Goal: Information Seeking & Learning: Learn about a topic

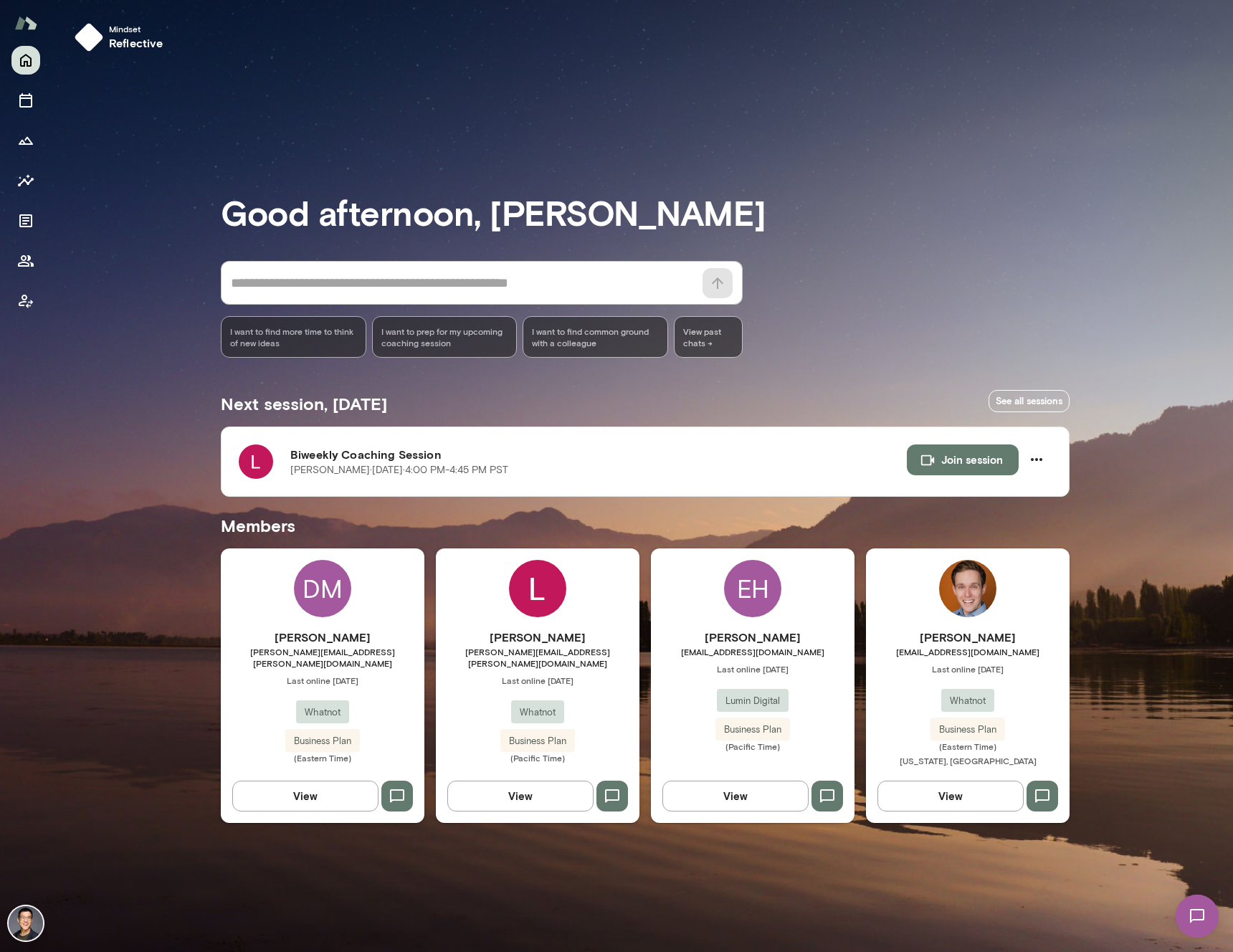
click at [529, 675] on div "Logan Bestwick [EMAIL_ADDRESS][PERSON_NAME][DOMAIN_NAME] Last online [DATE] Wha…" at bounding box center [537, 696] width 203 height 135
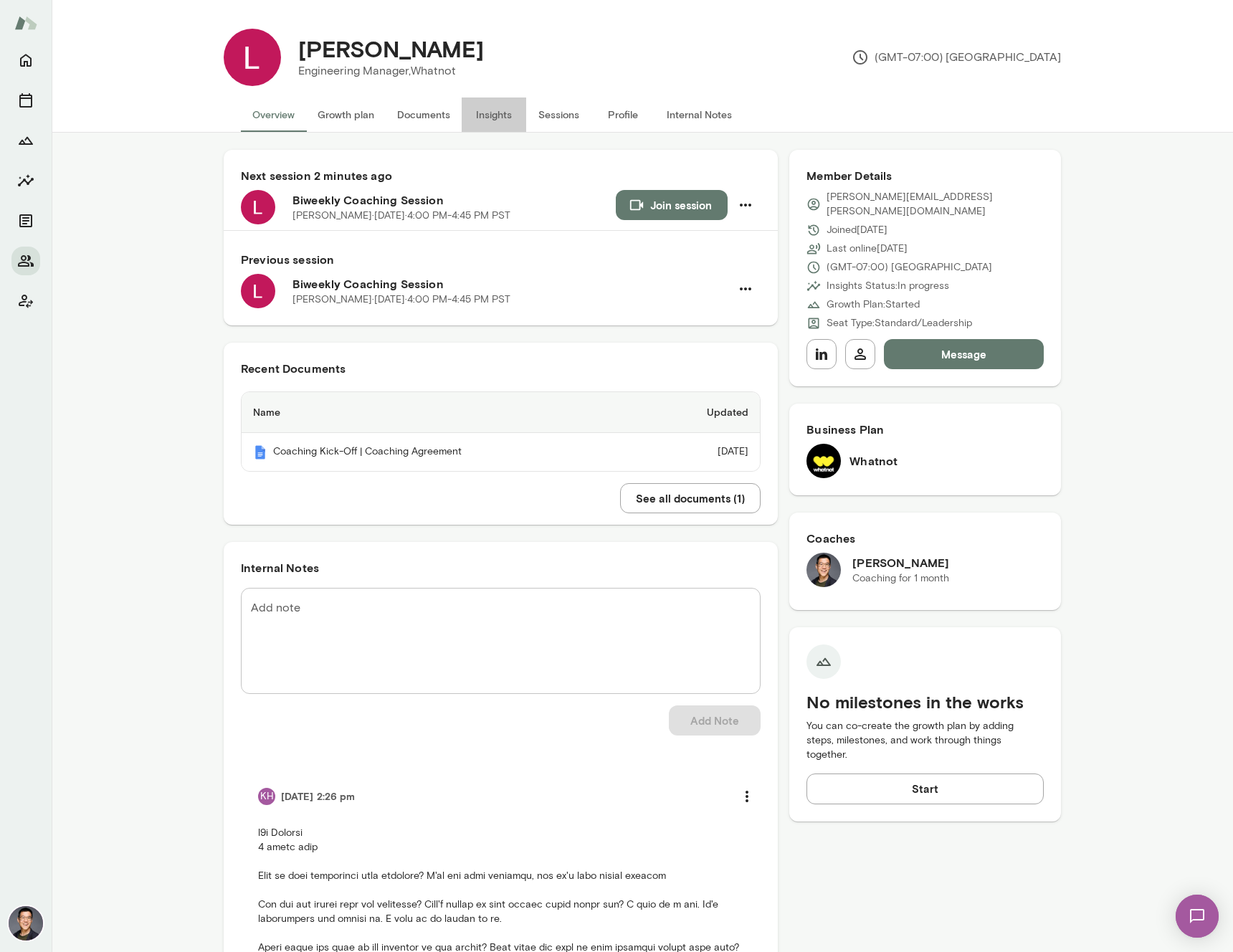
click at [504, 110] on button "Insights" at bounding box center [493, 115] width 65 height 34
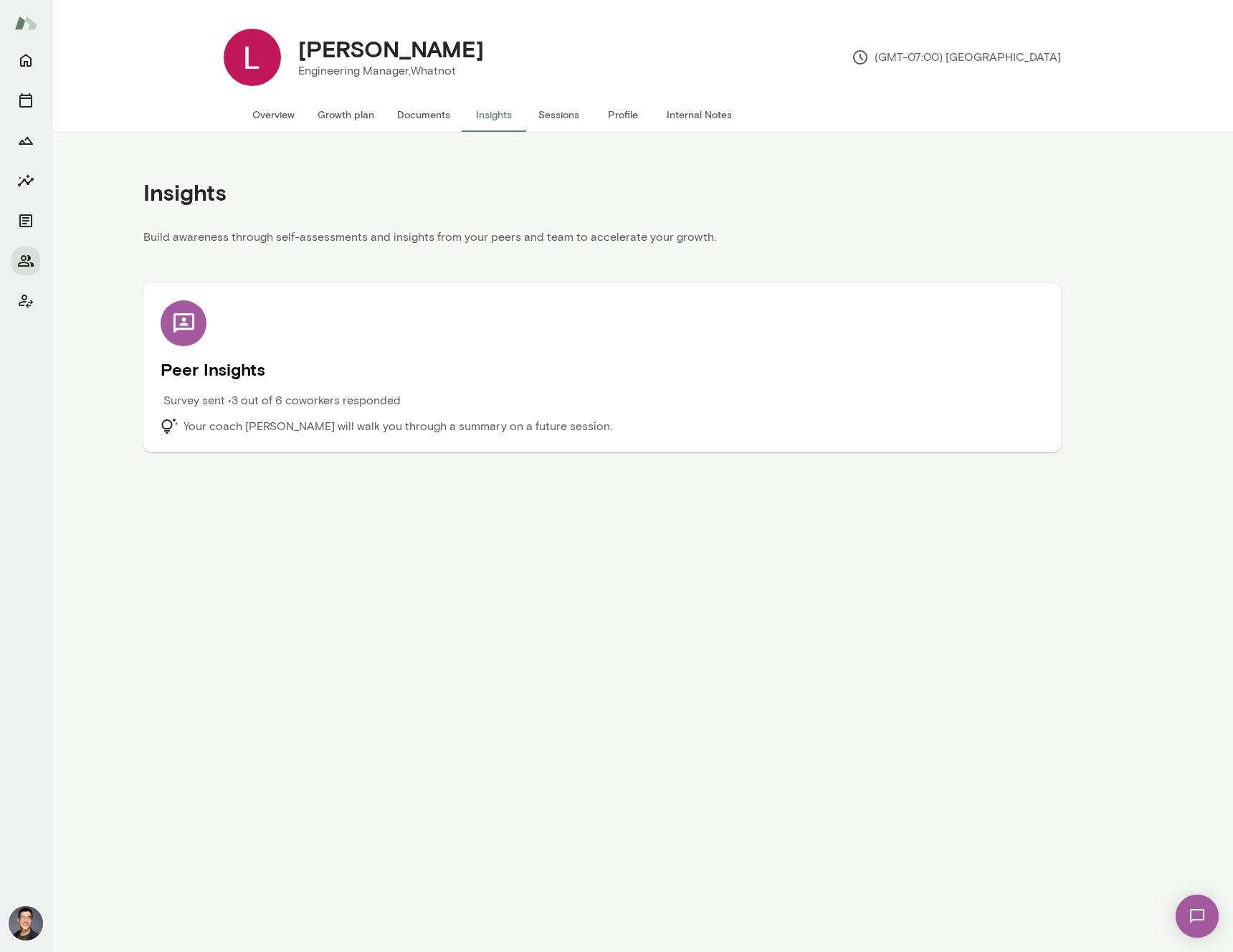
click at [233, 372] on h5 "Peer Insights" at bounding box center [602, 369] width 883 height 23
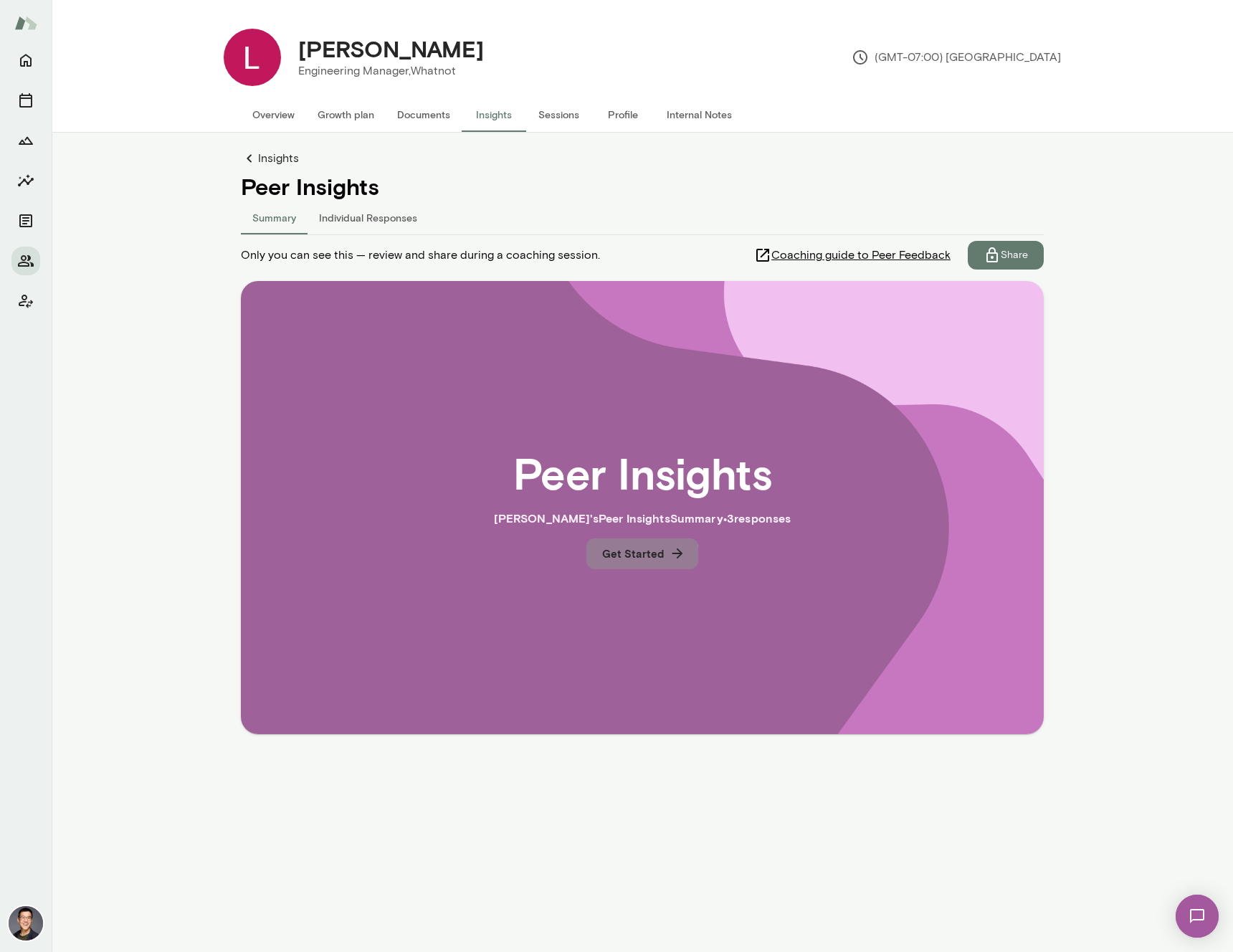
click at [615, 559] on button "Get Started" at bounding box center [642, 553] width 112 height 30
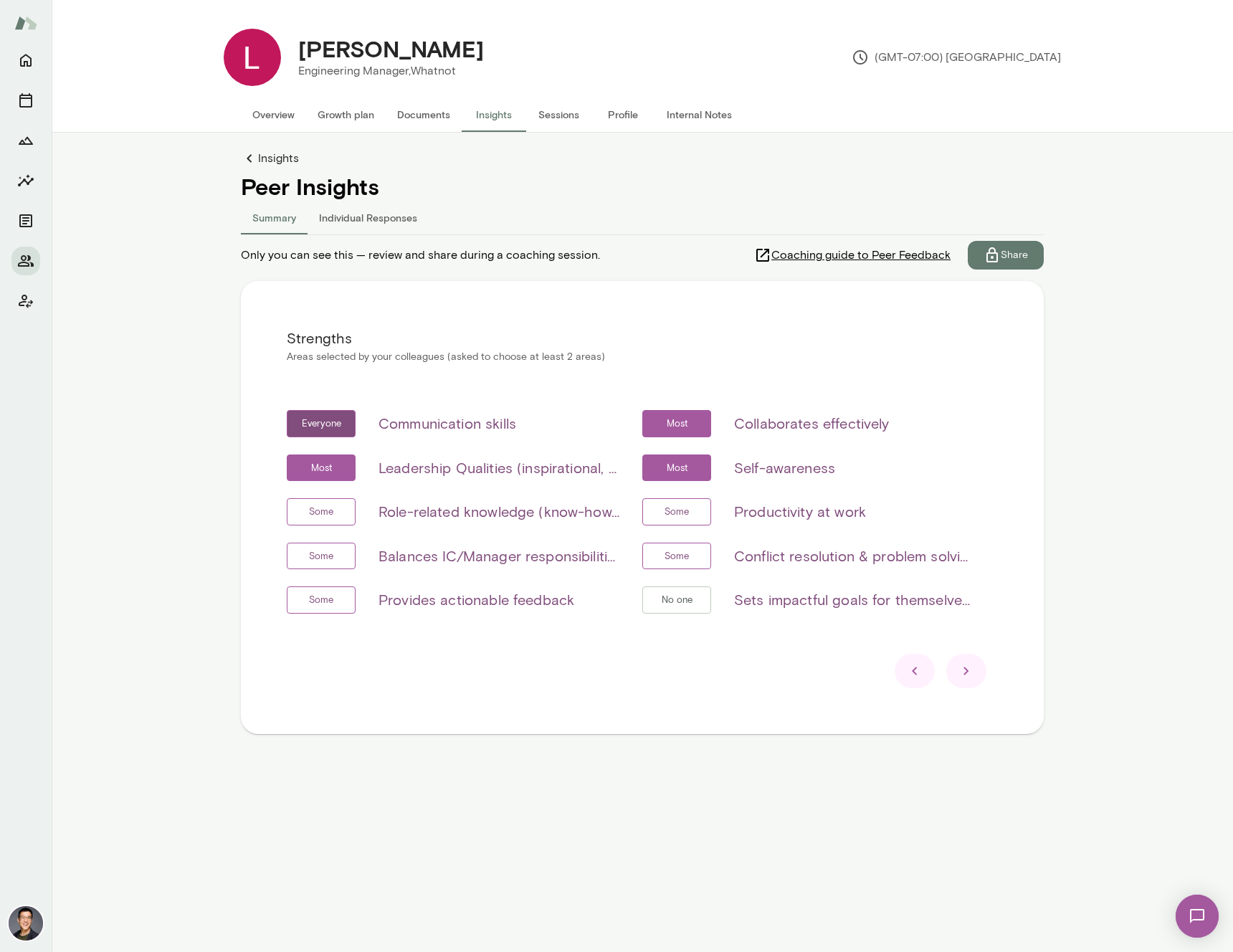
click at [966, 670] on icon at bounding box center [967, 671] width 17 height 17
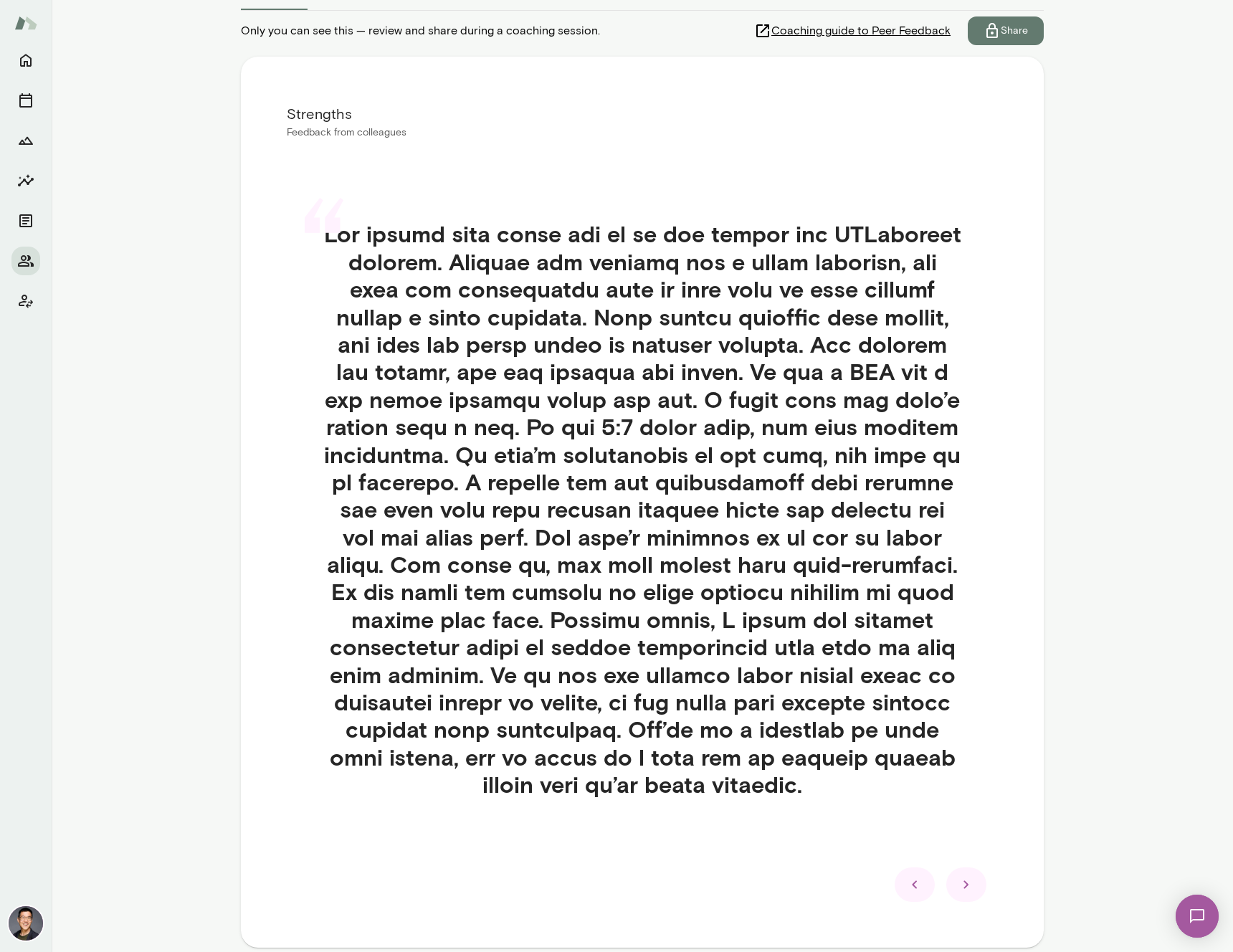
scroll to position [295, 0]
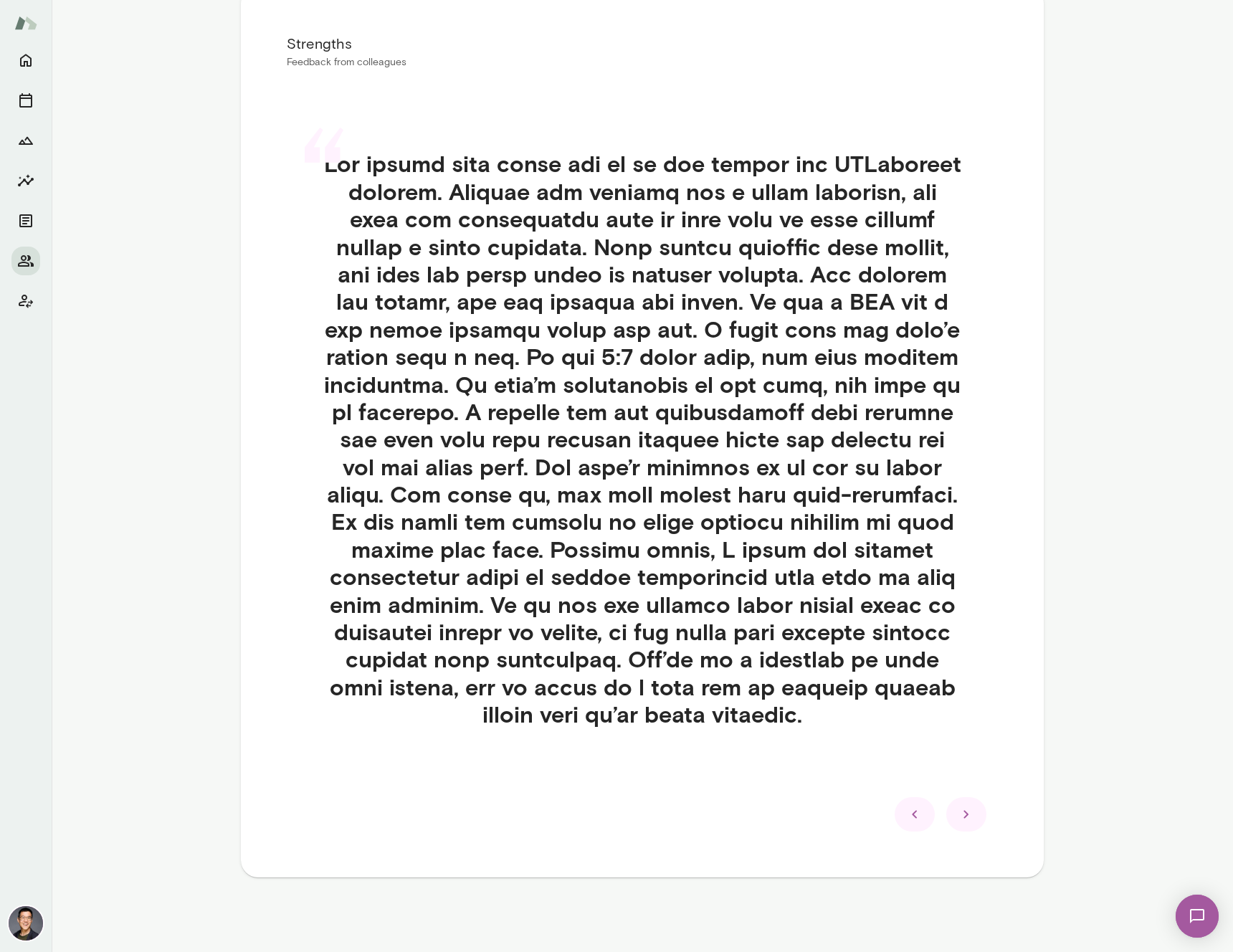
click at [963, 812] on icon at bounding box center [966, 813] width 5 height 8
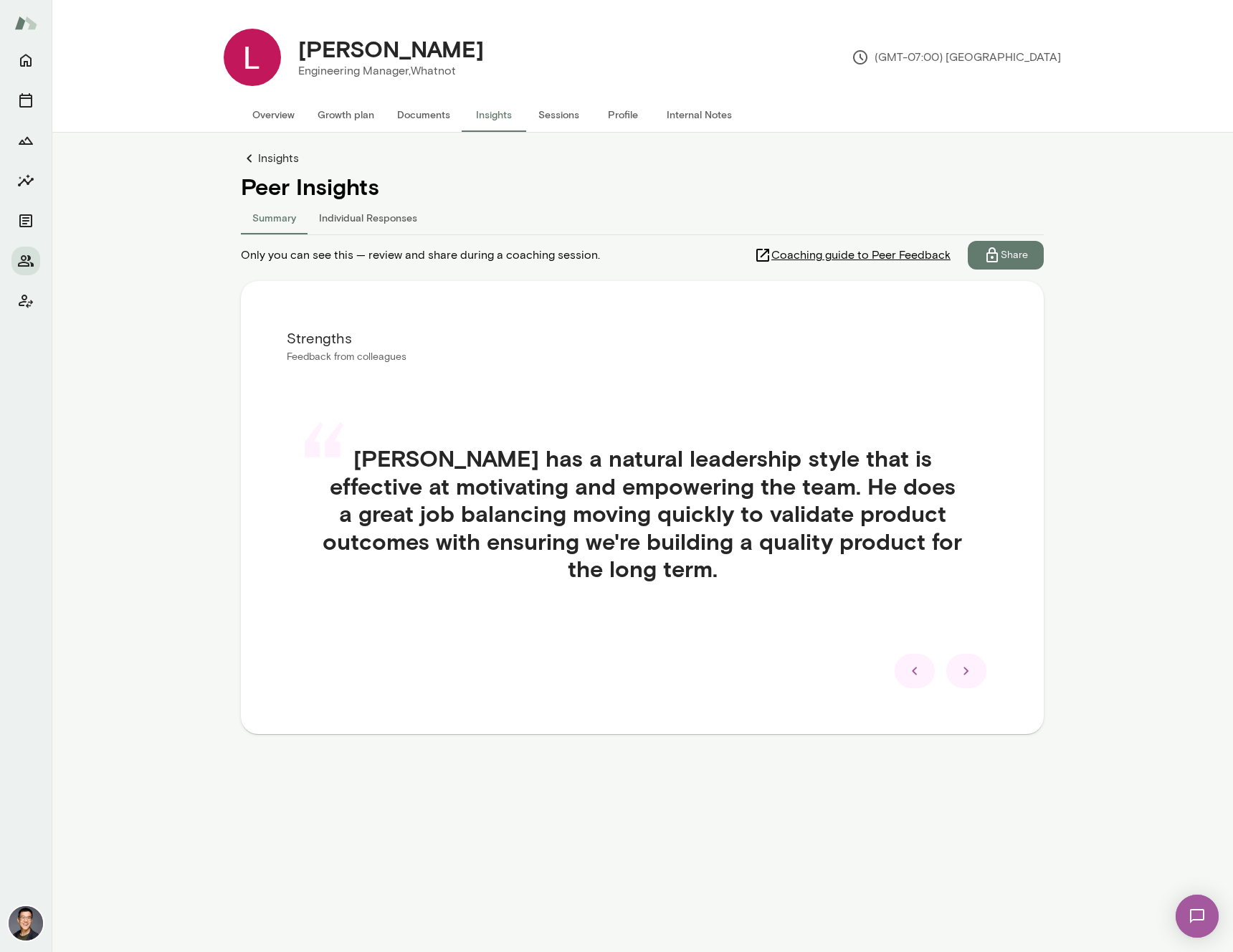
click at [959, 666] on icon at bounding box center [967, 671] width 17 height 17
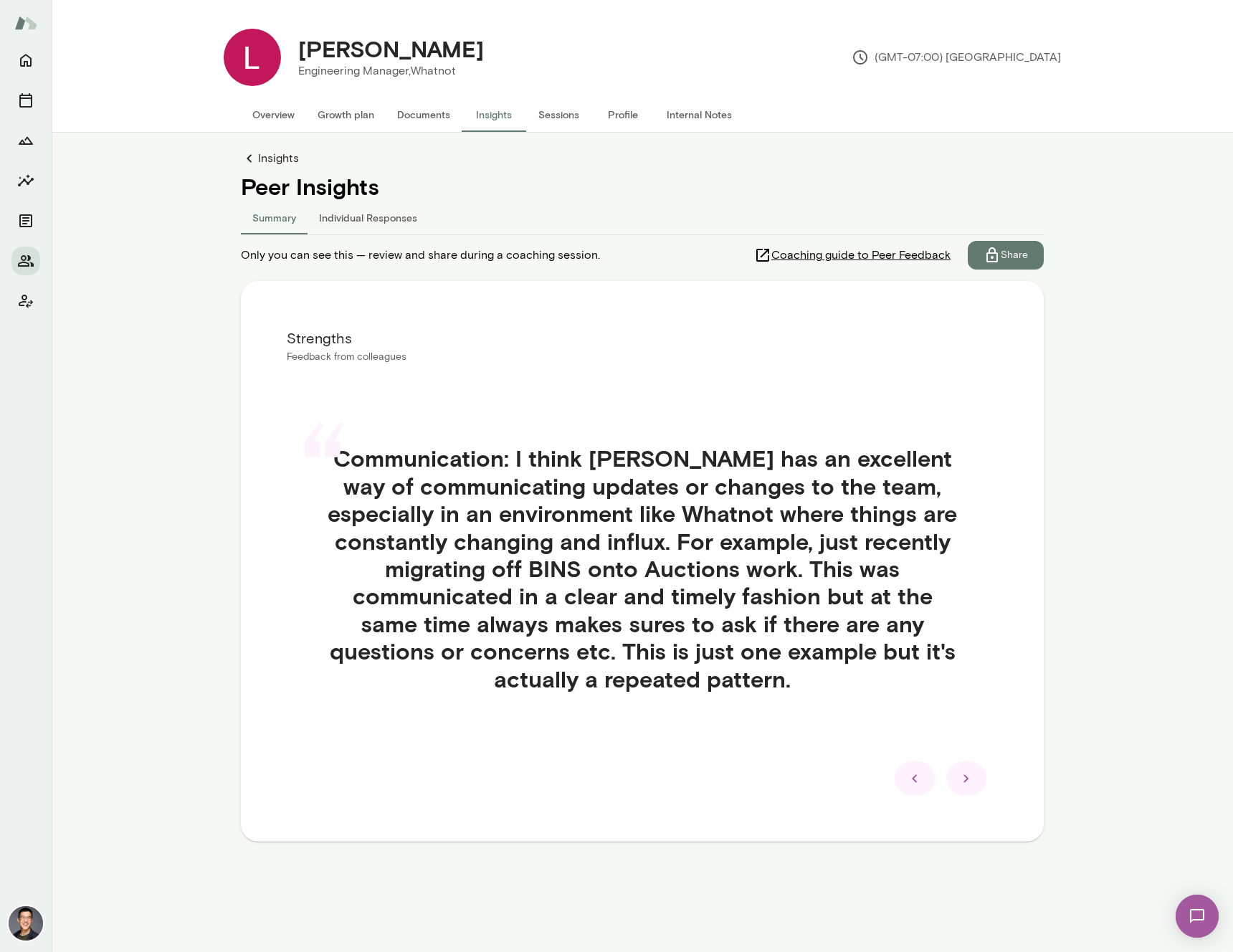
click at [968, 770] on icon at bounding box center [967, 779] width 17 height 17
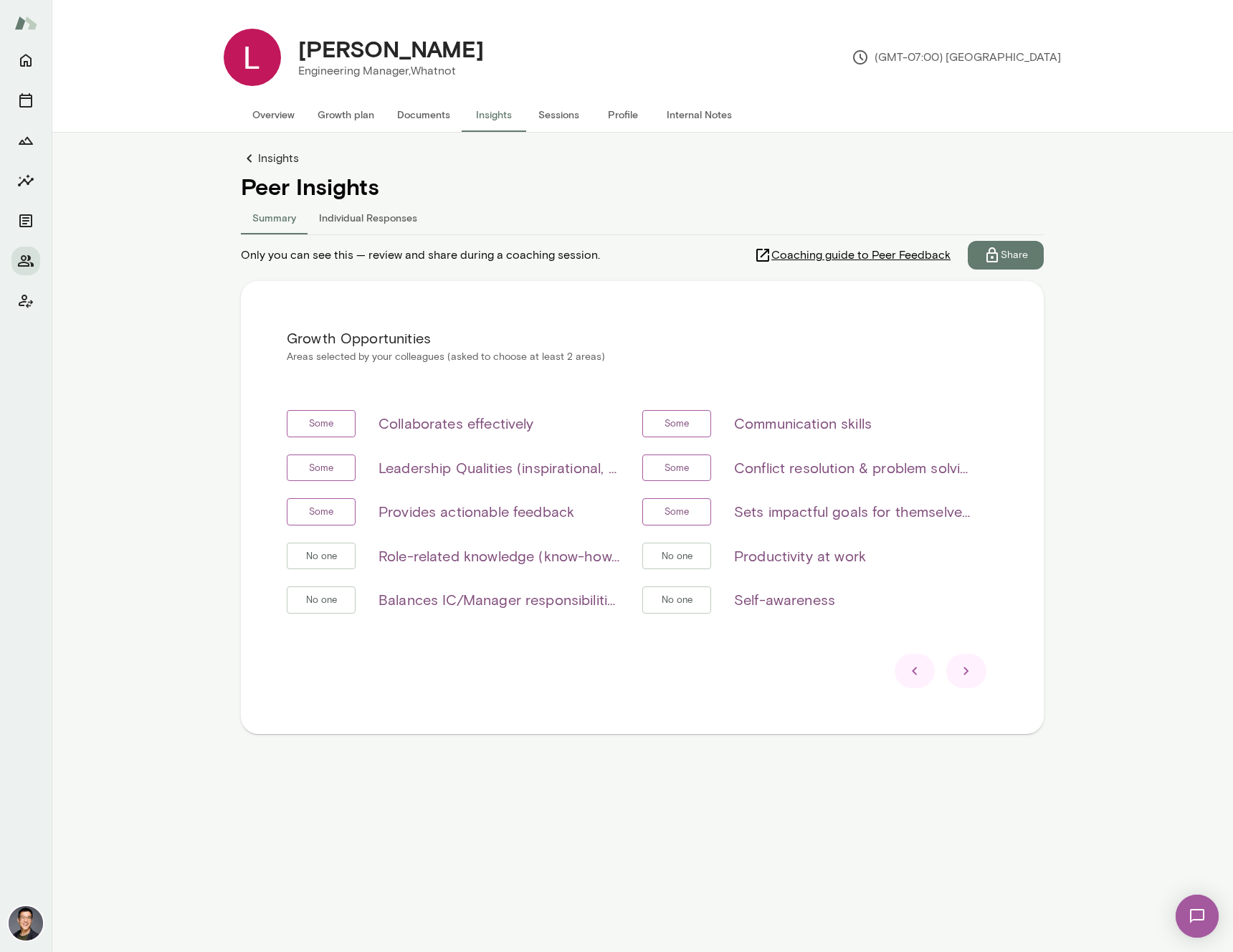
click at [970, 690] on div "Growth Opportunities Areas selected by your colleagues (asked to choose at leas…" at bounding box center [642, 507] width 803 height 453
click at [967, 672] on icon at bounding box center [966, 671] width 5 height 8
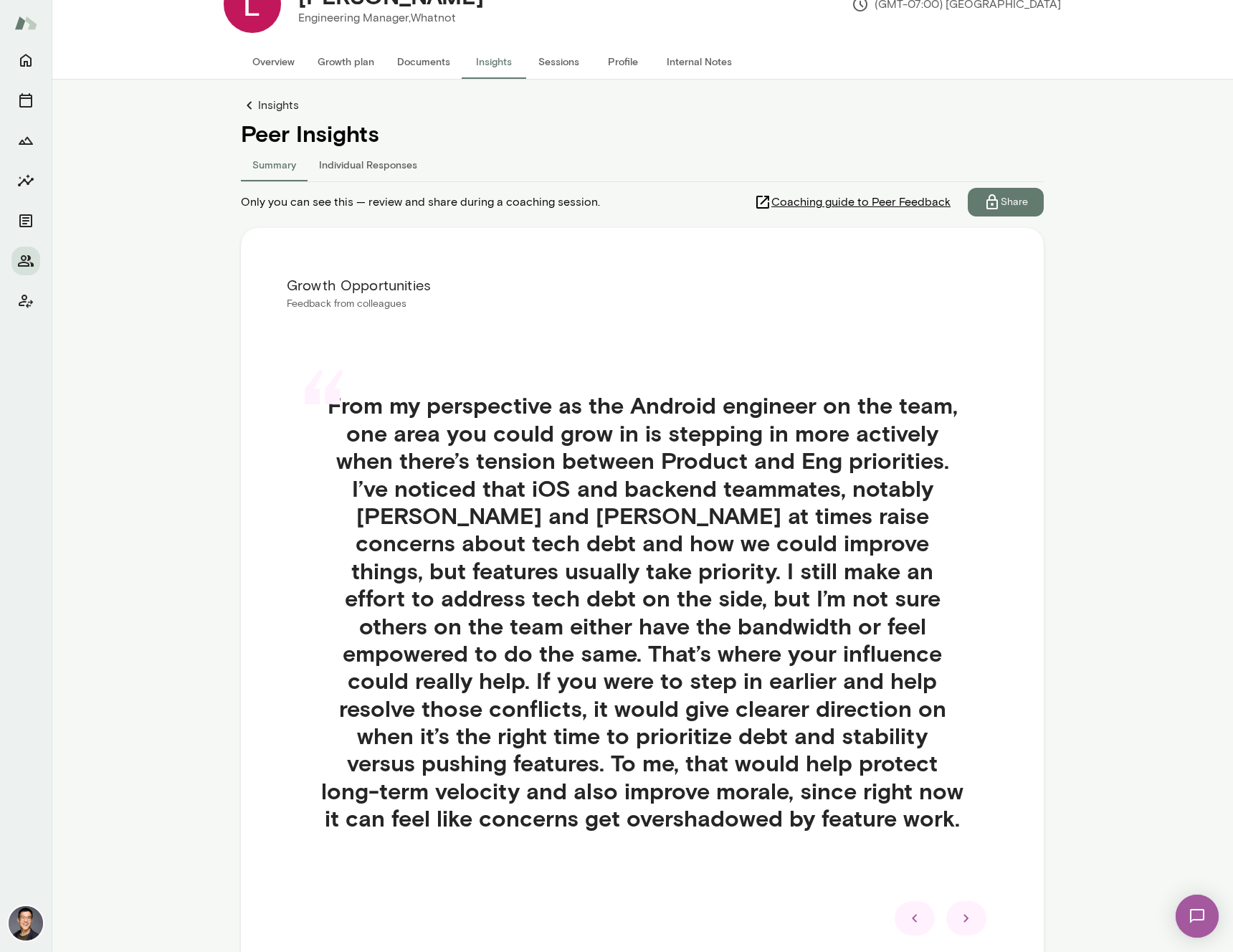
scroll to position [157, 0]
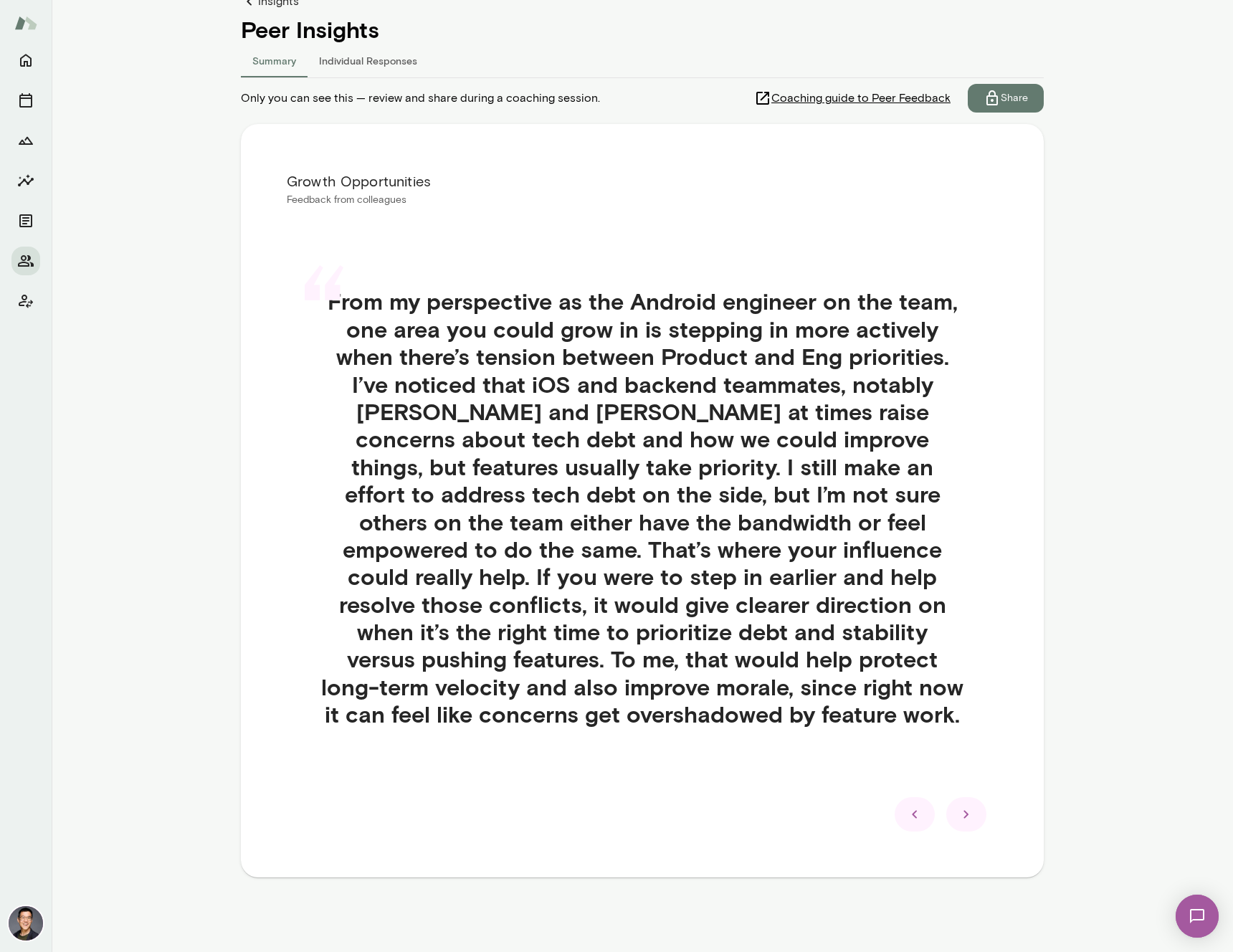
click at [958, 822] on icon at bounding box center [967, 814] width 17 height 17
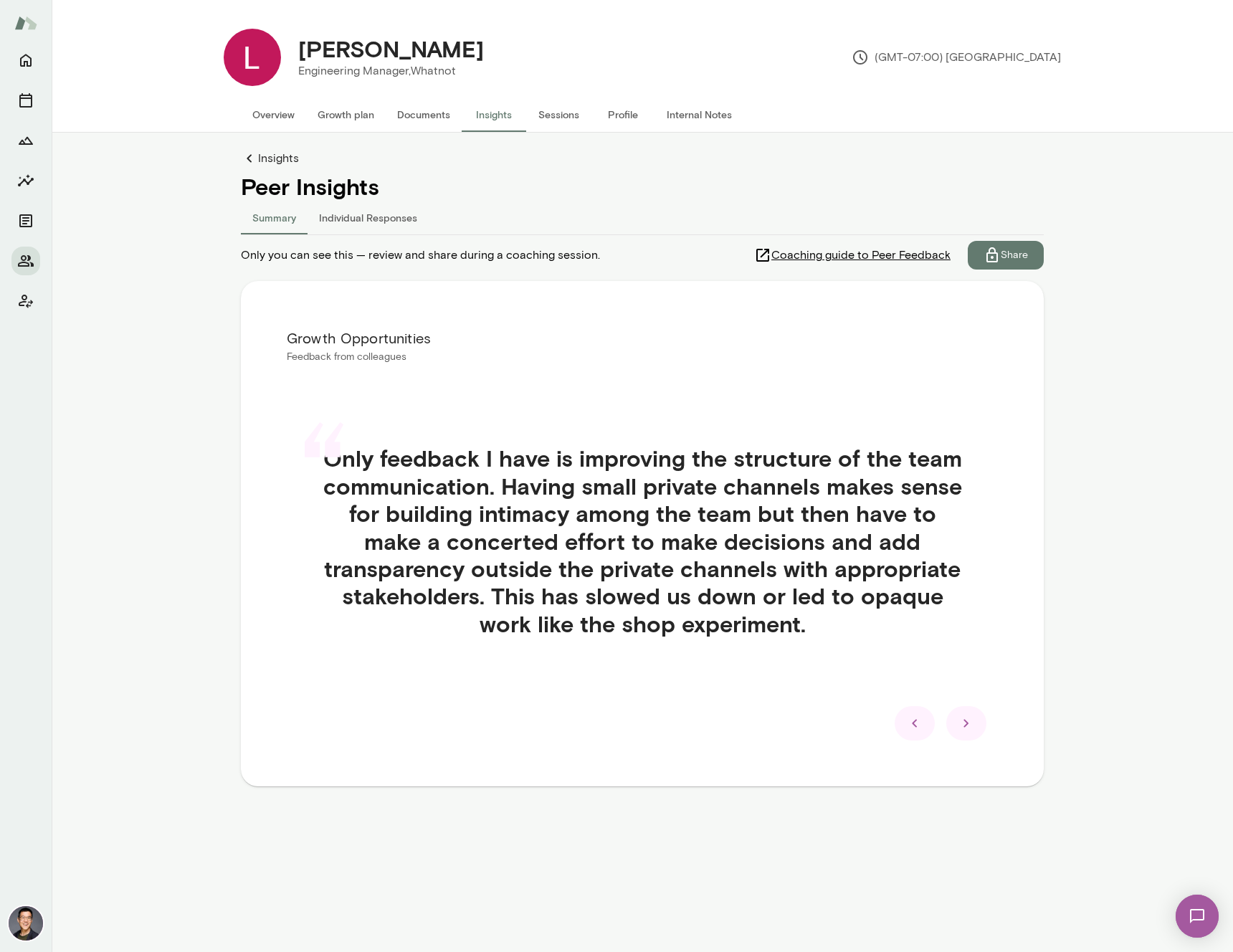
scroll to position [0, 0]
click at [967, 719] on icon at bounding box center [967, 723] width 17 height 17
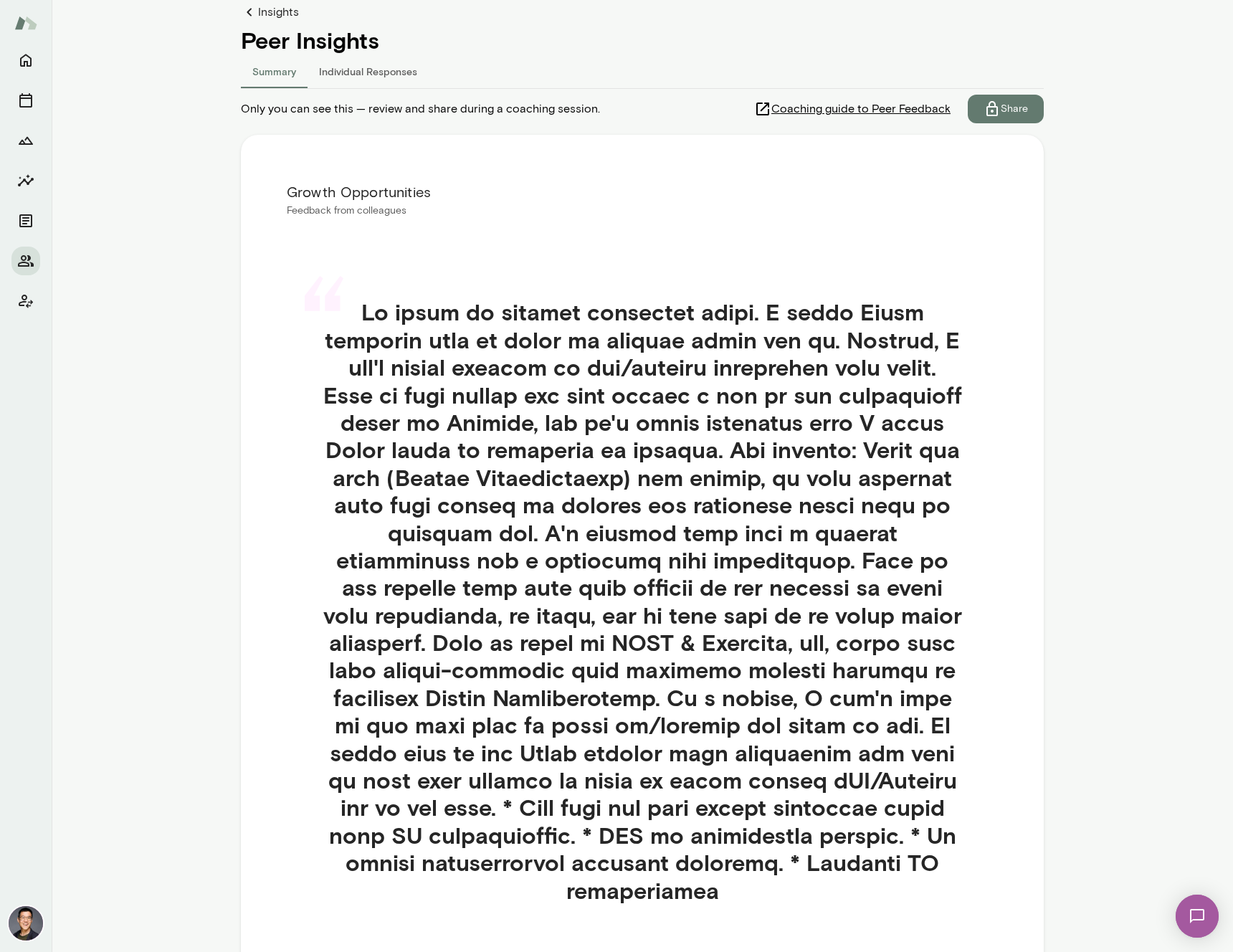
scroll to position [322, 0]
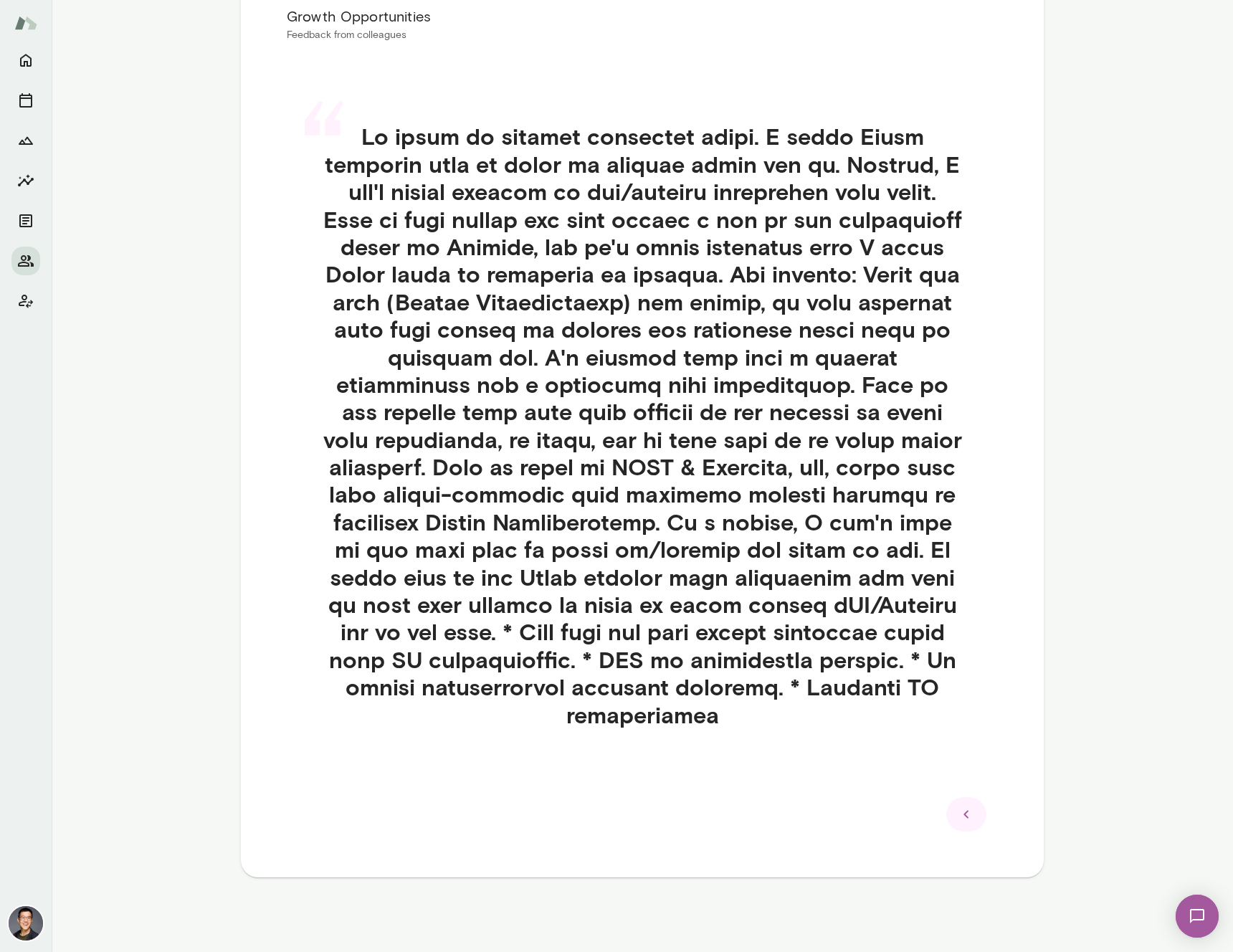
click at [947, 809] on div at bounding box center [966, 815] width 41 height 34
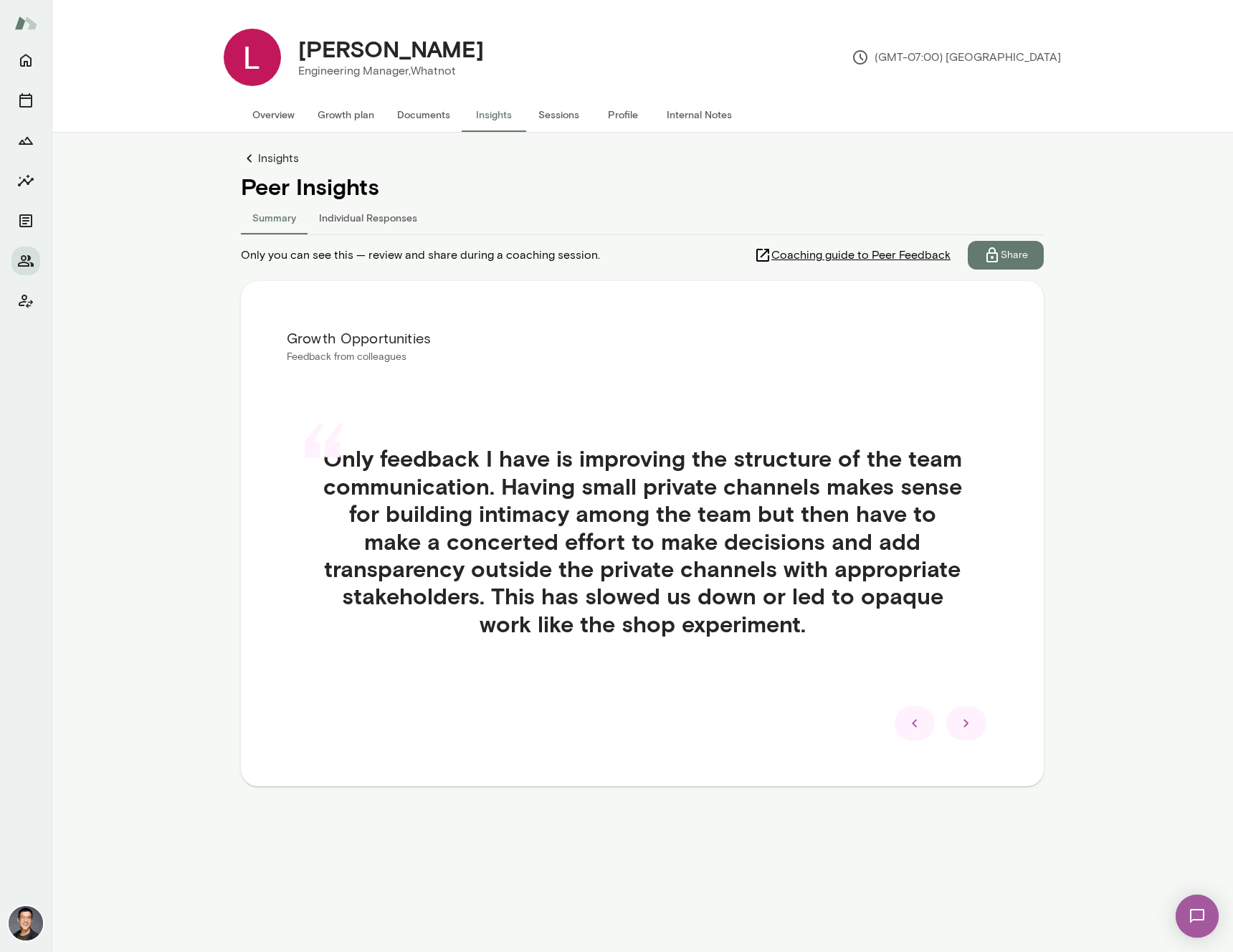
click at [912, 715] on icon at bounding box center [915, 723] width 17 height 17
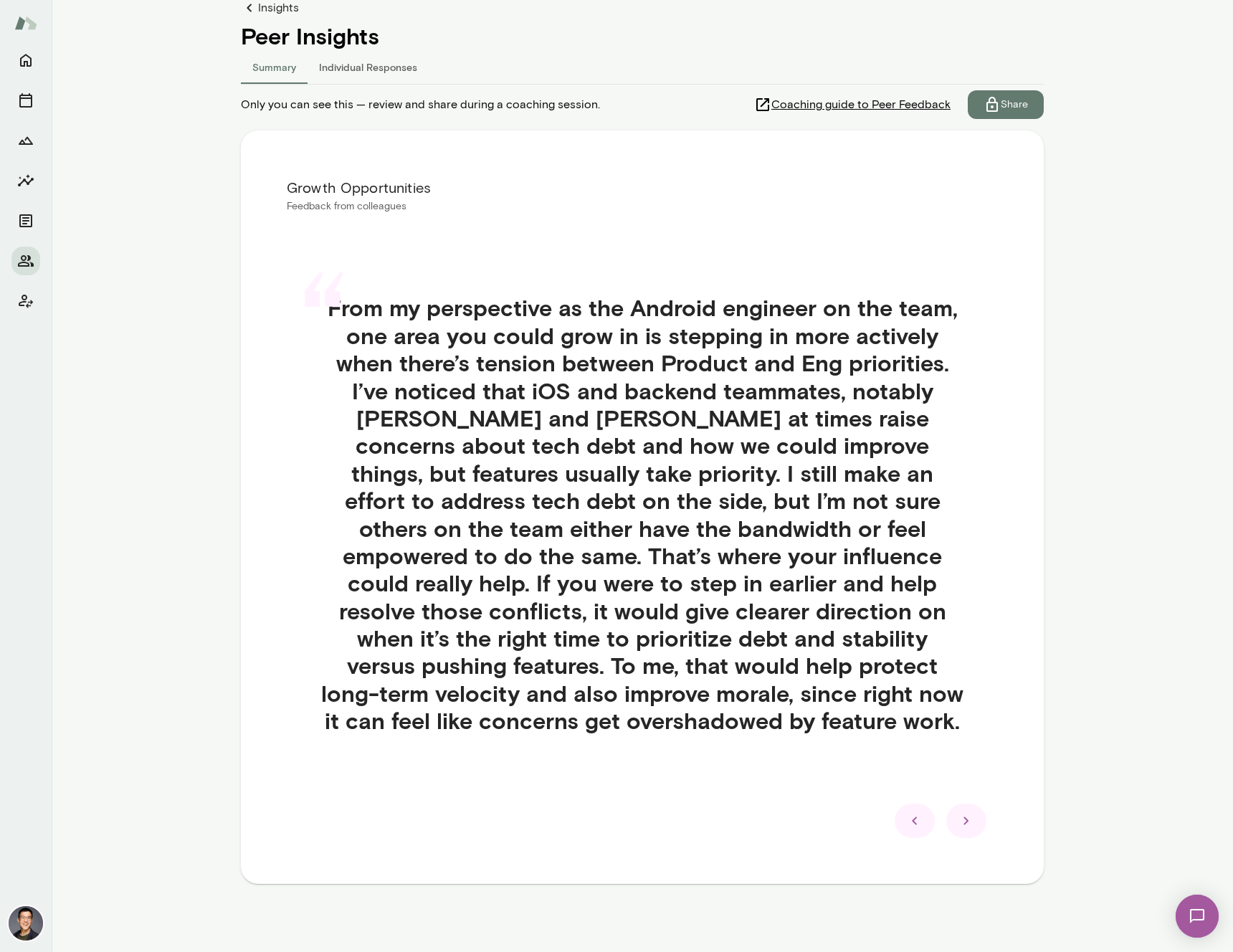
scroll to position [157, 0]
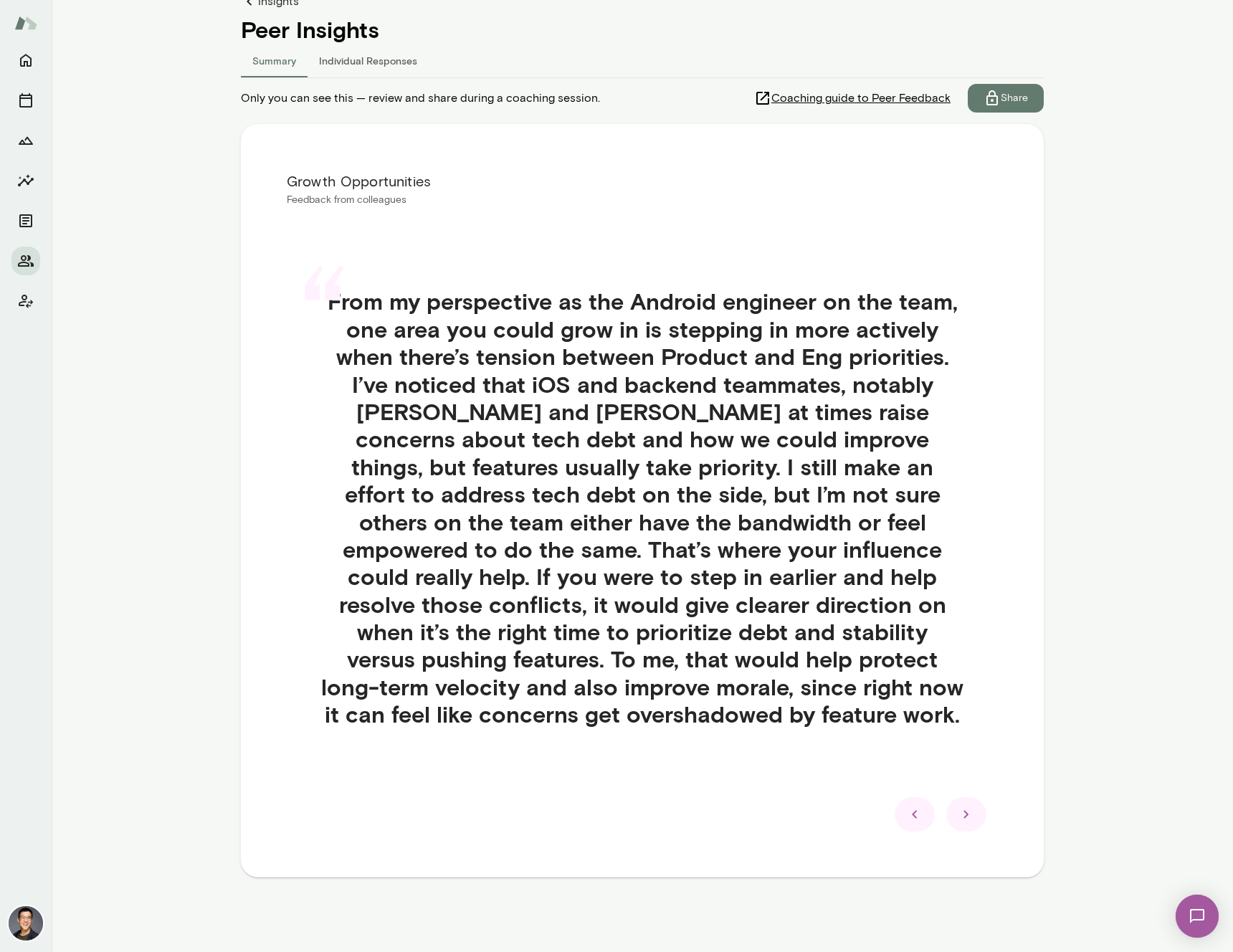
click at [923, 811] on div at bounding box center [915, 815] width 41 height 34
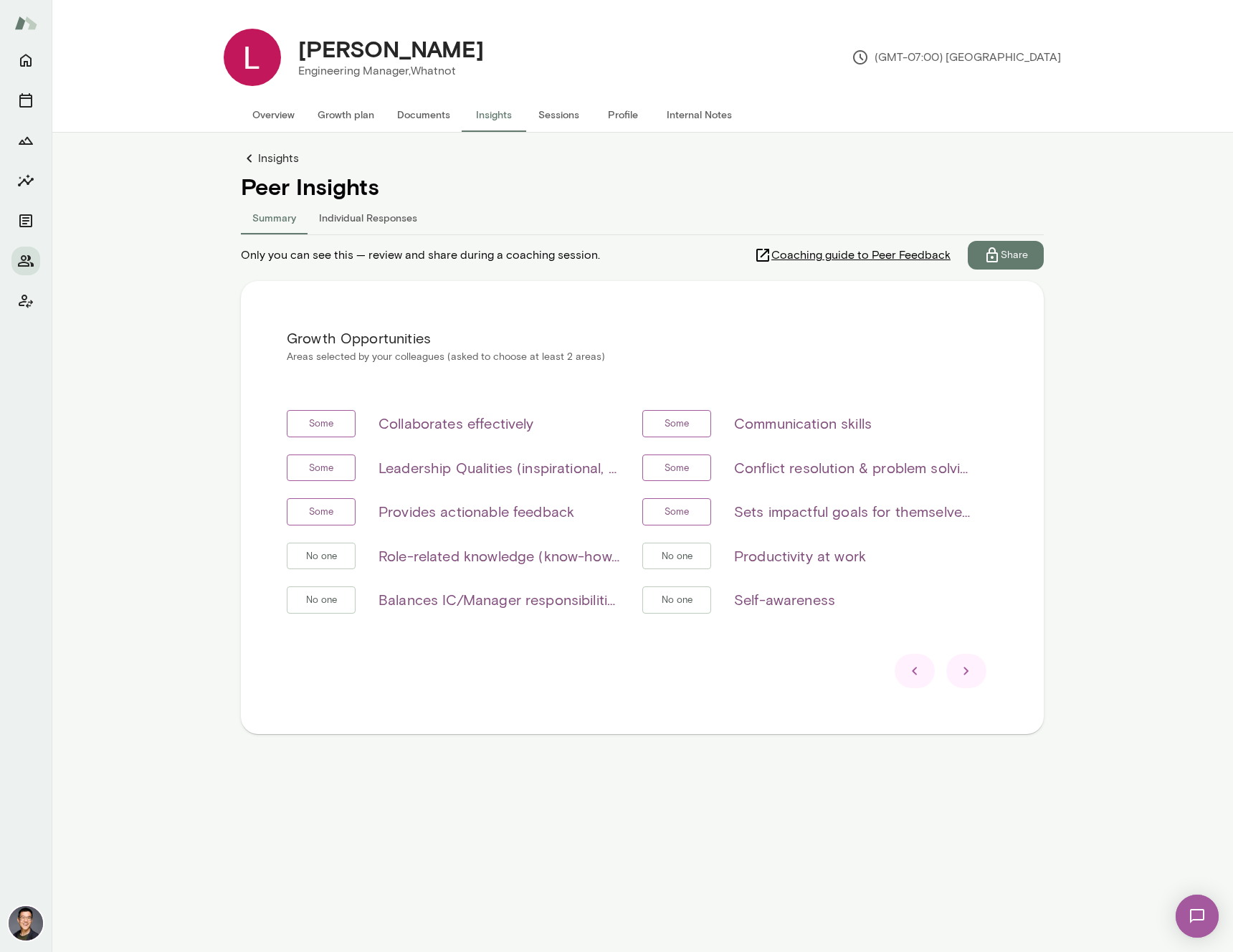
scroll to position [0, 0]
click at [918, 680] on div at bounding box center [915, 671] width 41 height 34
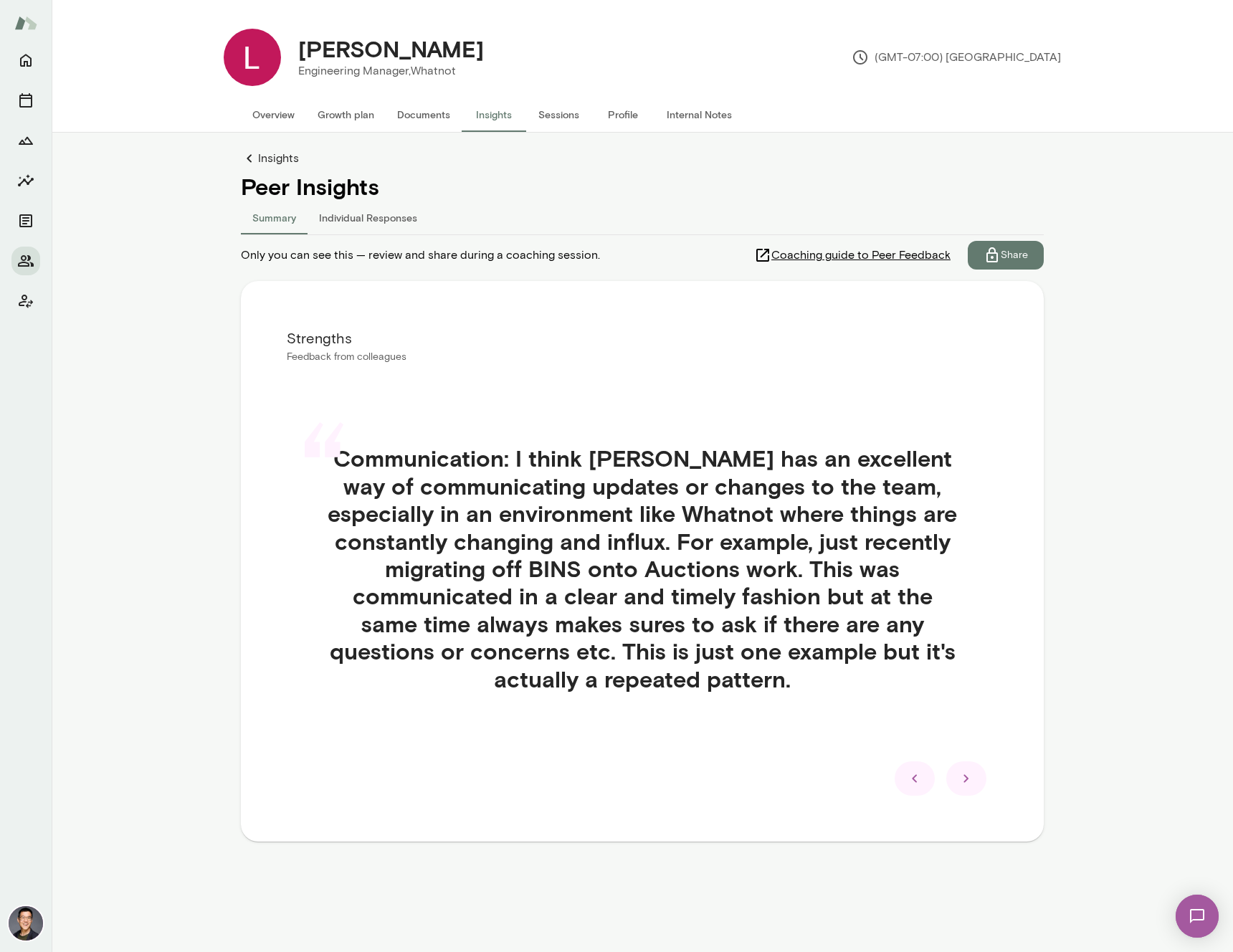
click at [920, 770] on icon at bounding box center [915, 779] width 17 height 17
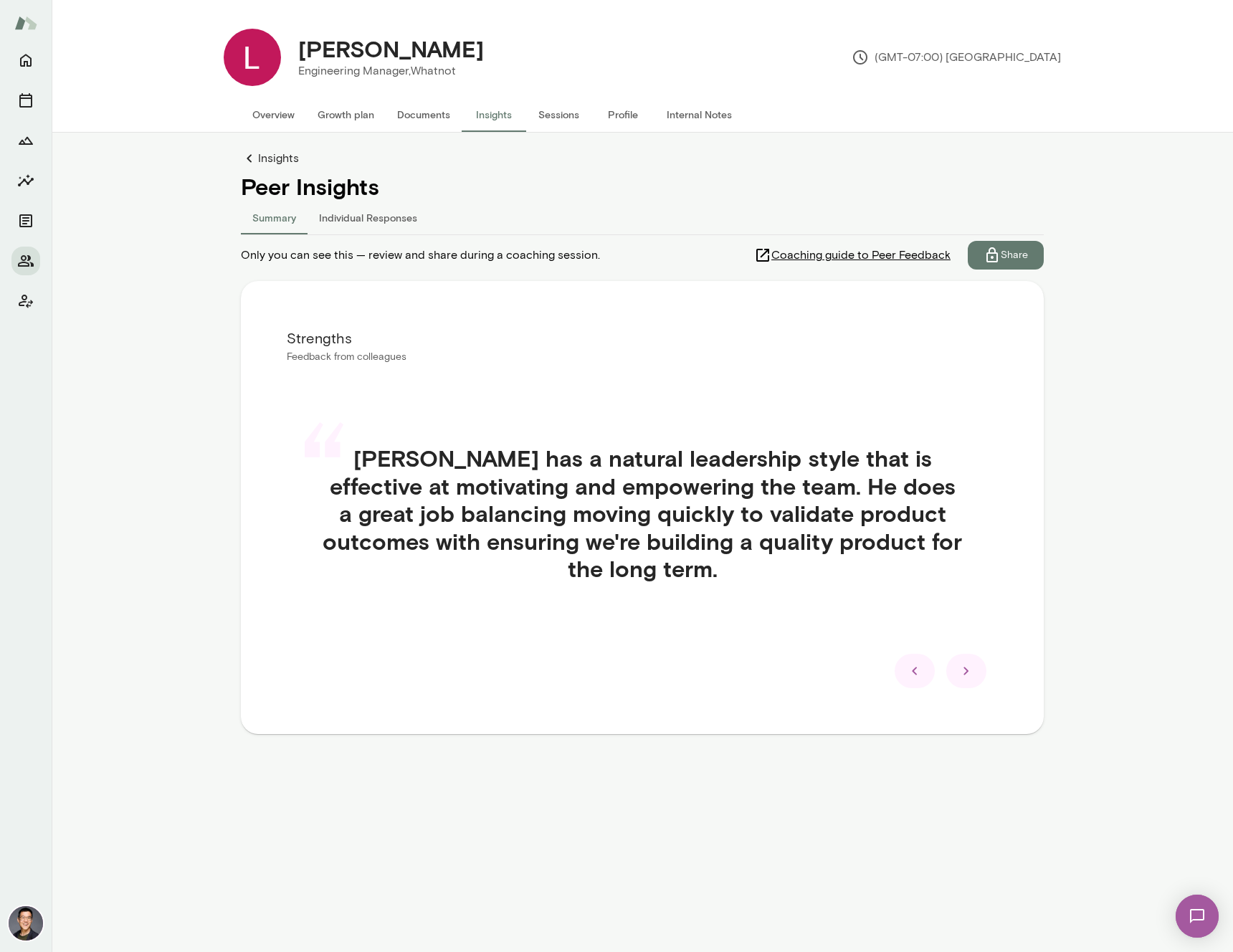
click at [923, 673] on icon at bounding box center [915, 671] width 17 height 17
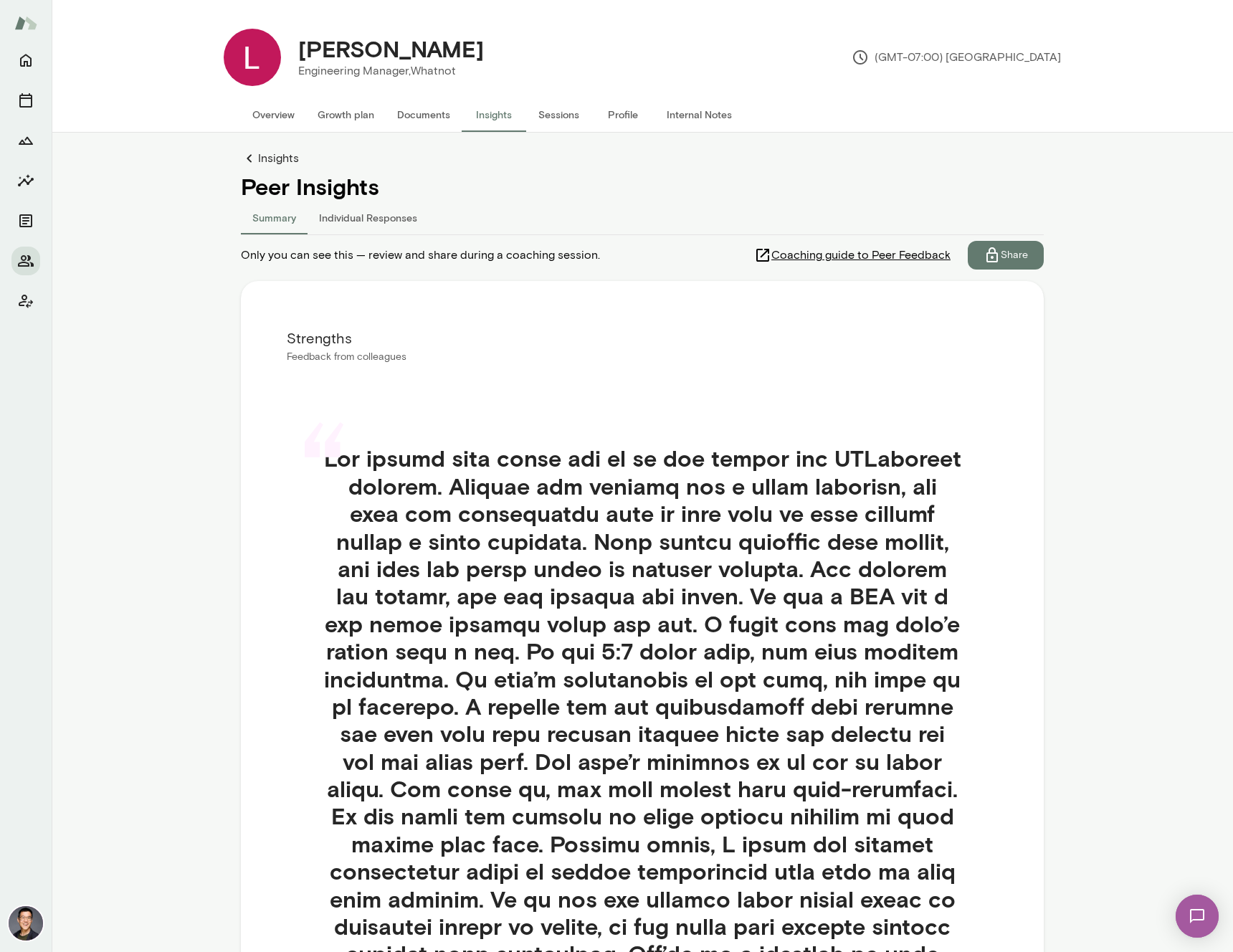
scroll to position [295, 0]
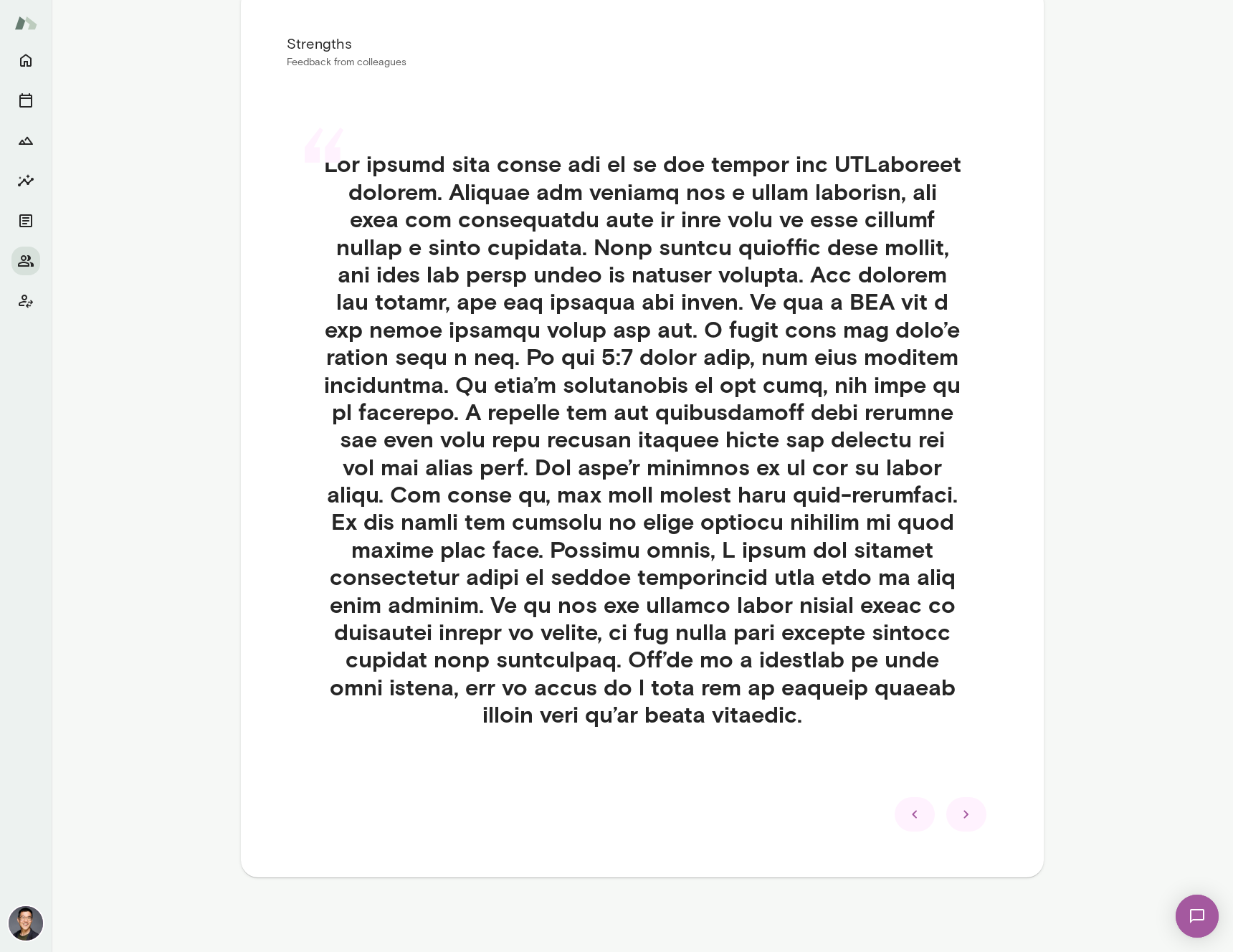
click at [906, 818] on icon at bounding box center [915, 814] width 17 height 17
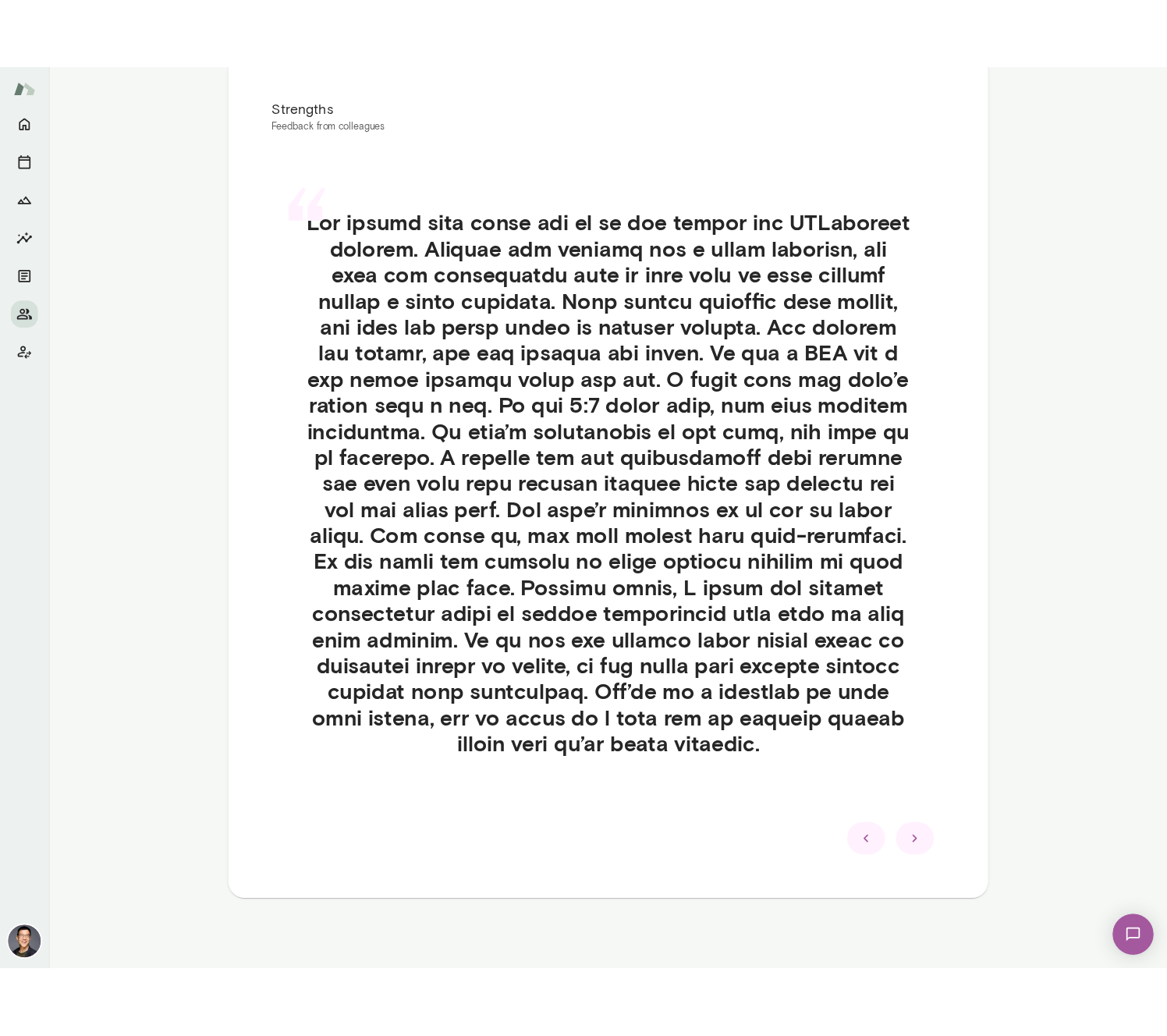
scroll to position [0, 0]
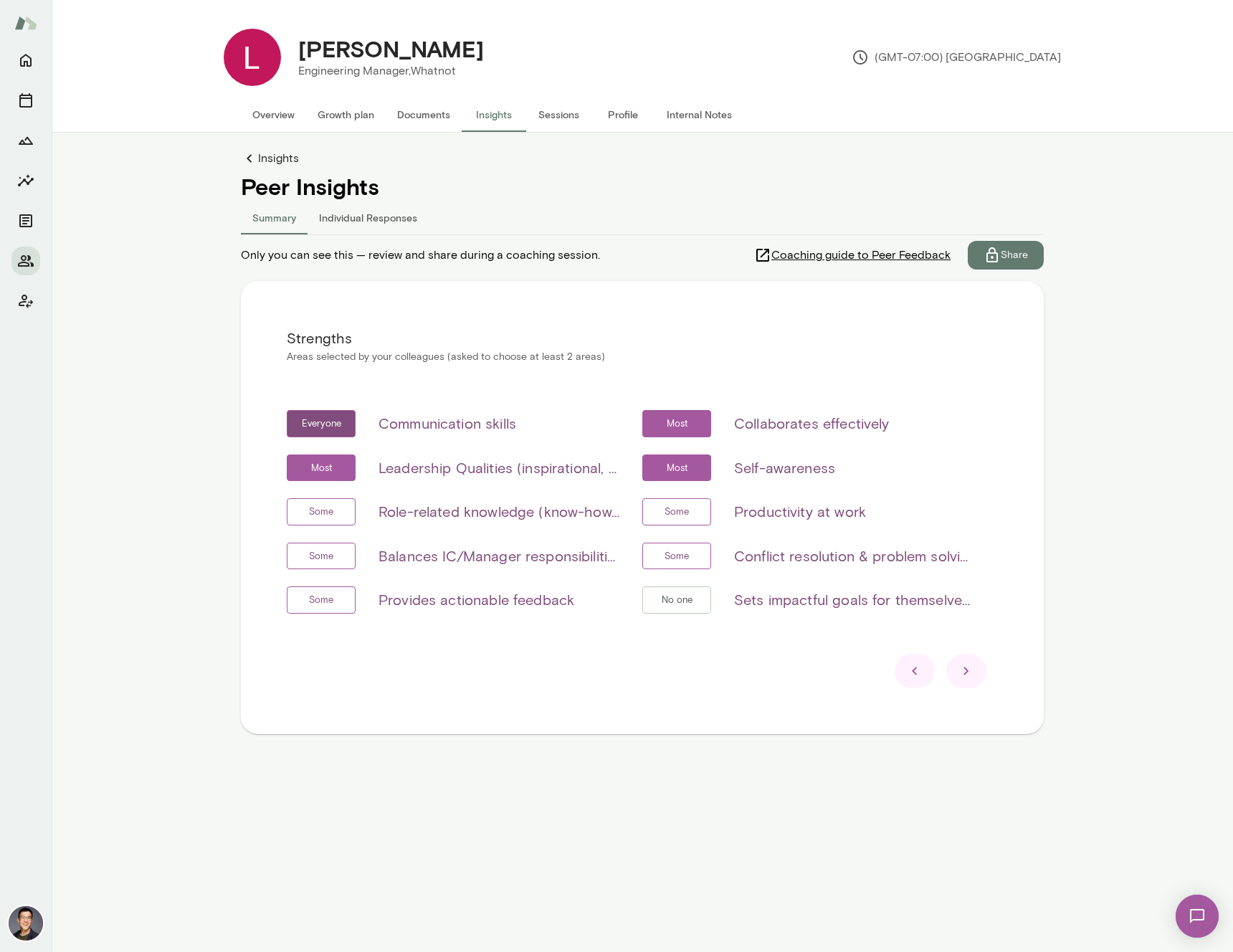
click at [915, 674] on icon at bounding box center [915, 671] width 17 height 17
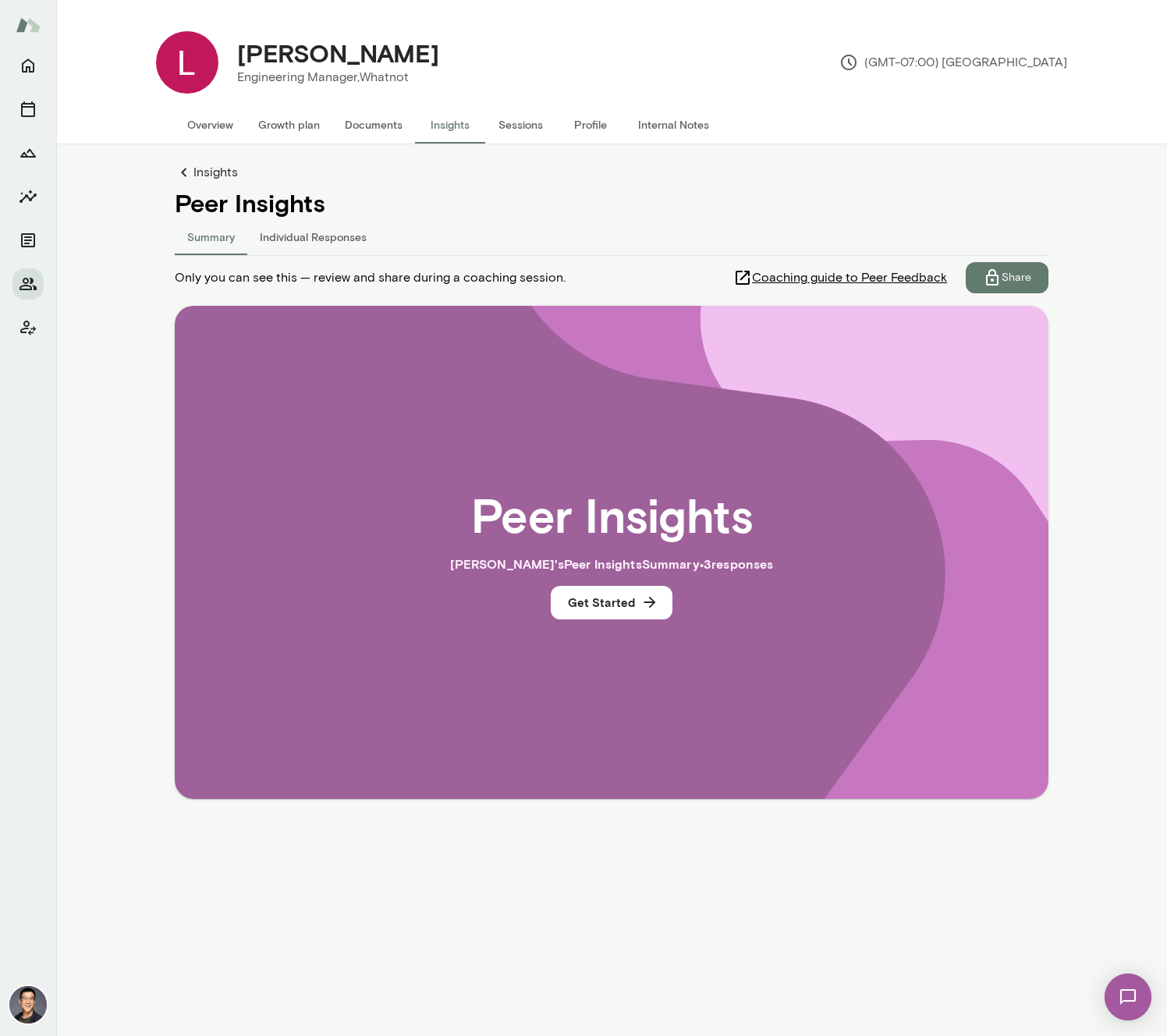
drag, startPoint x: 648, startPoint y: 609, endPoint x: 362, endPoint y: 449, distance: 327.7
click at [439, 769] on div "Peer Insights [PERSON_NAME] 's Peer Insights Summary • 3 response s Get Started" at bounding box center [611, 552] width 873 height 493
drag, startPoint x: 437, startPoint y: 49, endPoint x: 272, endPoint y: 64, distance: 165.7
click at [272, 64] on div "[PERSON_NAME] Engineering Manager, Whatnot" at bounding box center [338, 63] width 239 height 49
click at [525, 702] on div "Peer Insights [PERSON_NAME] 's Peer Insights Summary • 3 response s Get Started" at bounding box center [611, 552] width 774 height 393
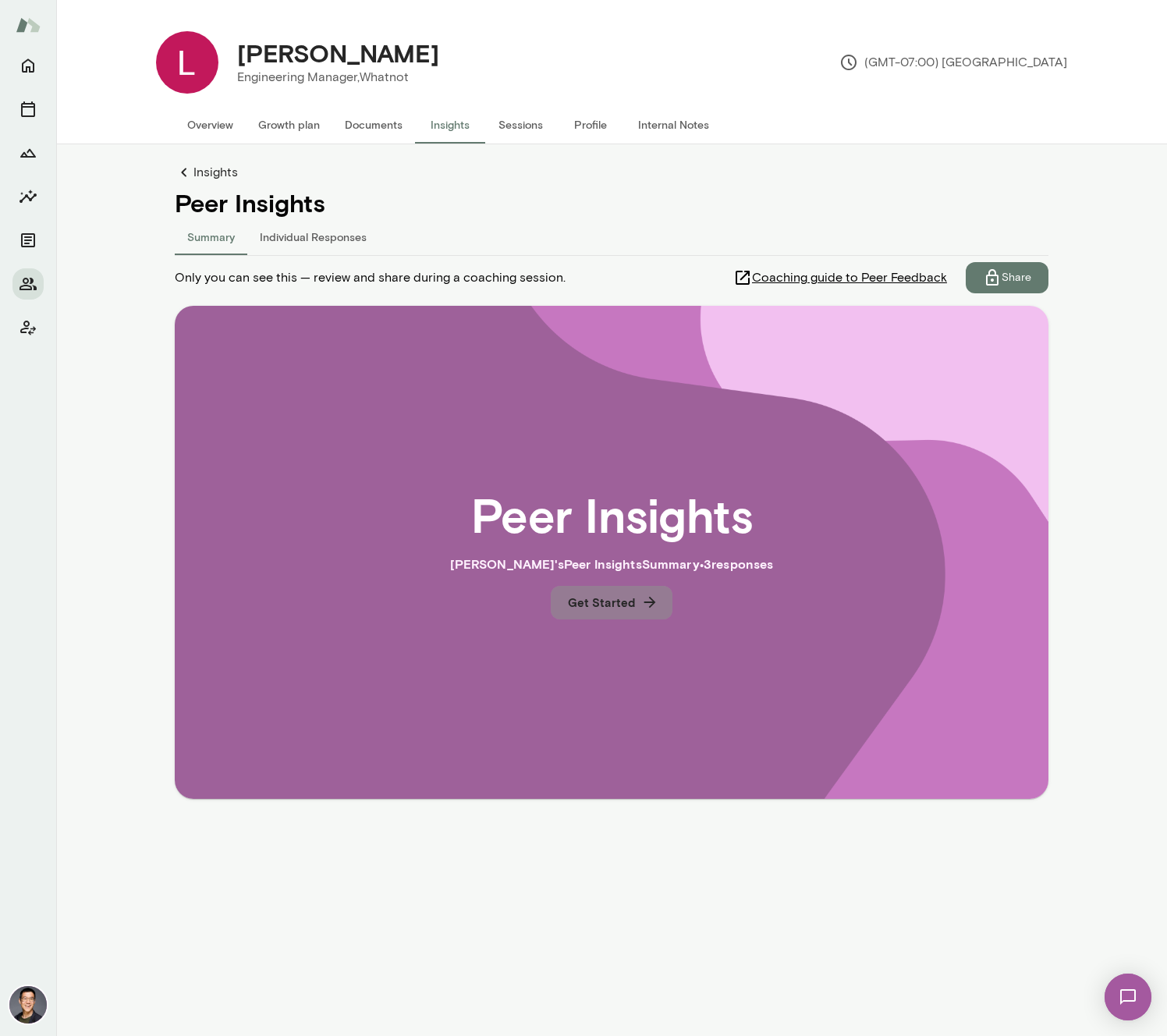
click at [661, 607] on button "Get Started" at bounding box center [612, 602] width 122 height 33
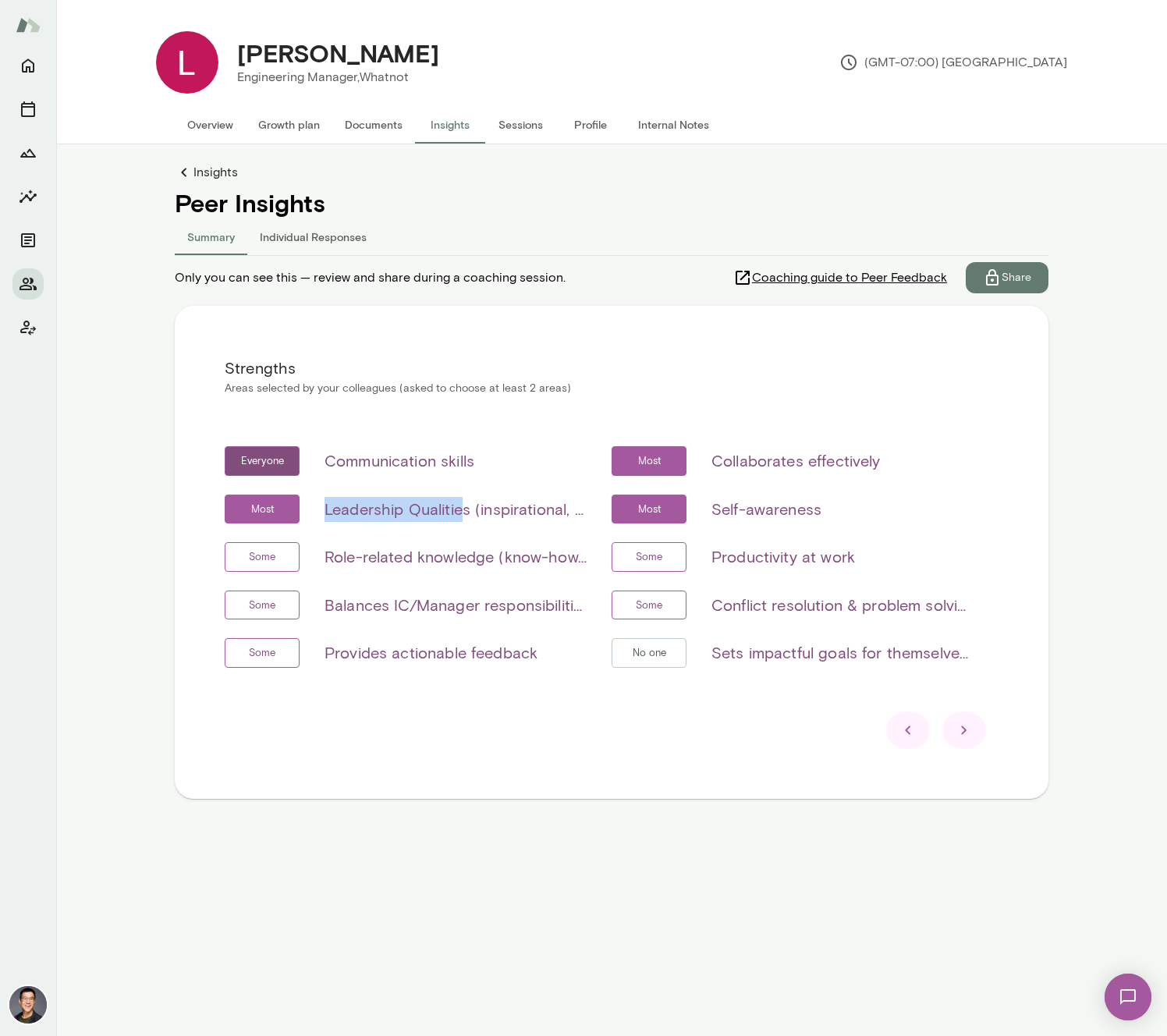
drag, startPoint x: 325, startPoint y: 508, endPoint x: 459, endPoint y: 507, distance: 134.0
click at [459, 507] on h6 "Leadership Qualities (inspirational, visionary & strategic, empowerment & deleg…" at bounding box center [455, 510] width 262 height 25
click at [461, 542] on div "Some Role-related knowledge (know-how, skills, etc)" at bounding box center [405, 557] width 362 height 30
drag, startPoint x: 336, startPoint y: 511, endPoint x: 483, endPoint y: 517, distance: 147.1
click at [483, 517] on h6 "Leadership Qualities (inspirational, visionary & strategic, empowerment & deleg…" at bounding box center [455, 510] width 262 height 25
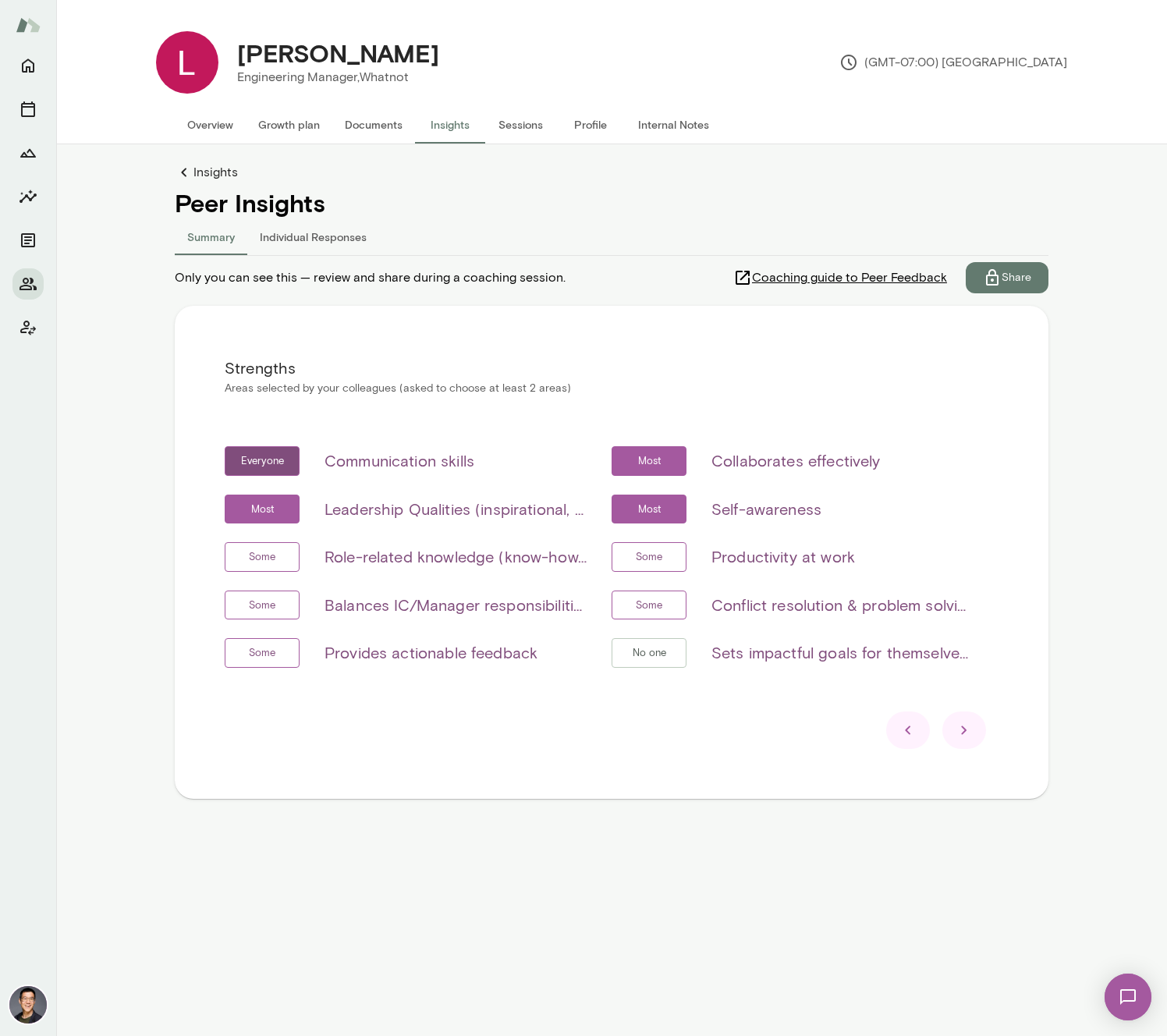
click at [523, 518] on h6 "Leadership Qualities (inspirational, visionary & strategic, empowerment & deleg…" at bounding box center [455, 510] width 262 height 25
drag, startPoint x: 326, startPoint y: 506, endPoint x: 551, endPoint y: 521, distance: 225.5
click at [551, 521] on h6 "Leadership Qualities (inspirational, visionary & strategic, empowerment & deleg…" at bounding box center [455, 510] width 262 height 25
click at [554, 518] on h6 "Leadership Qualities (inspirational, visionary & strategic, empowerment & deleg…" at bounding box center [455, 510] width 262 height 25
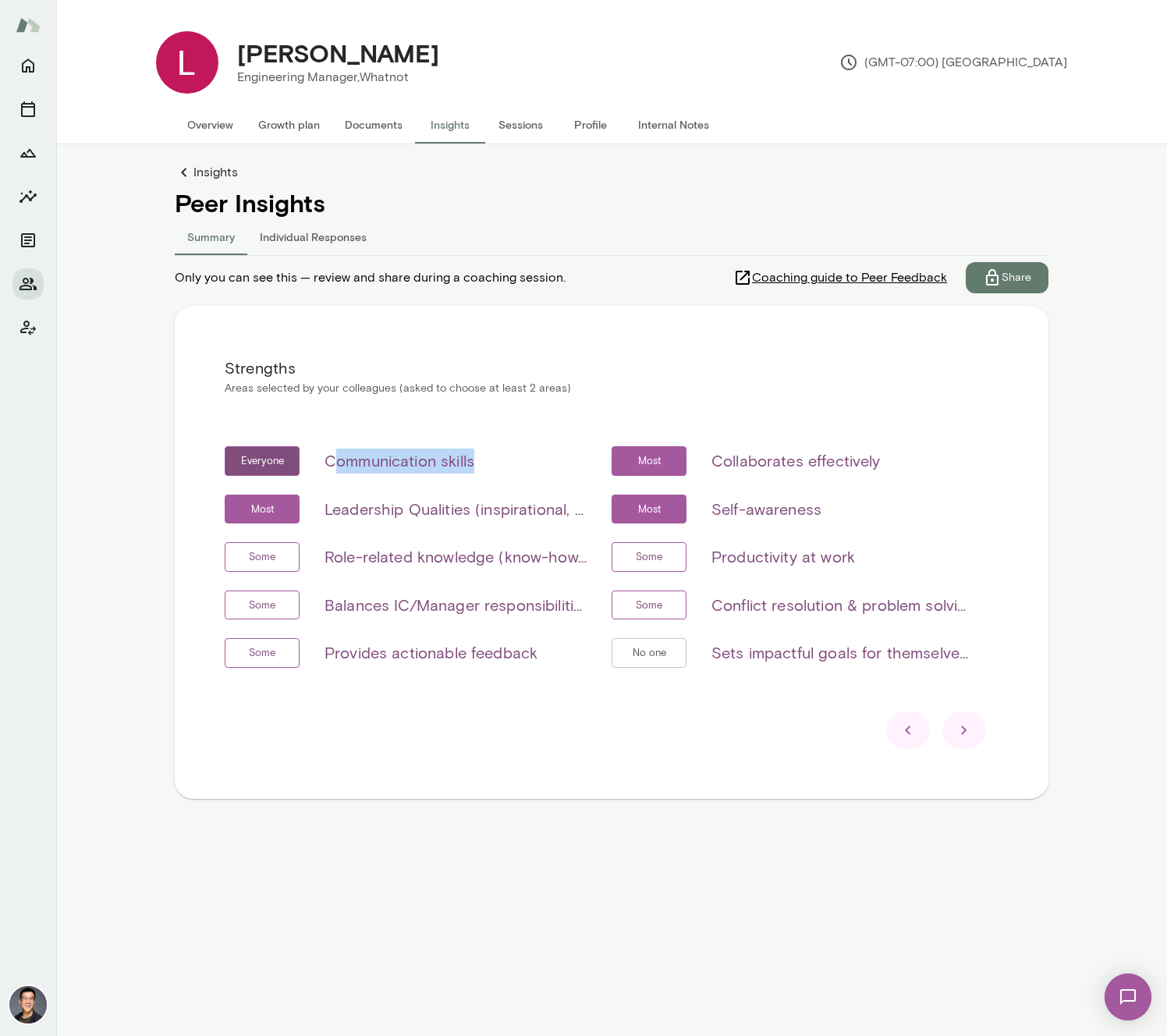
drag, startPoint x: 334, startPoint y: 458, endPoint x: 477, endPoint y: 474, distance: 143.9
click at [477, 474] on div "Everyone Communication skills" at bounding box center [405, 462] width 362 height 30
drag, startPoint x: 325, startPoint y: 507, endPoint x: 478, endPoint y: 511, distance: 153.1
click at [478, 511] on h6 "Leadership Qualities (inspirational, visionary & strategic, empowerment & deleg…" at bounding box center [455, 510] width 262 height 25
click at [875, 811] on div "Insights Peer Insights Summary Individual Responses Only you can see this — rev…" at bounding box center [611, 512] width 873 height 698
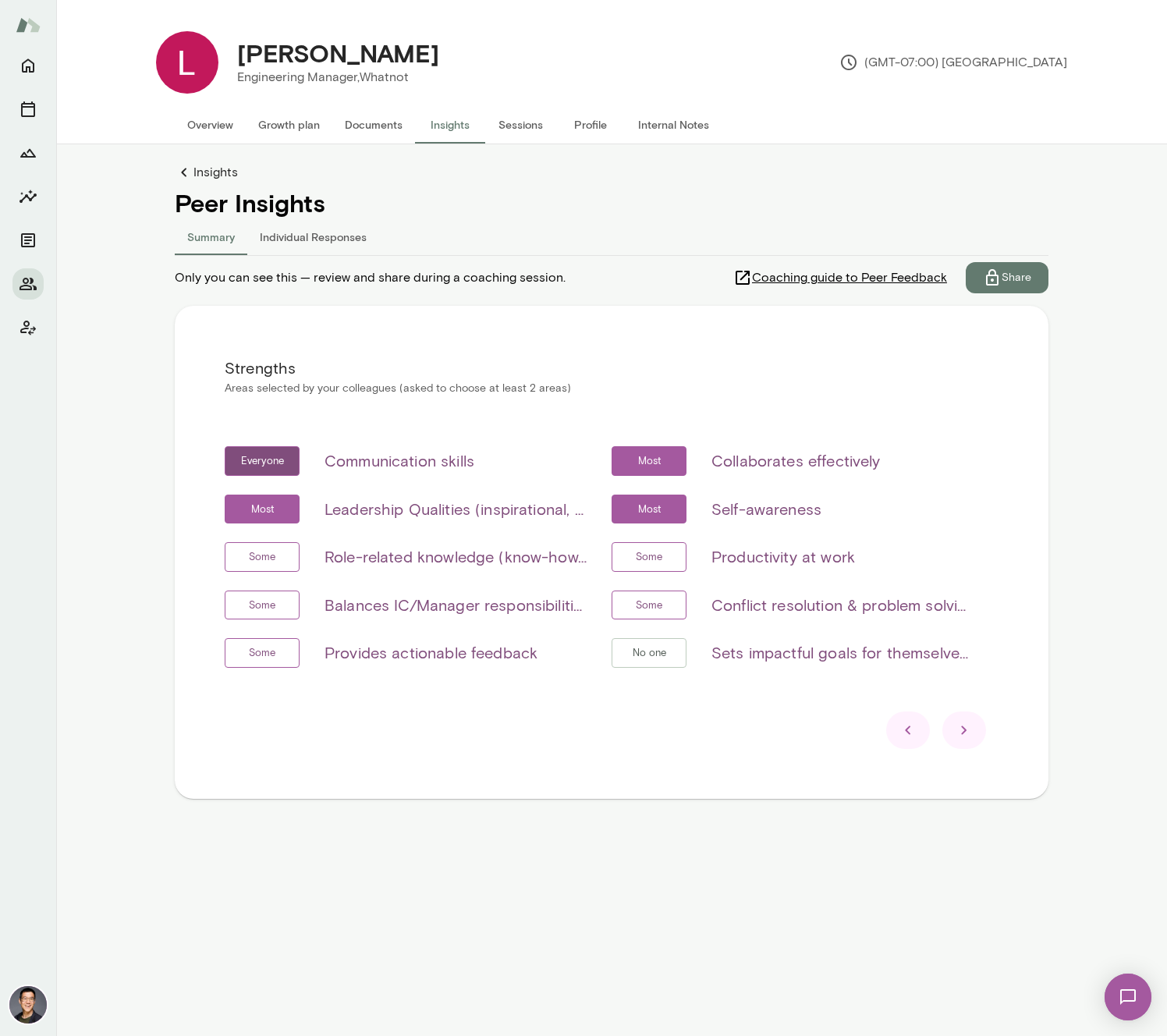
click at [977, 727] on div at bounding box center [963, 730] width 44 height 38
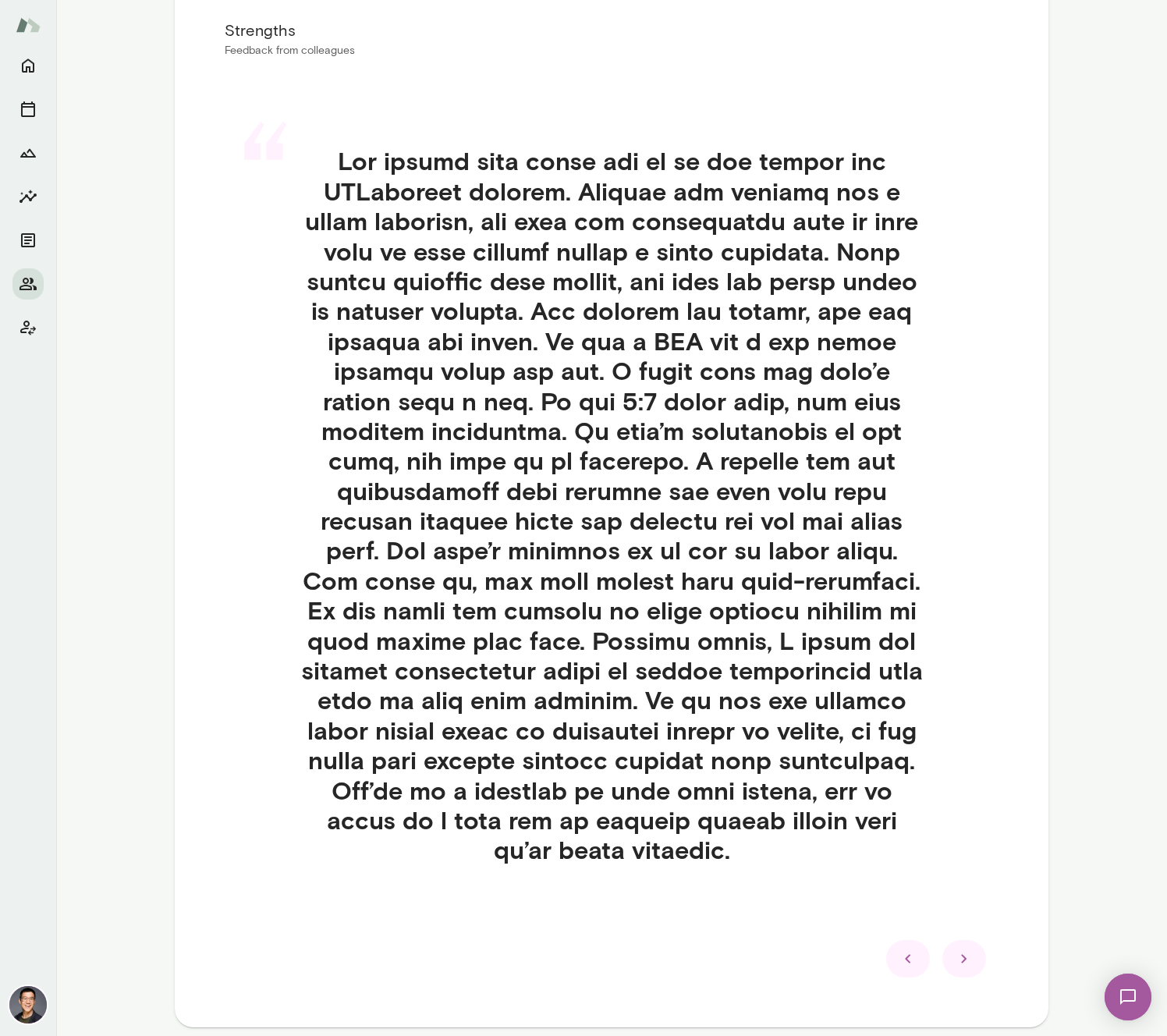
scroll to position [300, 0]
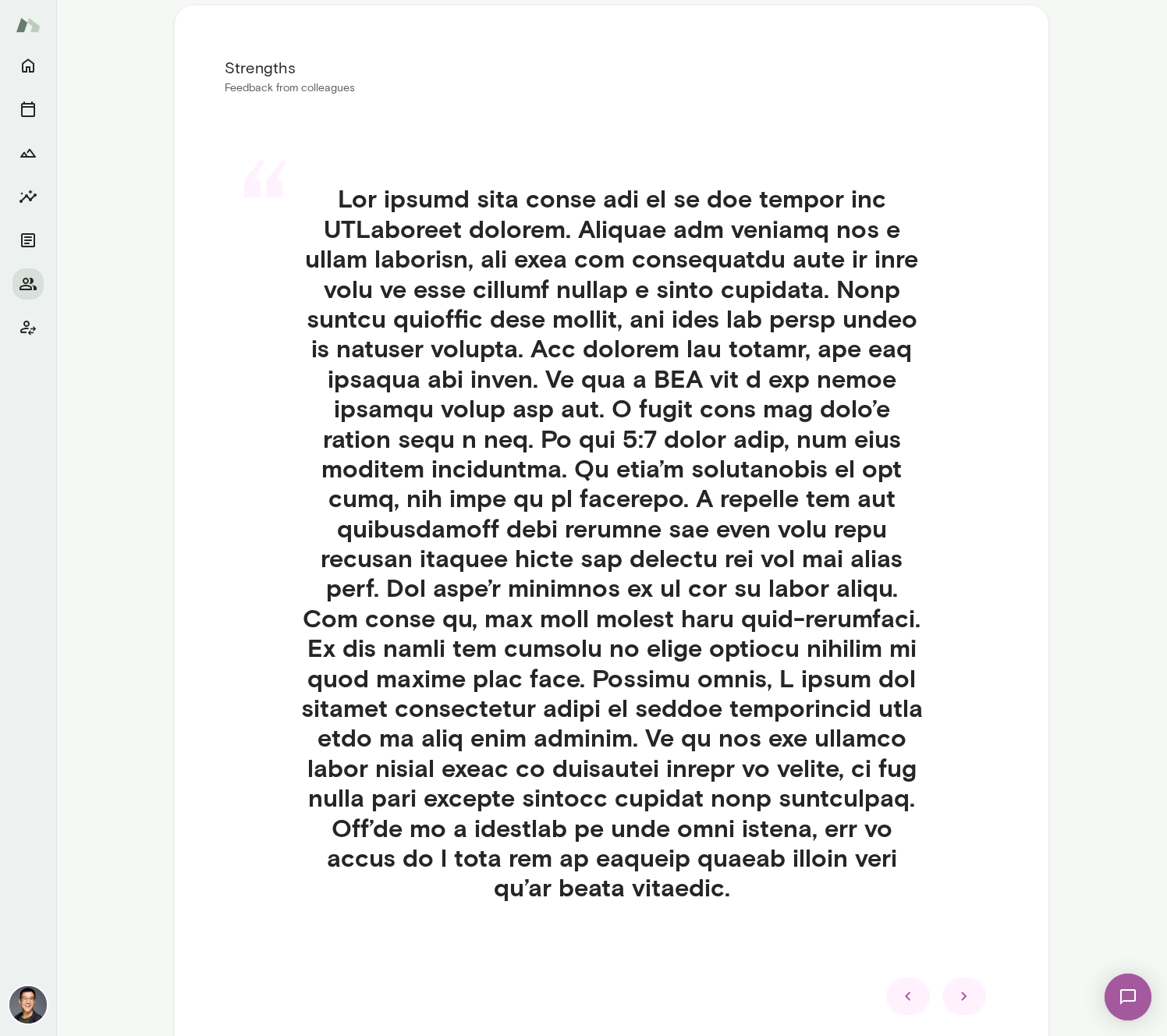
drag, startPoint x: 970, startPoint y: 970, endPoint x: 973, endPoint y: 844, distance: 126.0
click at [973, 844] on div "Strengths Feedback from colleagues “" at bounding box center [611, 535] width 873 height 1059
click at [964, 987] on icon at bounding box center [964, 997] width 19 height 19
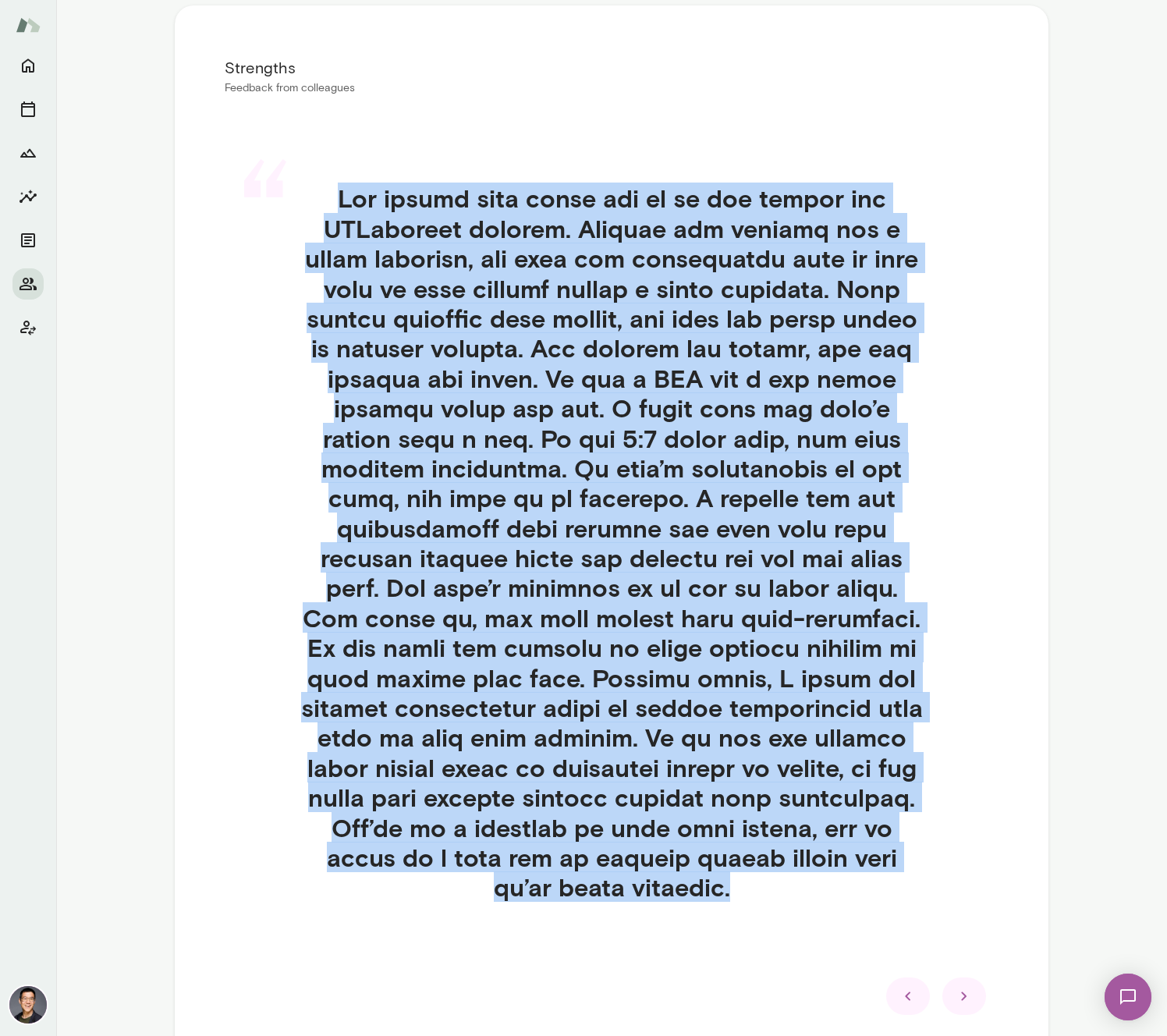
scroll to position [0, 0]
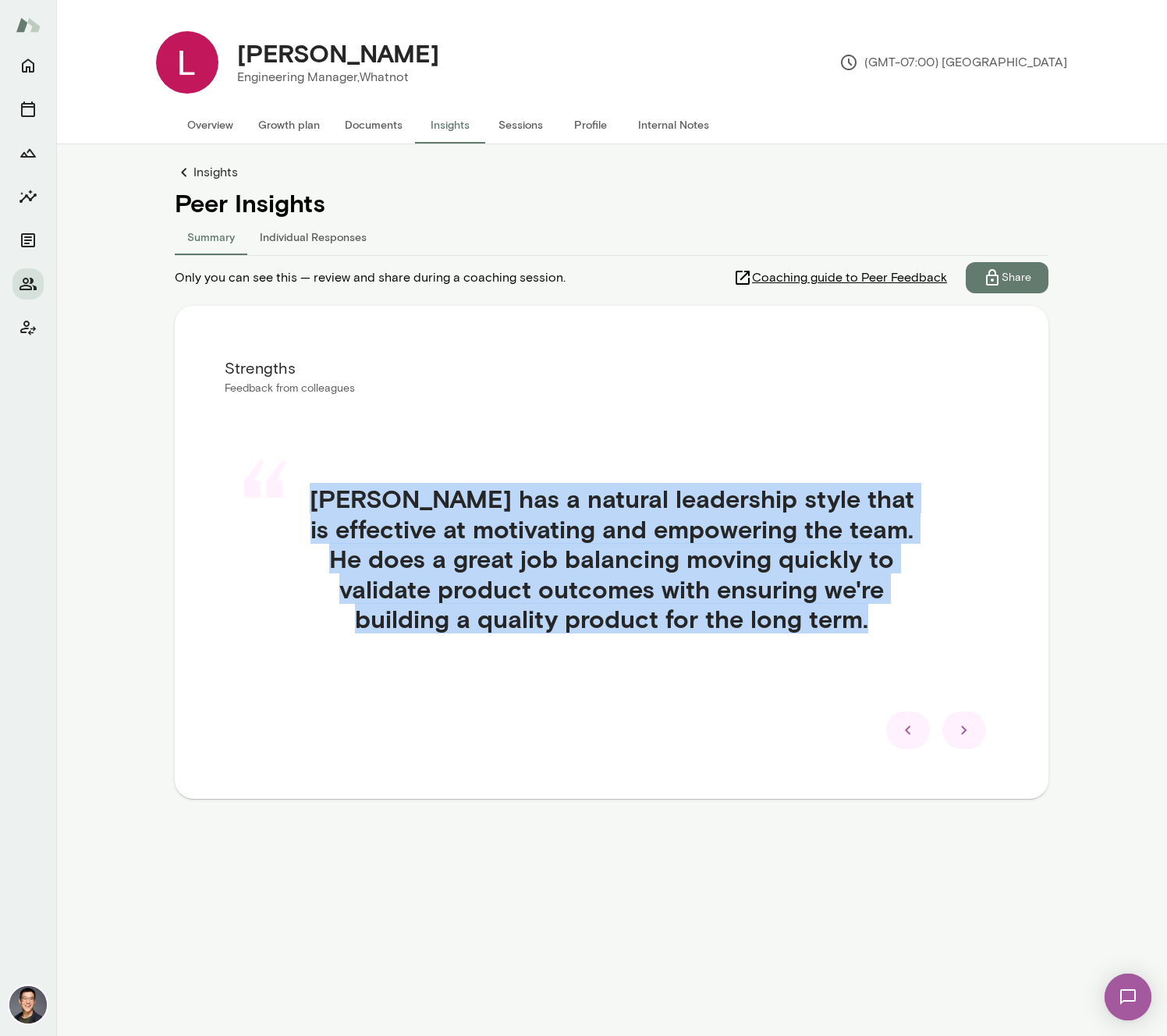
click at [809, 891] on main "[PERSON_NAME] Engineering Manager, Whatnot (GMT-07:00) [GEOGRAPHIC_DATA] Overvi…" at bounding box center [612, 518] width 1111 height 1036
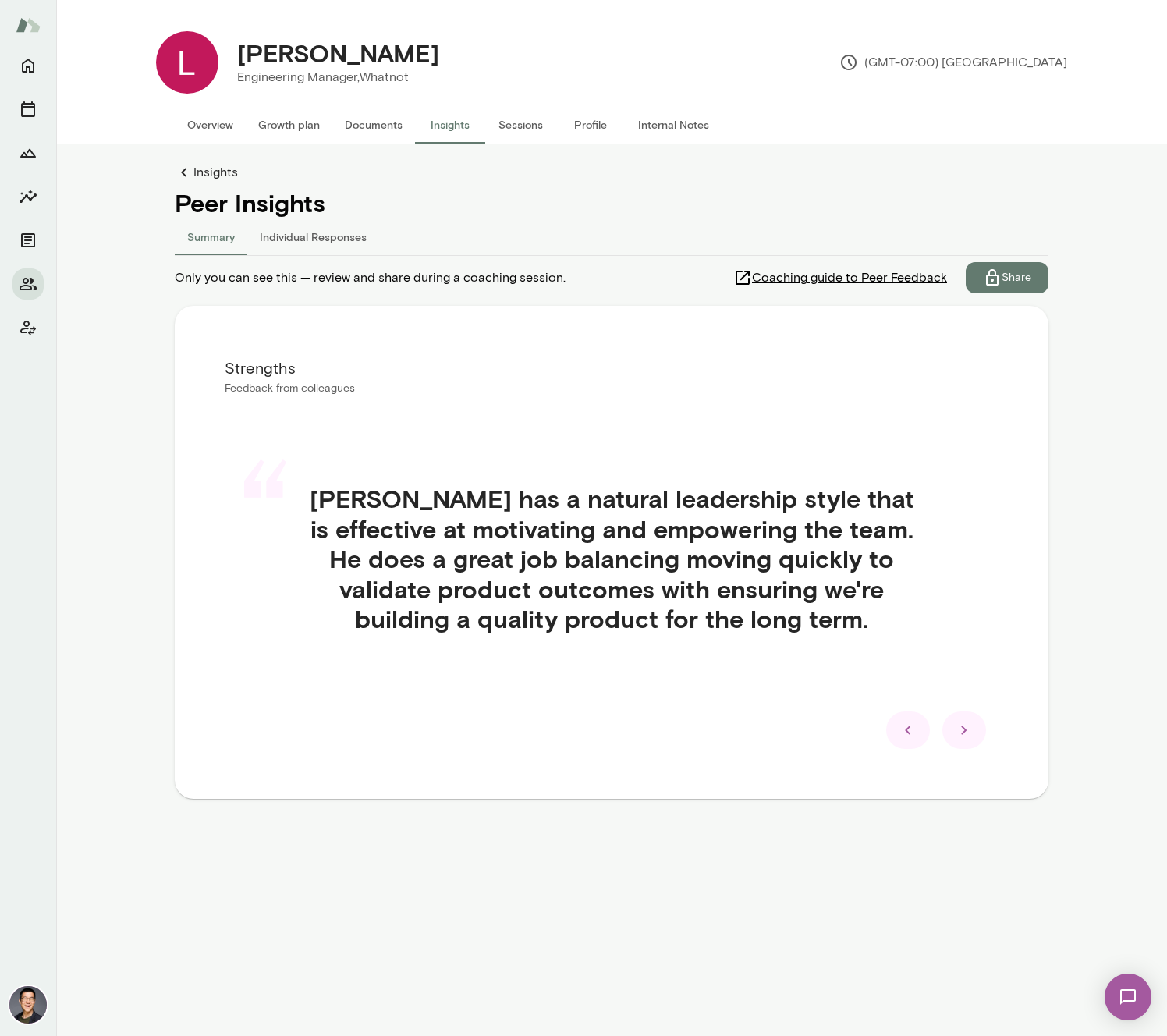
click at [962, 727] on icon at bounding box center [963, 730] width 6 height 8
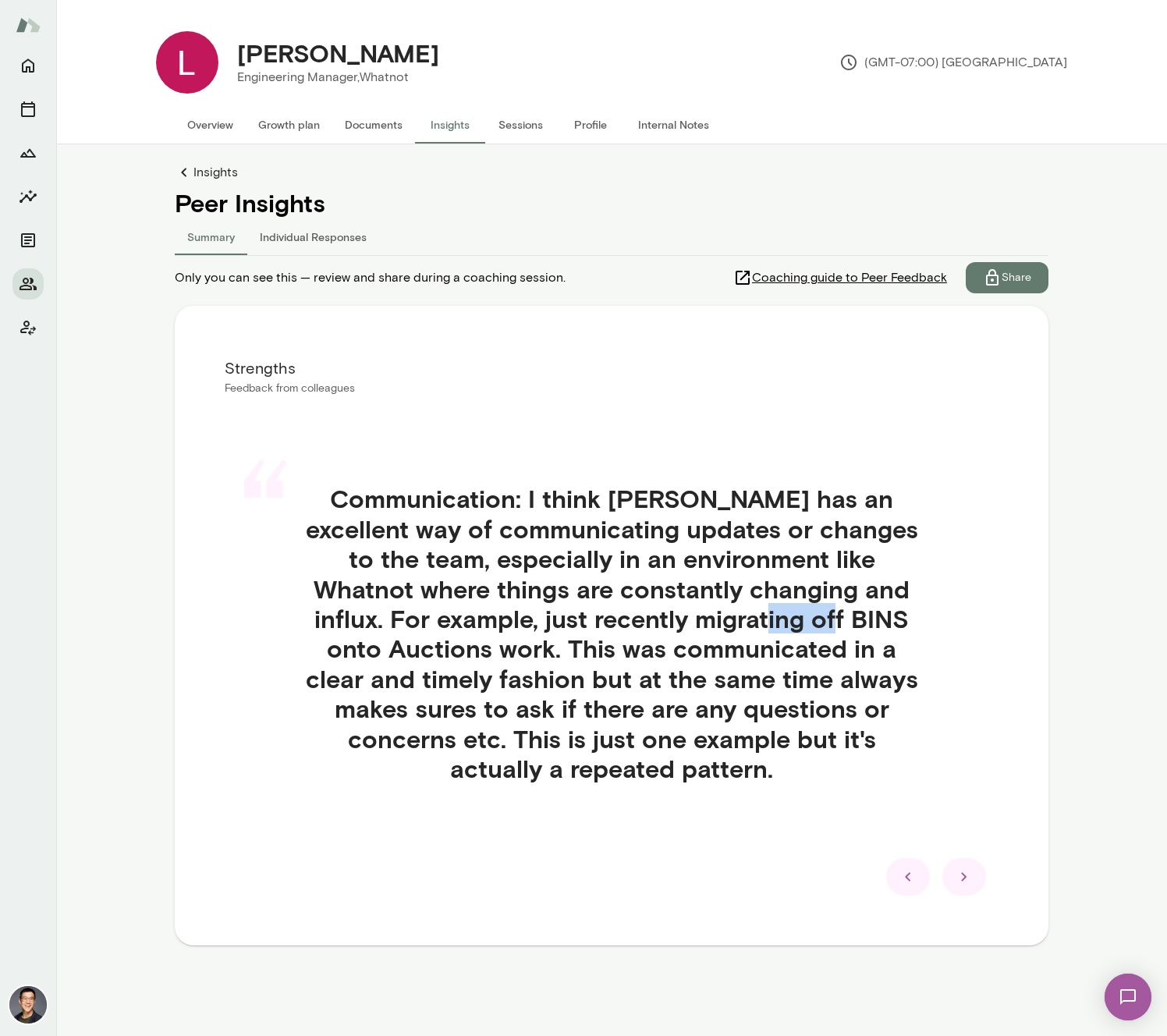
drag, startPoint x: 765, startPoint y: 624, endPoint x: 840, endPoint y: 632, distance: 75.4
click at [840, 632] on h4 "Communication: I think [PERSON_NAME] has an excellent way of communicating upda…" at bounding box center [611, 632] width 699 height 299
drag, startPoint x: 300, startPoint y: 655, endPoint x: 431, endPoint y: 655, distance: 131.0
click at [431, 655] on h4 "Communication: I think [PERSON_NAME] has an excellent way of communicating upda…" at bounding box center [611, 632] width 699 height 299
click at [826, 649] on h4 "Communication: I think [PERSON_NAME] has an excellent way of communicating upda…" at bounding box center [611, 632] width 699 height 299
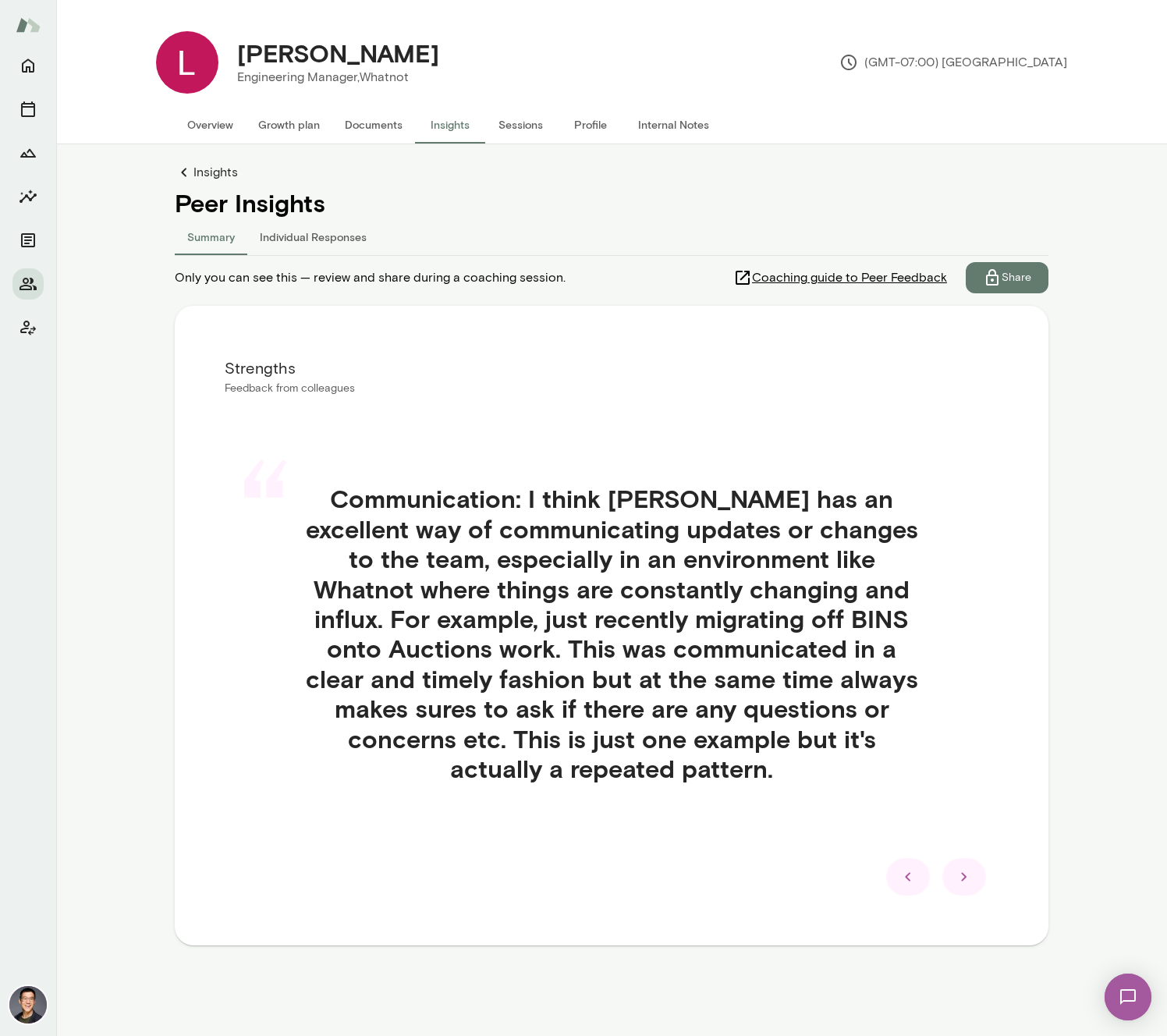
click at [918, 876] on div at bounding box center [907, 877] width 44 height 38
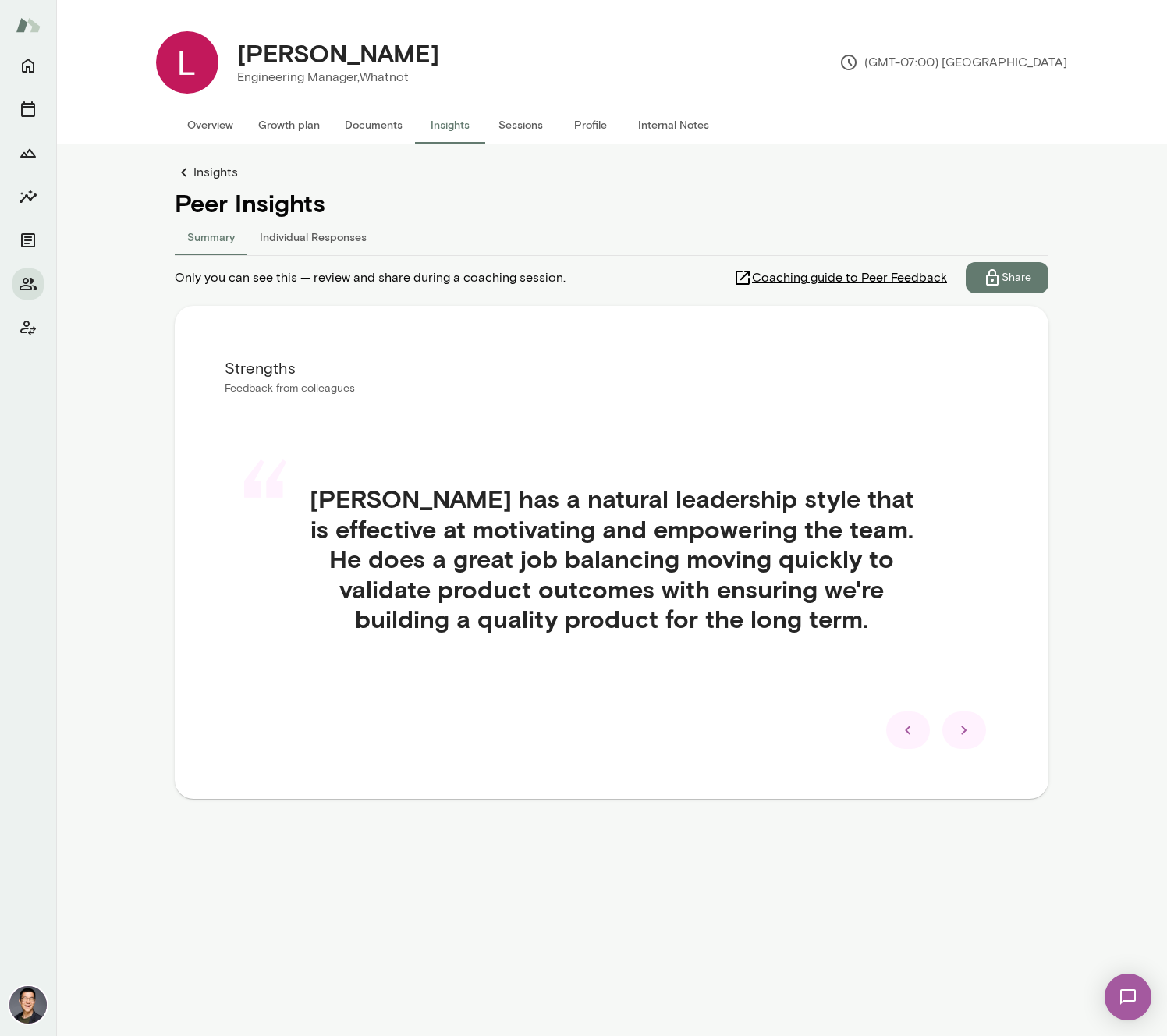
click at [905, 723] on icon at bounding box center [908, 730] width 19 height 19
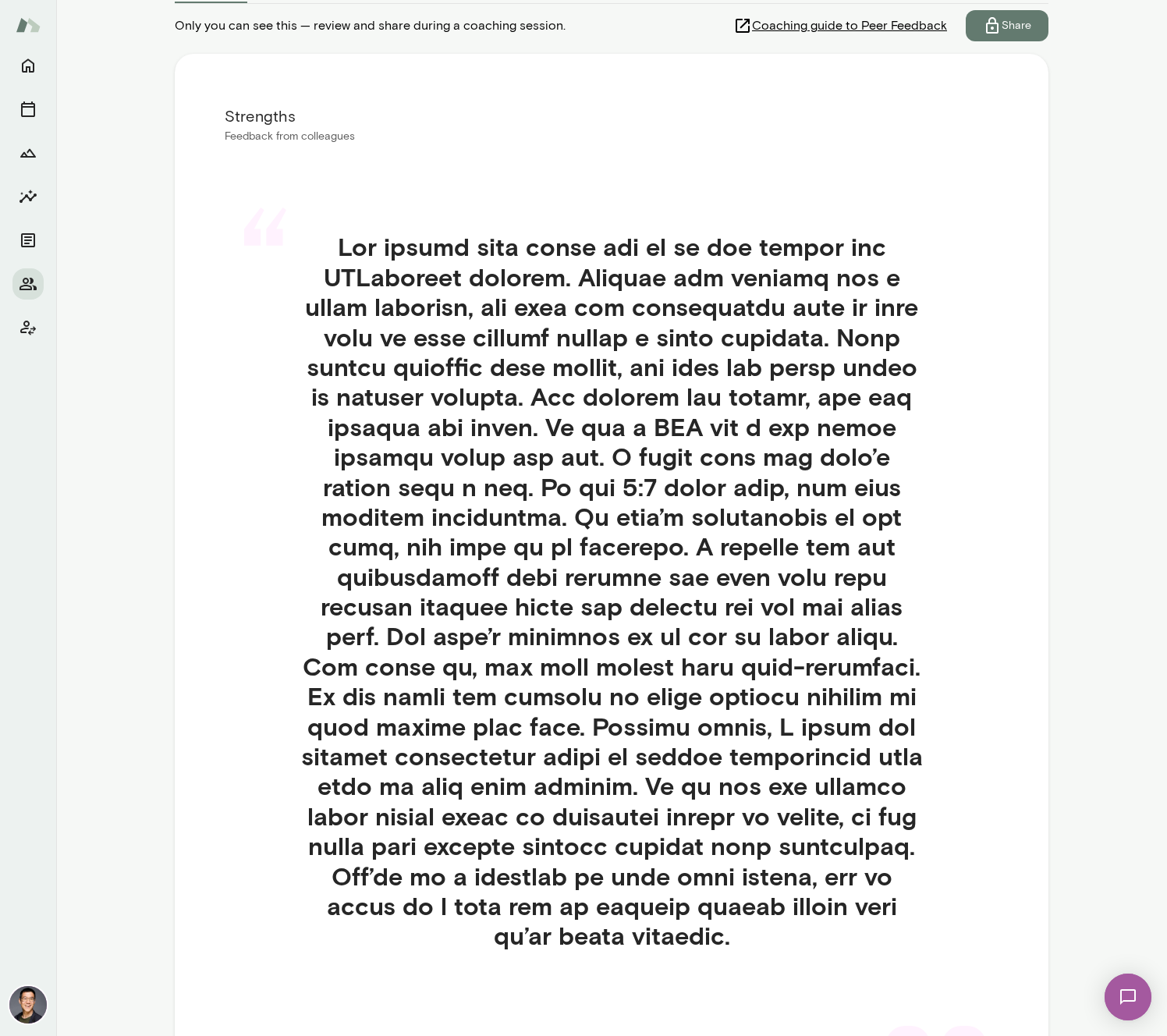
scroll to position [252, 0]
click at [573, 423] on h4 at bounding box center [611, 590] width 699 height 719
click at [621, 482] on h4 at bounding box center [611, 590] width 699 height 719
click at [999, 923] on div "Strengths Feedback from colleagues “" at bounding box center [611, 583] width 873 height 1059
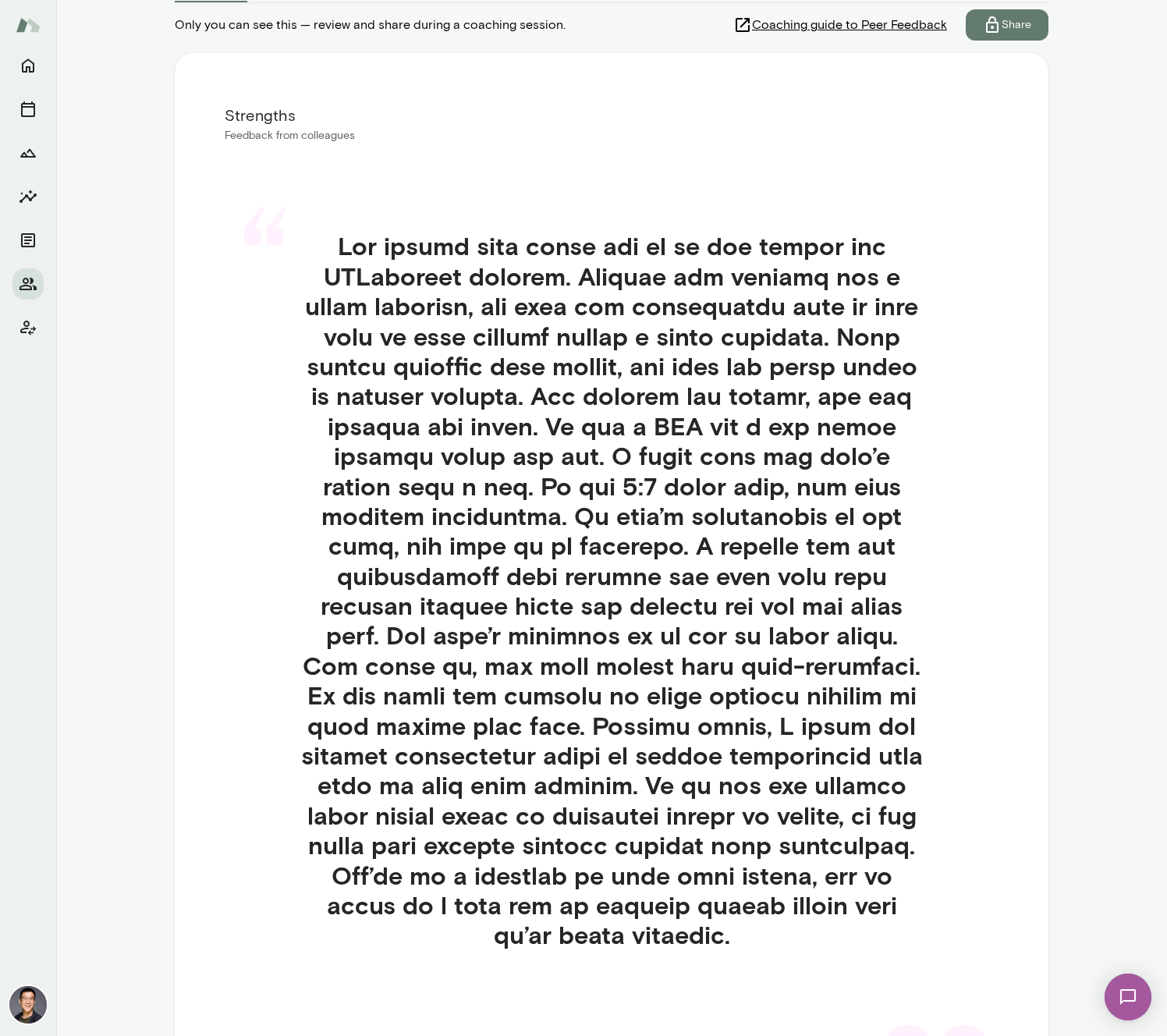
click at [967, 1025] on div at bounding box center [963, 1044] width 44 height 38
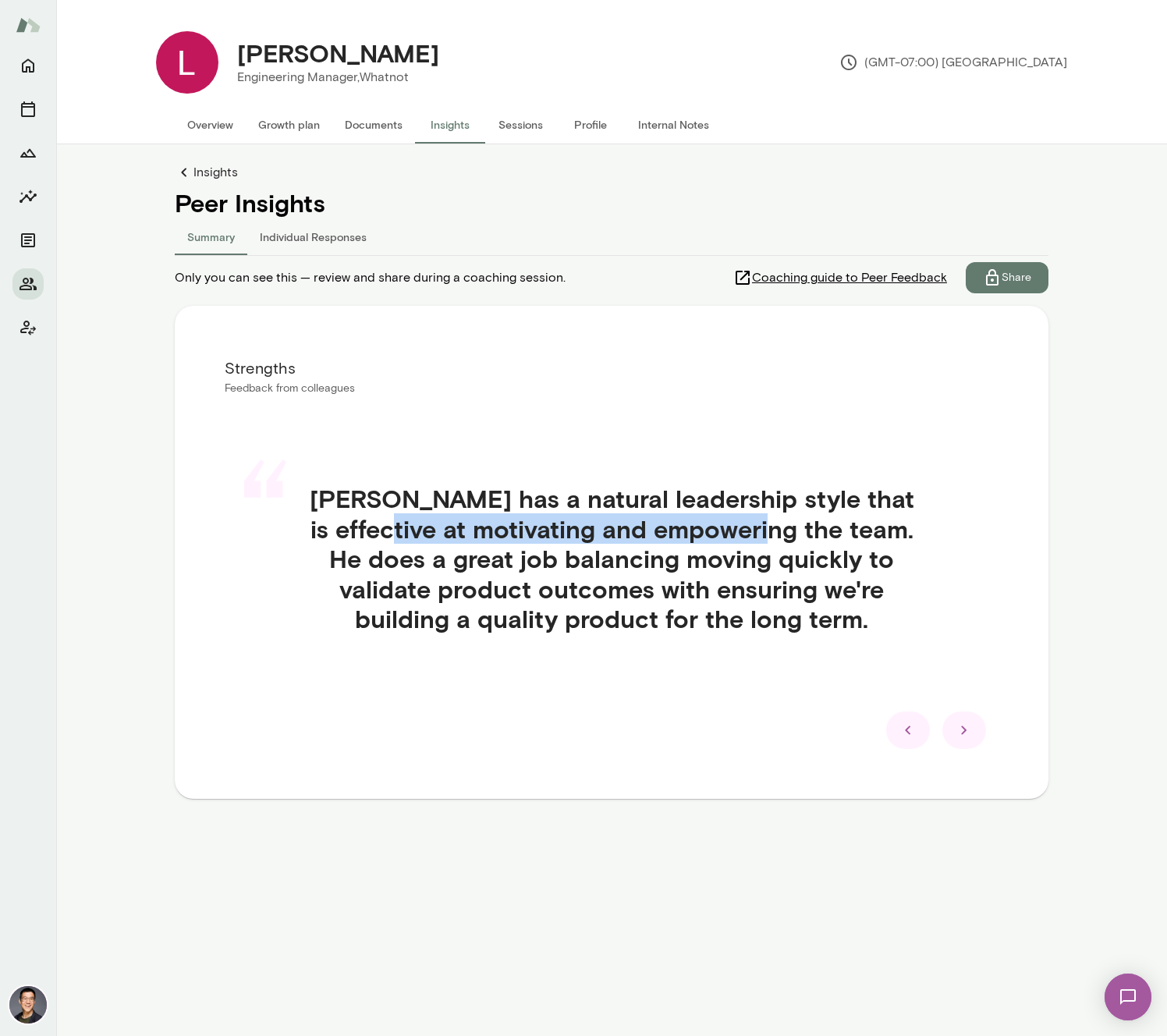
drag, startPoint x: 348, startPoint y: 530, endPoint x: 730, endPoint y: 534, distance: 382.0
click at [730, 534] on h4 "[PERSON_NAME] has a natural leadership style that is effective at motivating an…" at bounding box center [611, 558] width 699 height 150
click at [733, 622] on h4 "[PERSON_NAME] has a natural leadership style that is effective at motivating an…" at bounding box center [611, 558] width 699 height 150
click at [975, 731] on div at bounding box center [963, 730] width 44 height 38
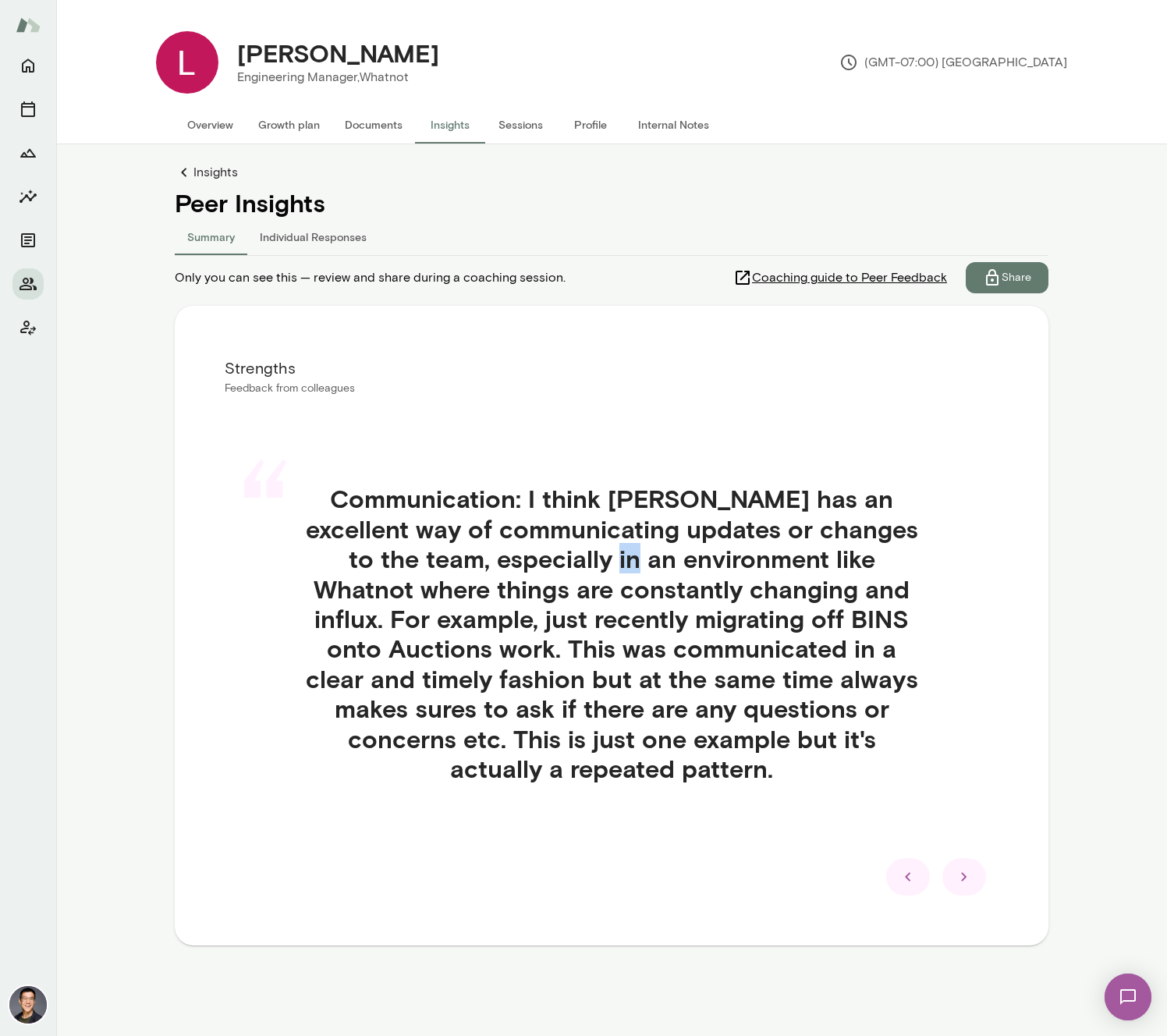
drag, startPoint x: 539, startPoint y: 553, endPoint x: 562, endPoint y: 547, distance: 23.8
click at [562, 547] on h4 "Communication: I think [PERSON_NAME] has an excellent way of communicating upda…" at bounding box center [611, 632] width 699 height 299
click at [567, 535] on h4 "Communication: I think [PERSON_NAME] has an excellent way of communicating upda…" at bounding box center [611, 632] width 699 height 299
drag, startPoint x: 551, startPoint y: 528, endPoint x: 868, endPoint y: 531, distance: 317.0
click at [868, 531] on h4 "Communication: I think [PERSON_NAME] has an excellent way of communicating upda…" at bounding box center [611, 632] width 699 height 299
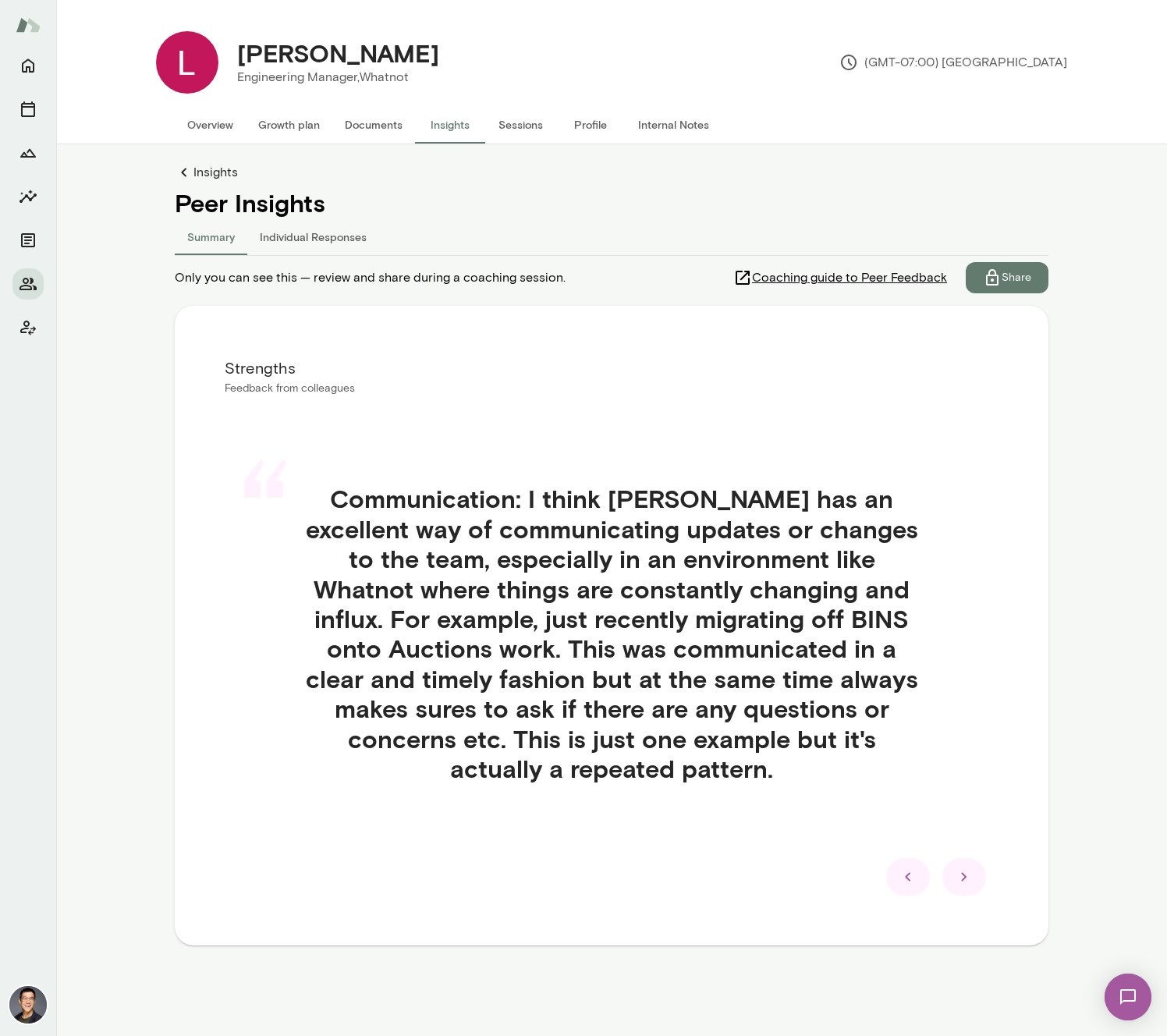
click at [842, 704] on h4 "Communication: I think [PERSON_NAME] has an excellent way of communicating upda…" at bounding box center [611, 632] width 699 height 299
click at [740, 831] on div "“ Communication: I think [PERSON_NAME] has an excellent way of communicating up…" at bounding box center [611, 652] width 774 height 412
click at [902, 885] on icon at bounding box center [908, 877] width 19 height 19
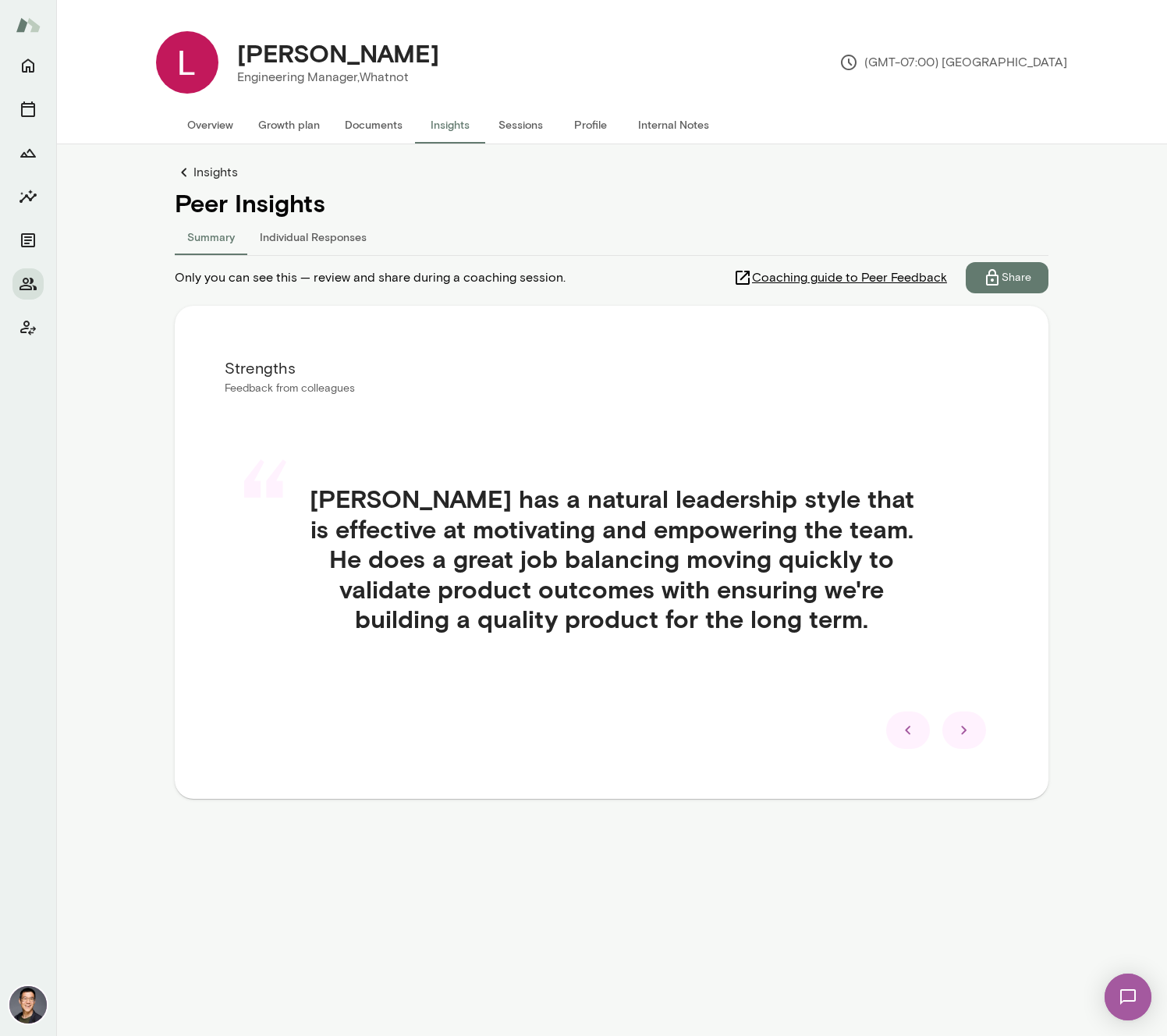
click at [897, 735] on div at bounding box center [907, 730] width 44 height 38
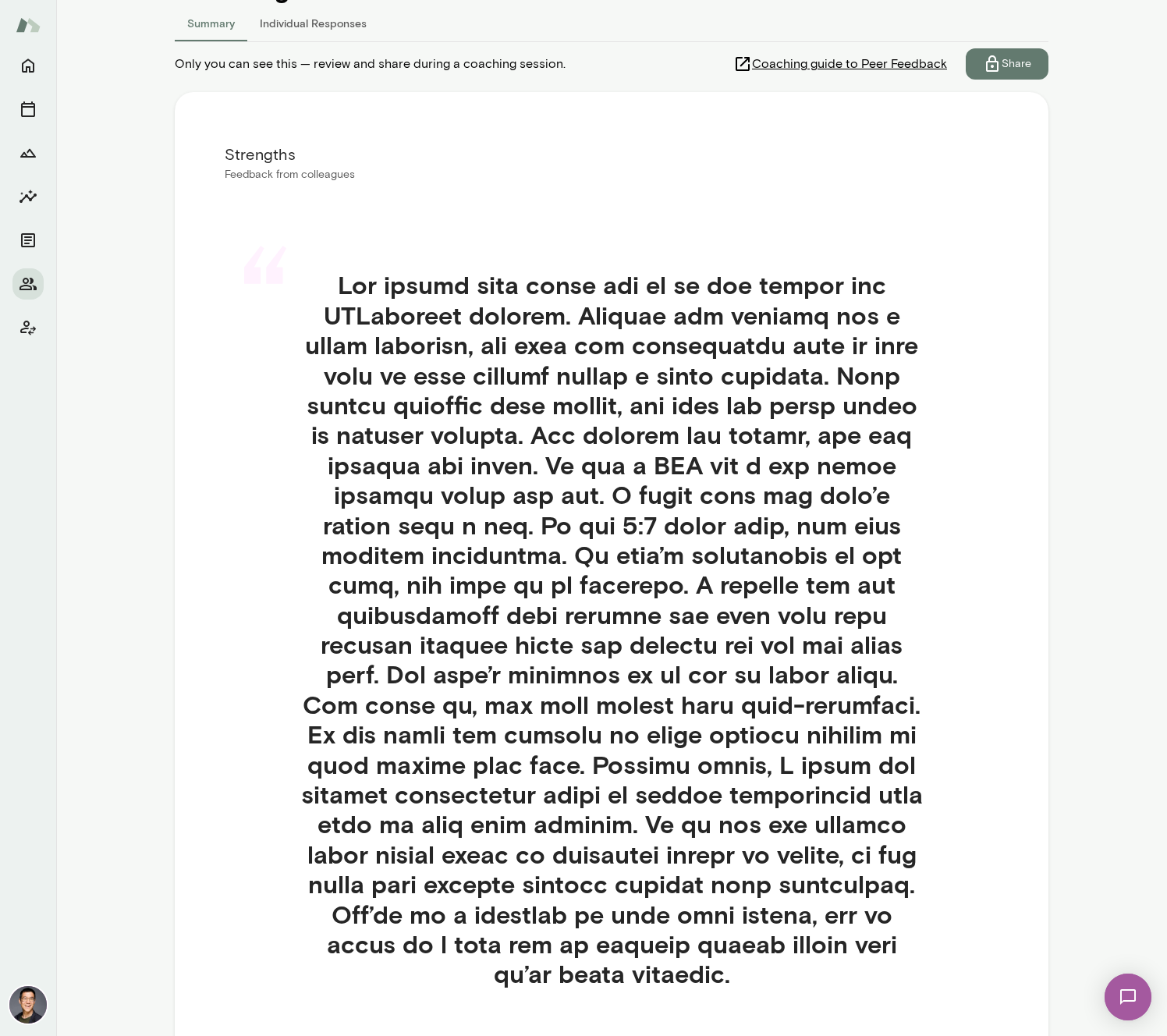
scroll to position [380, 0]
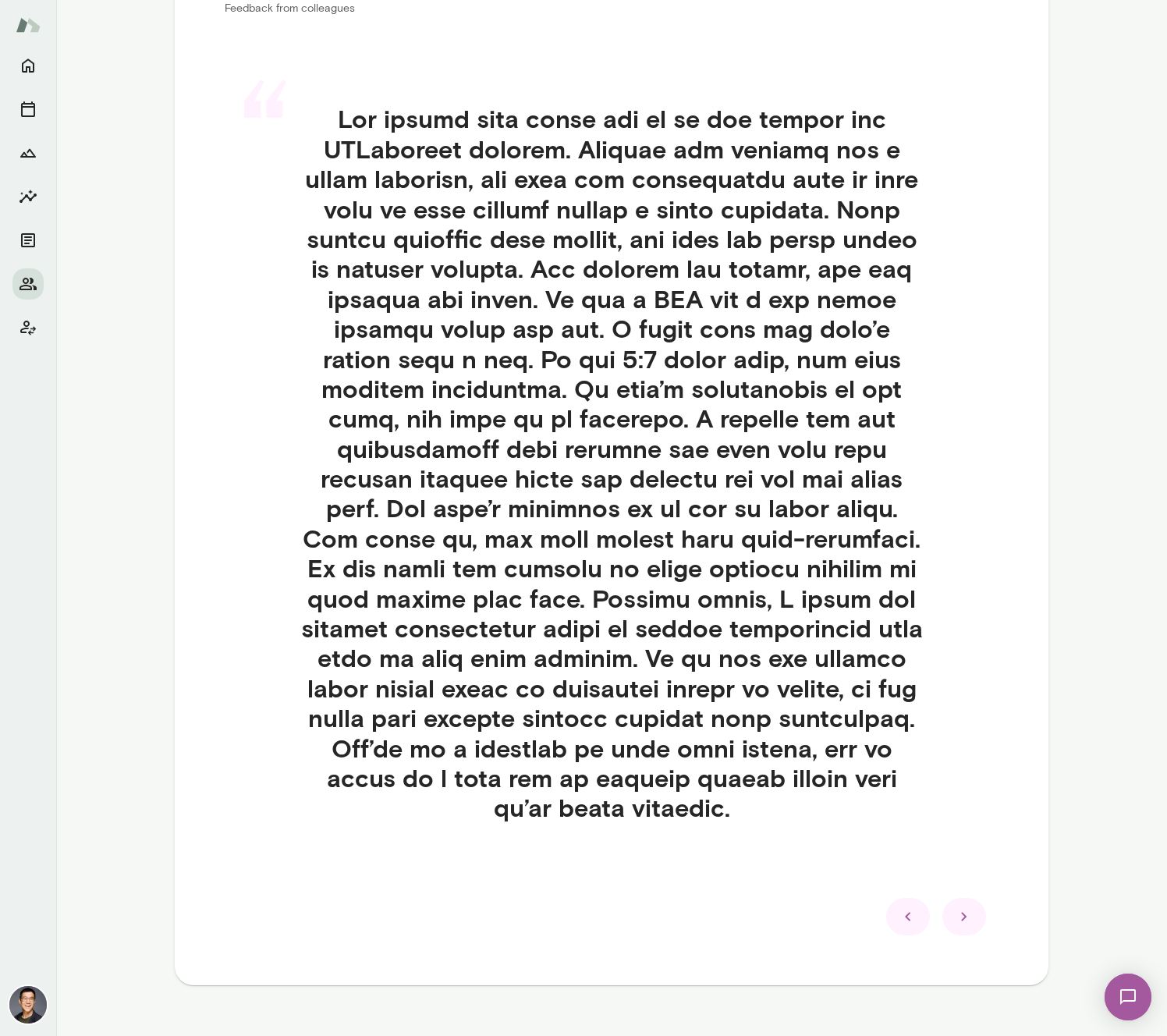
click at [962, 907] on icon at bounding box center [964, 917] width 19 height 19
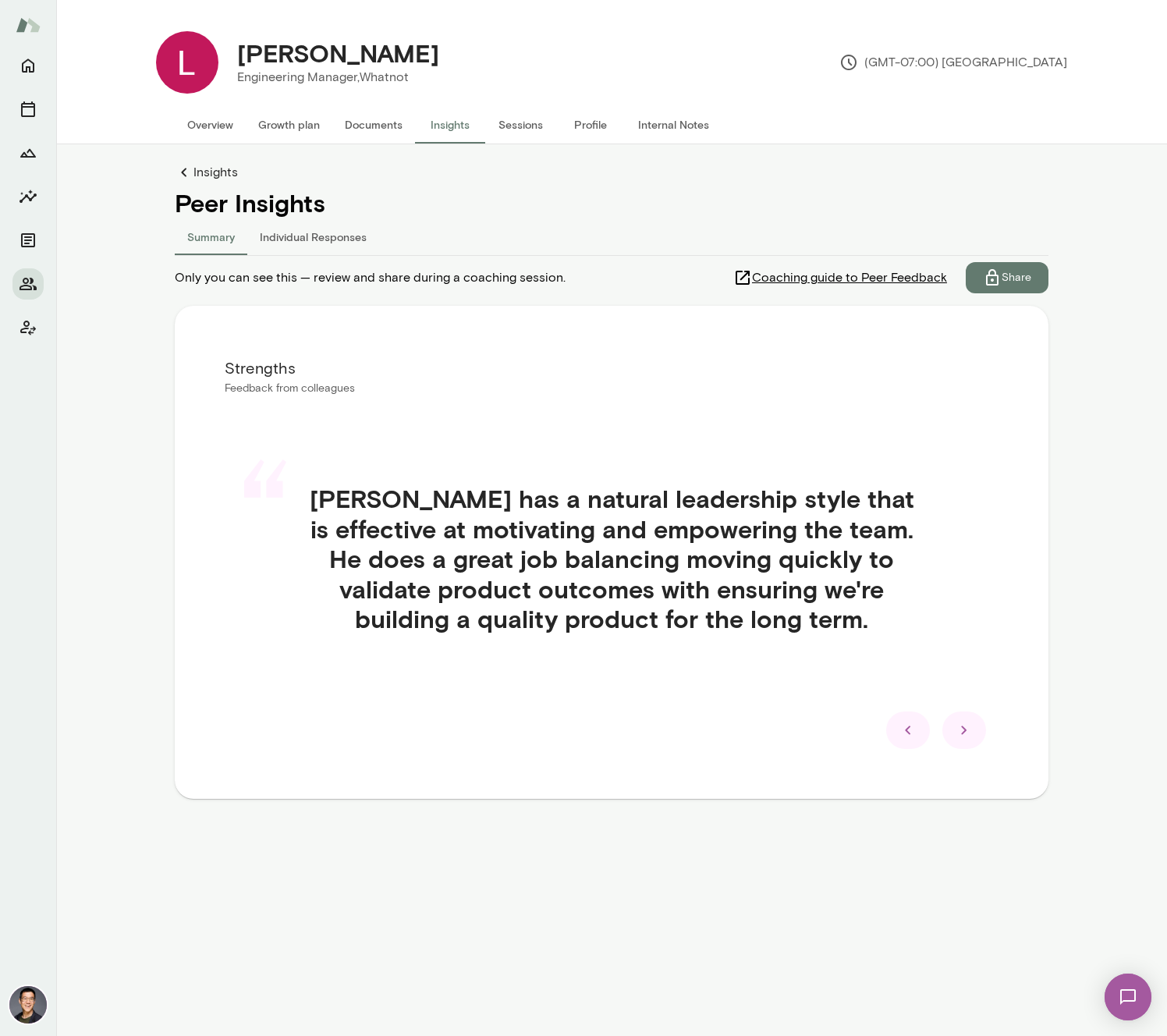
scroll to position [0, 0]
click at [969, 739] on icon at bounding box center [964, 730] width 19 height 19
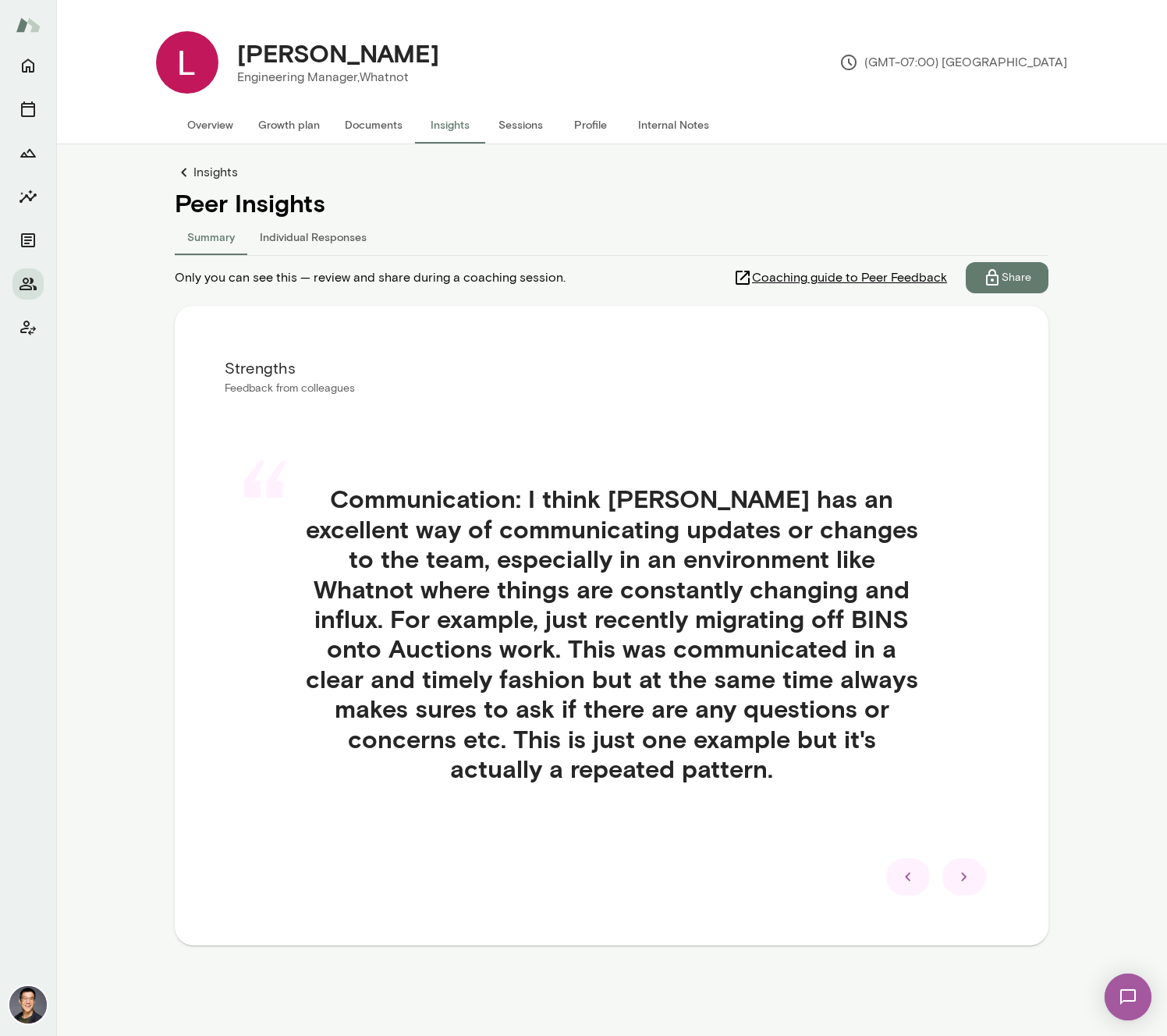
click at [965, 876] on icon at bounding box center [964, 877] width 19 height 19
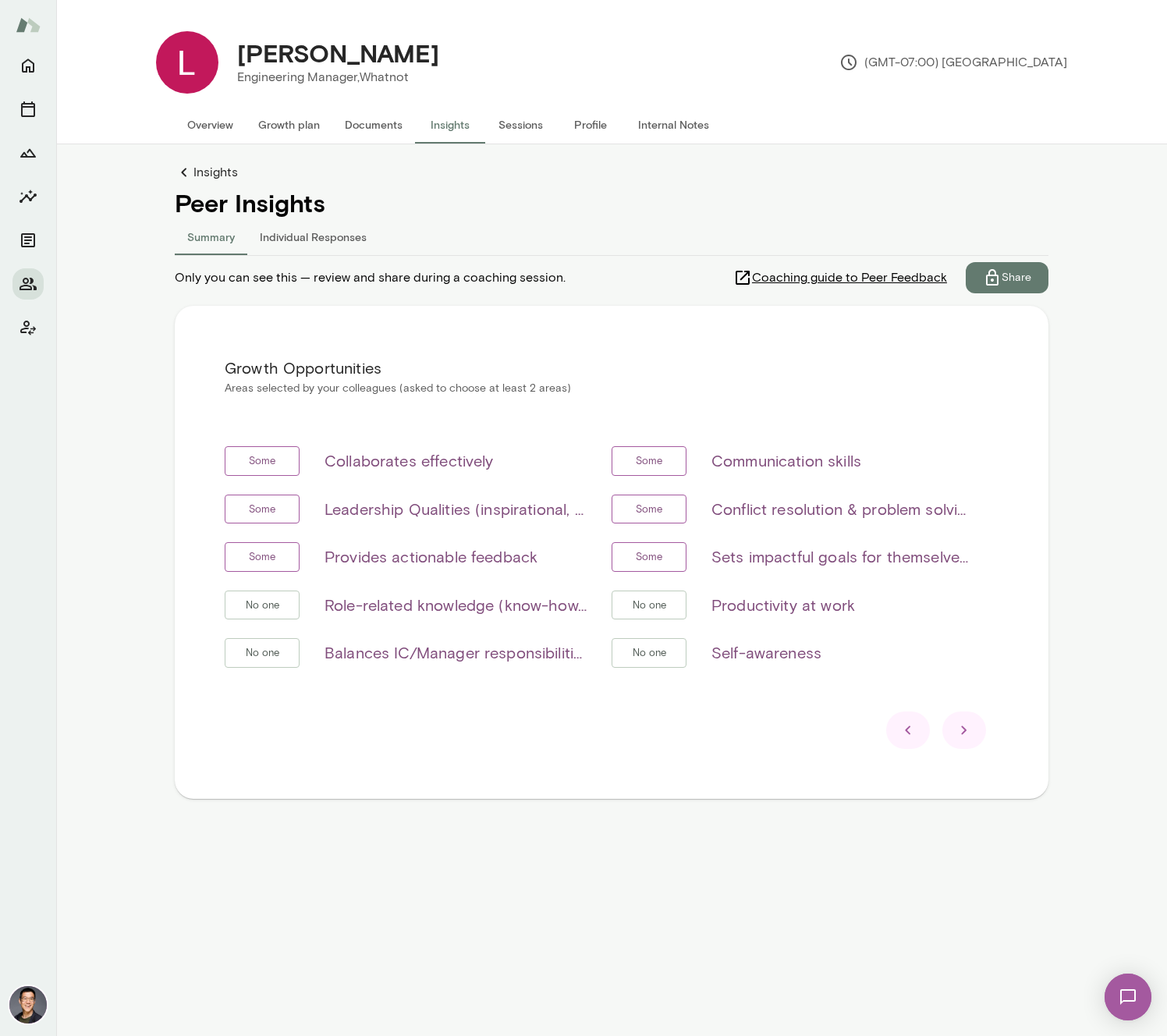
click at [967, 738] on icon at bounding box center [964, 730] width 19 height 19
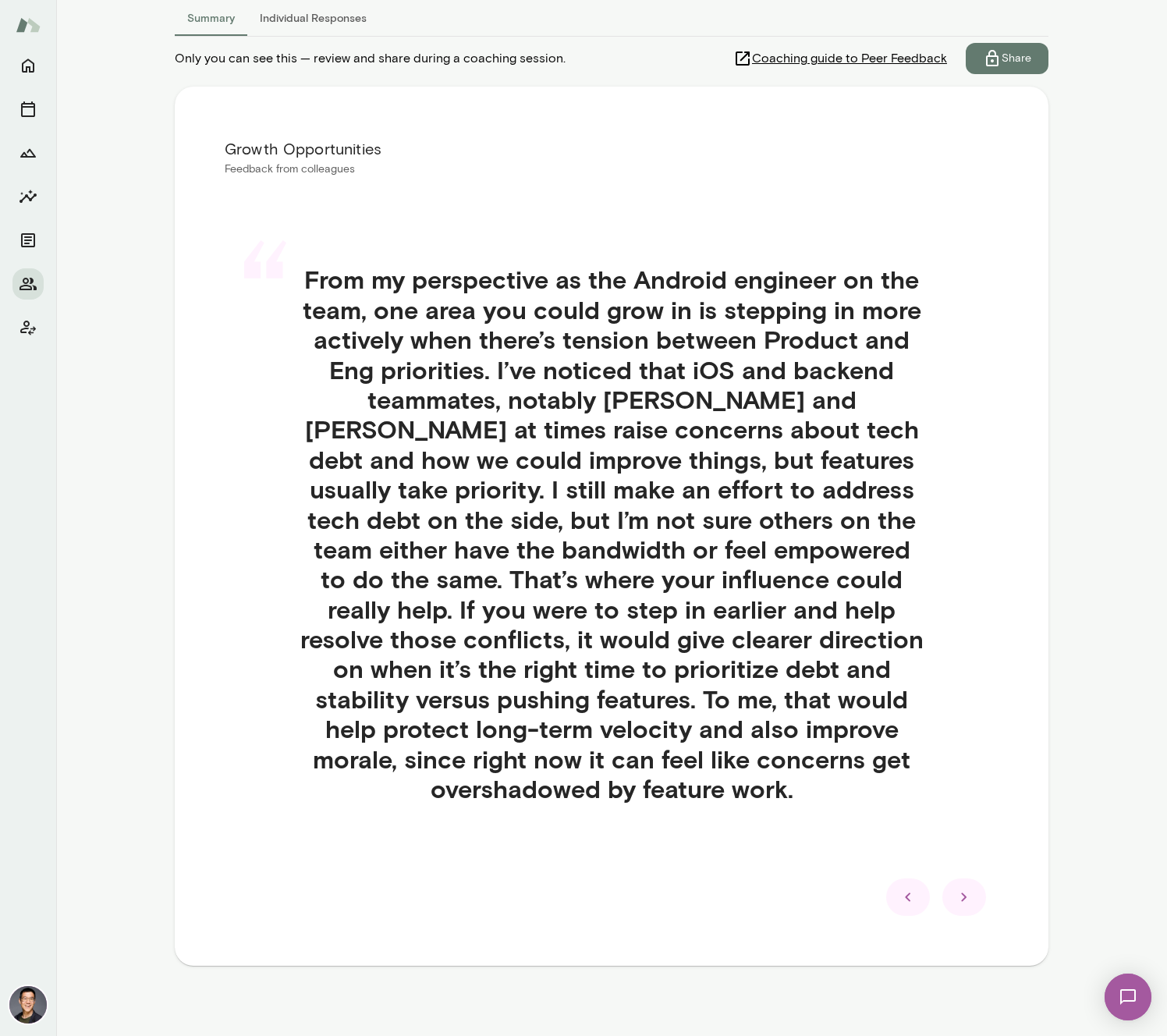
scroll to position [230, 0]
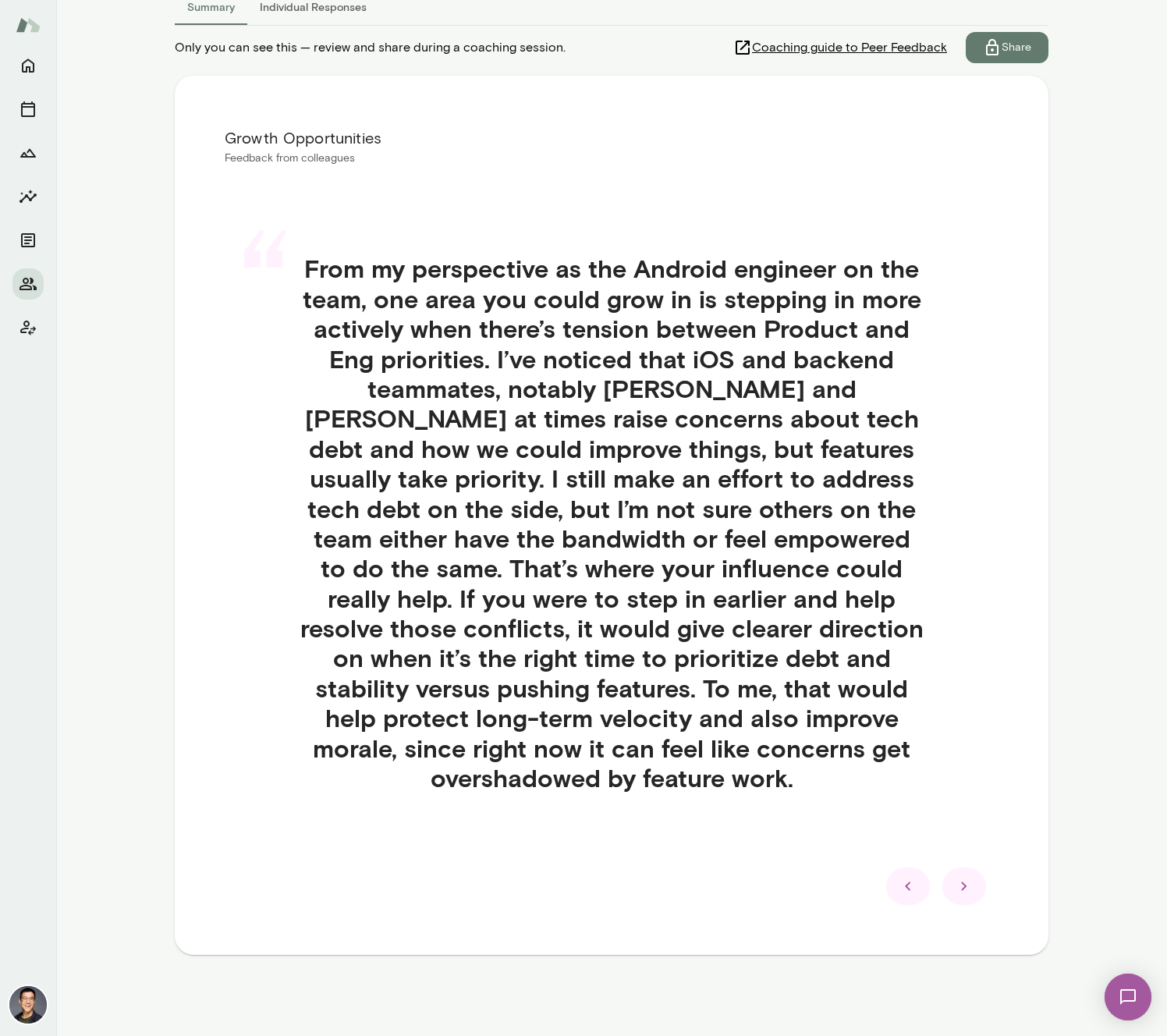
click at [956, 895] on icon at bounding box center [964, 886] width 19 height 19
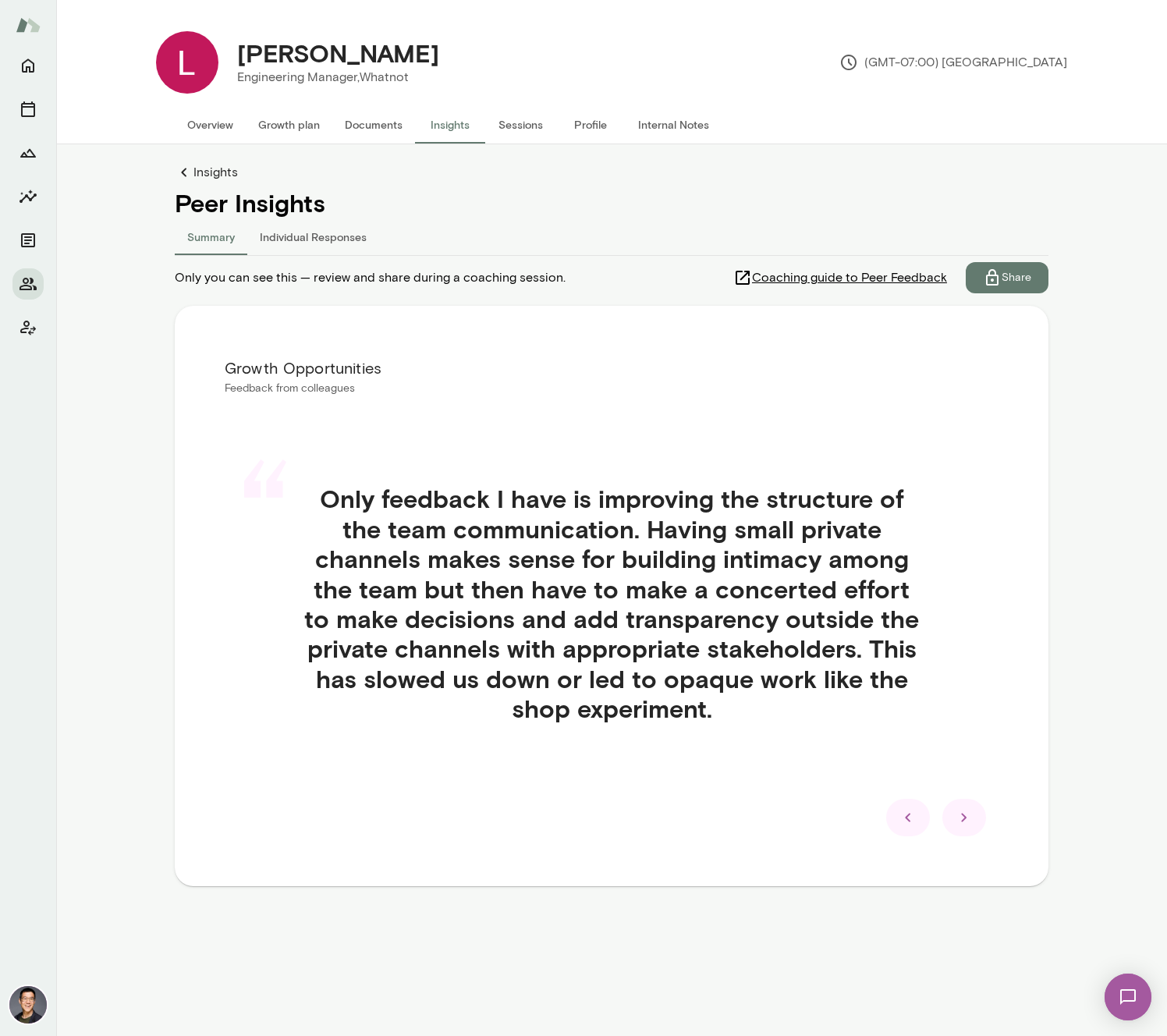
click at [972, 814] on icon at bounding box center [964, 817] width 19 height 19
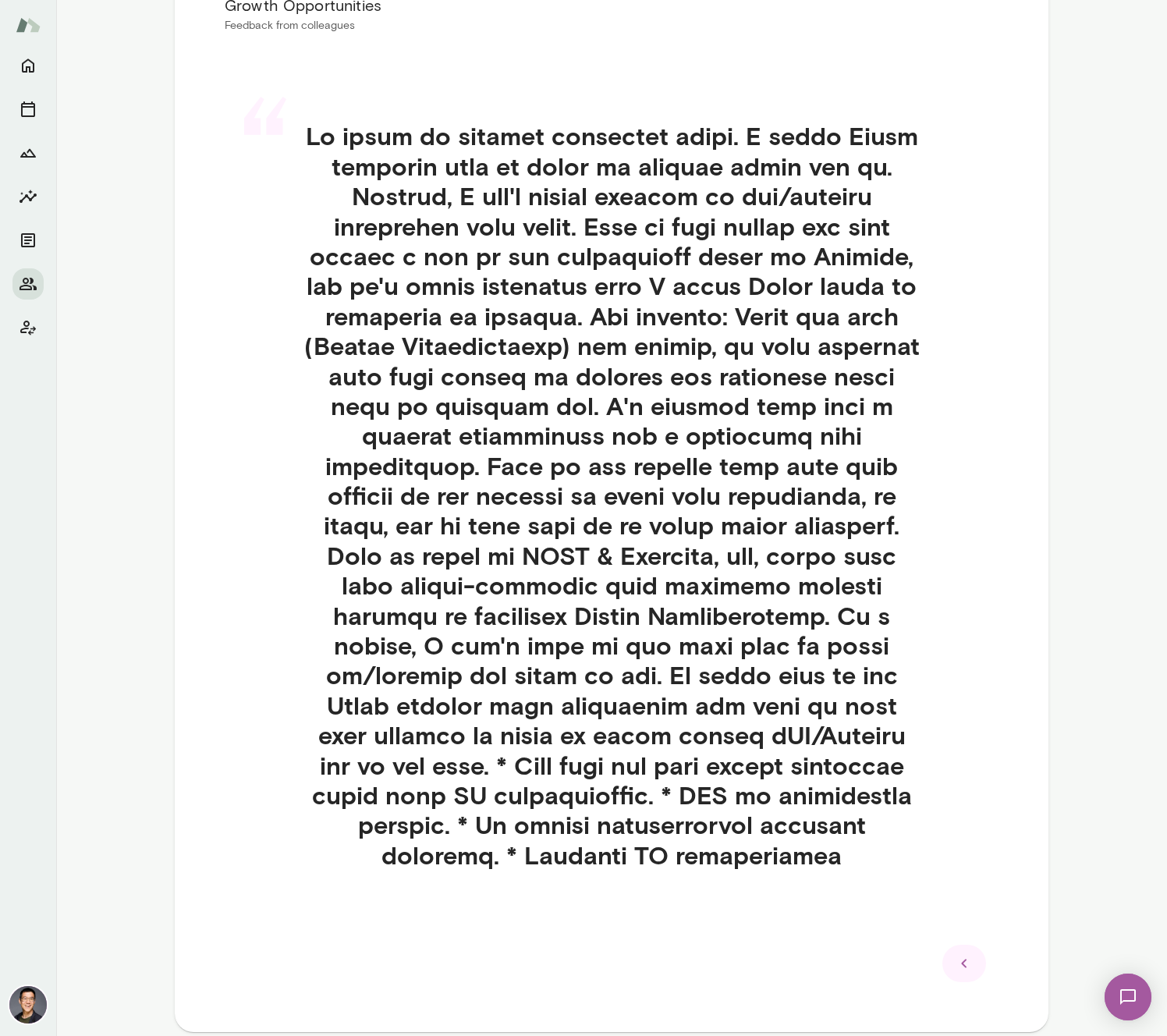
scroll to position [363, 0]
click at [961, 953] on icon at bounding box center [964, 963] width 19 height 19
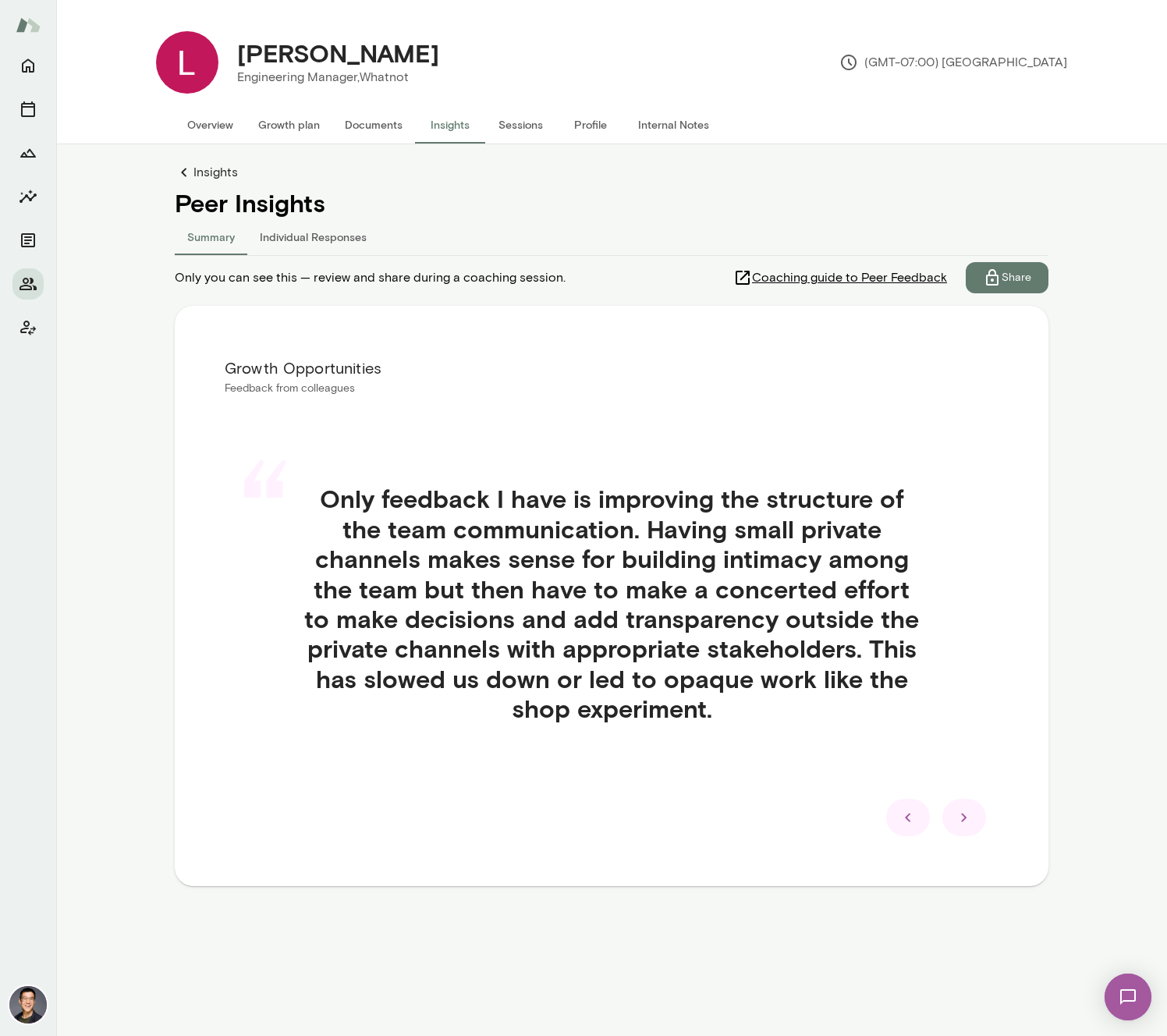
click at [919, 829] on div at bounding box center [907, 817] width 44 height 38
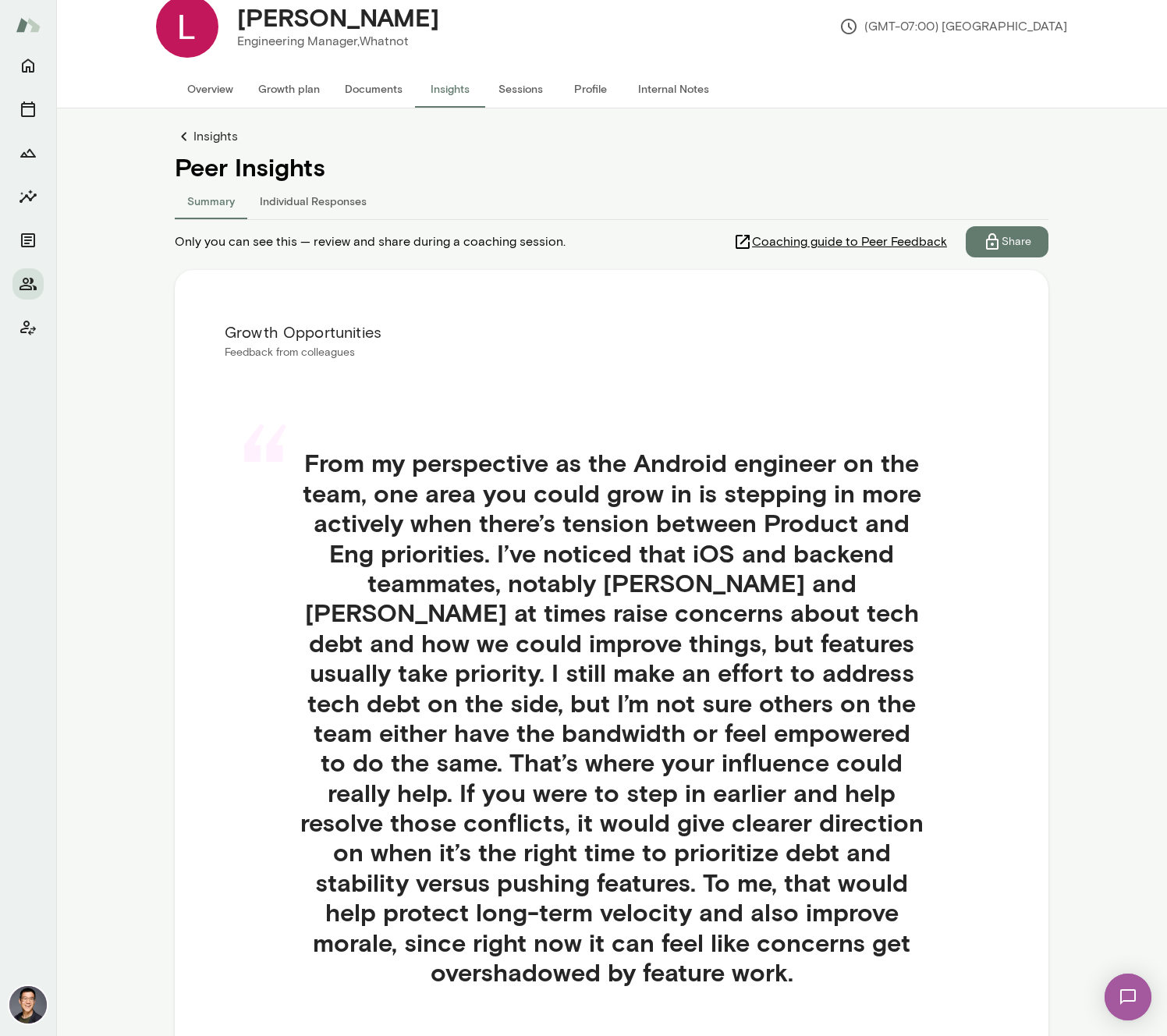
scroll to position [141, 0]
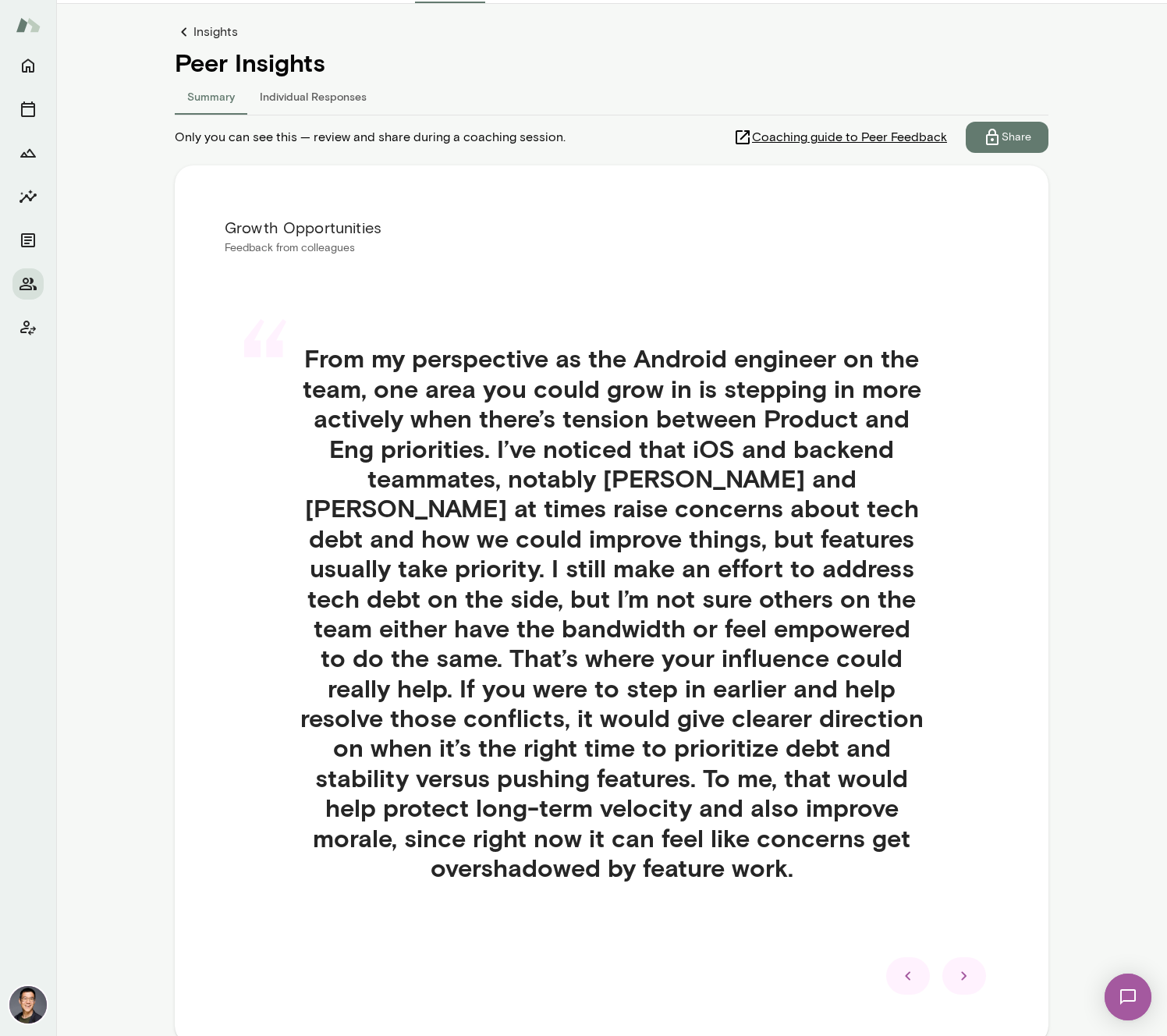
click at [955, 980] on icon at bounding box center [964, 976] width 19 height 19
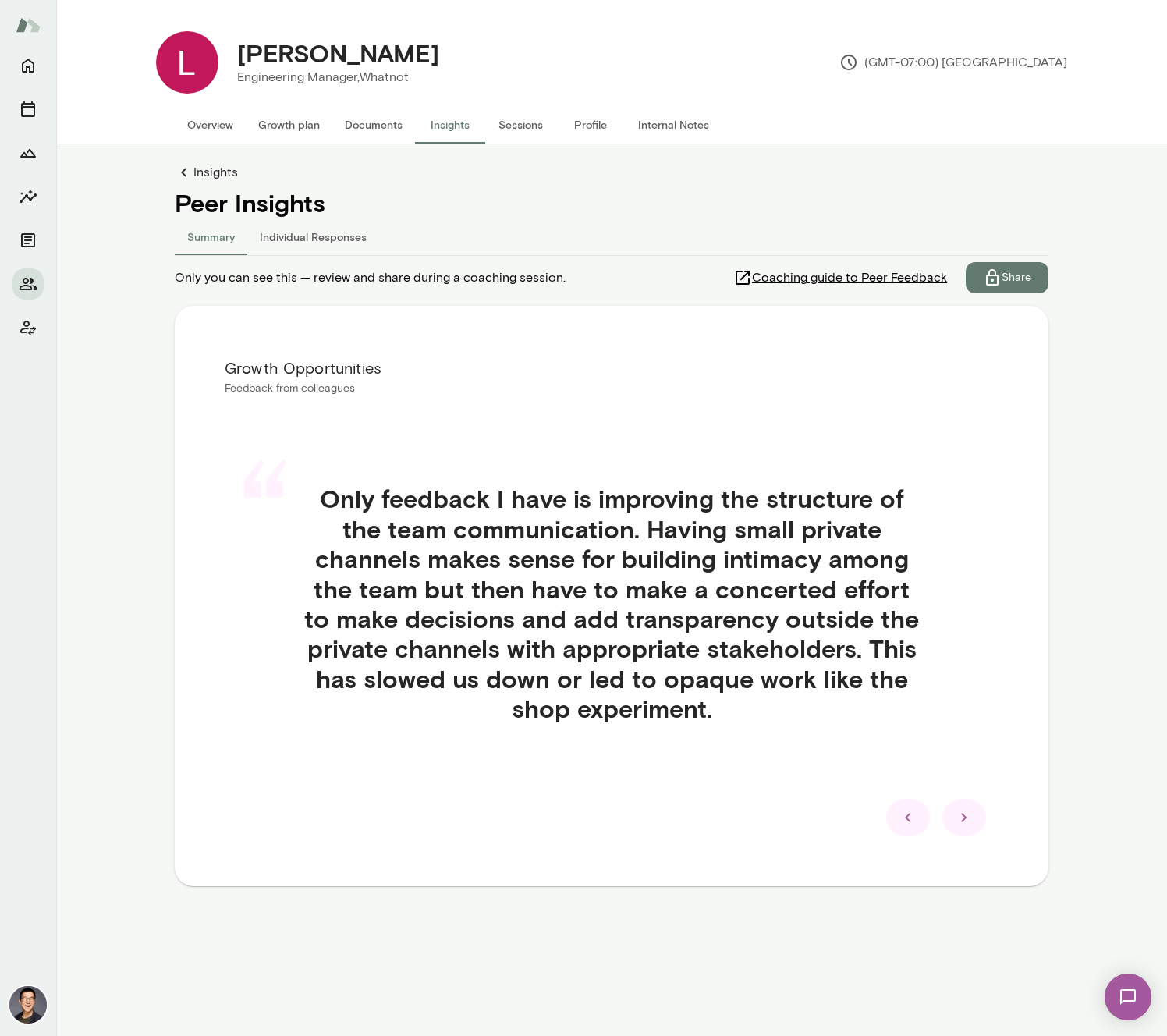
click at [932, 948] on main "[PERSON_NAME] Engineering Manager, Whatnot (GMT-07:00) [GEOGRAPHIC_DATA] Overvi…" at bounding box center [612, 518] width 1111 height 1036
click at [959, 823] on icon at bounding box center [964, 817] width 19 height 19
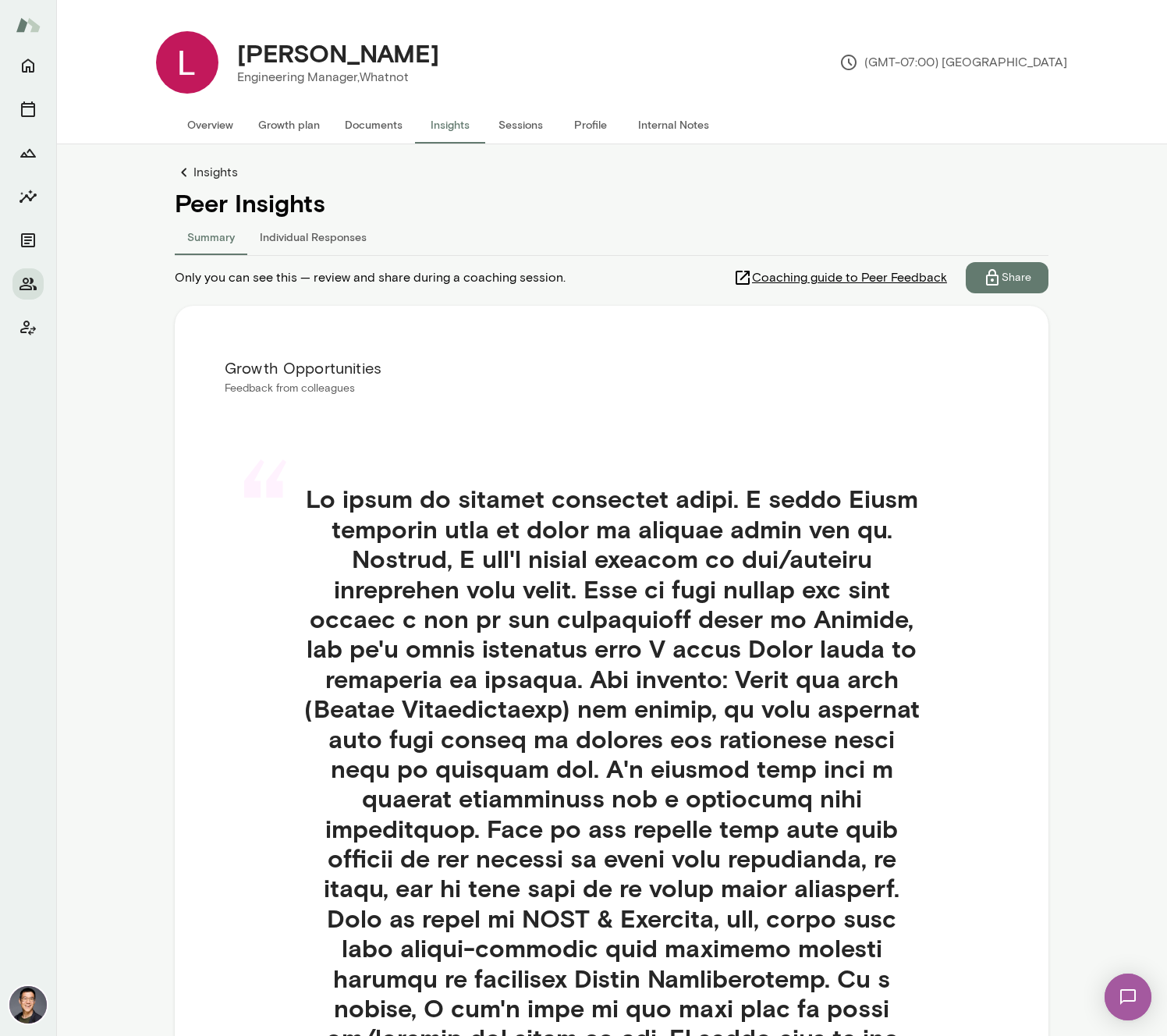
scroll to position [410, 0]
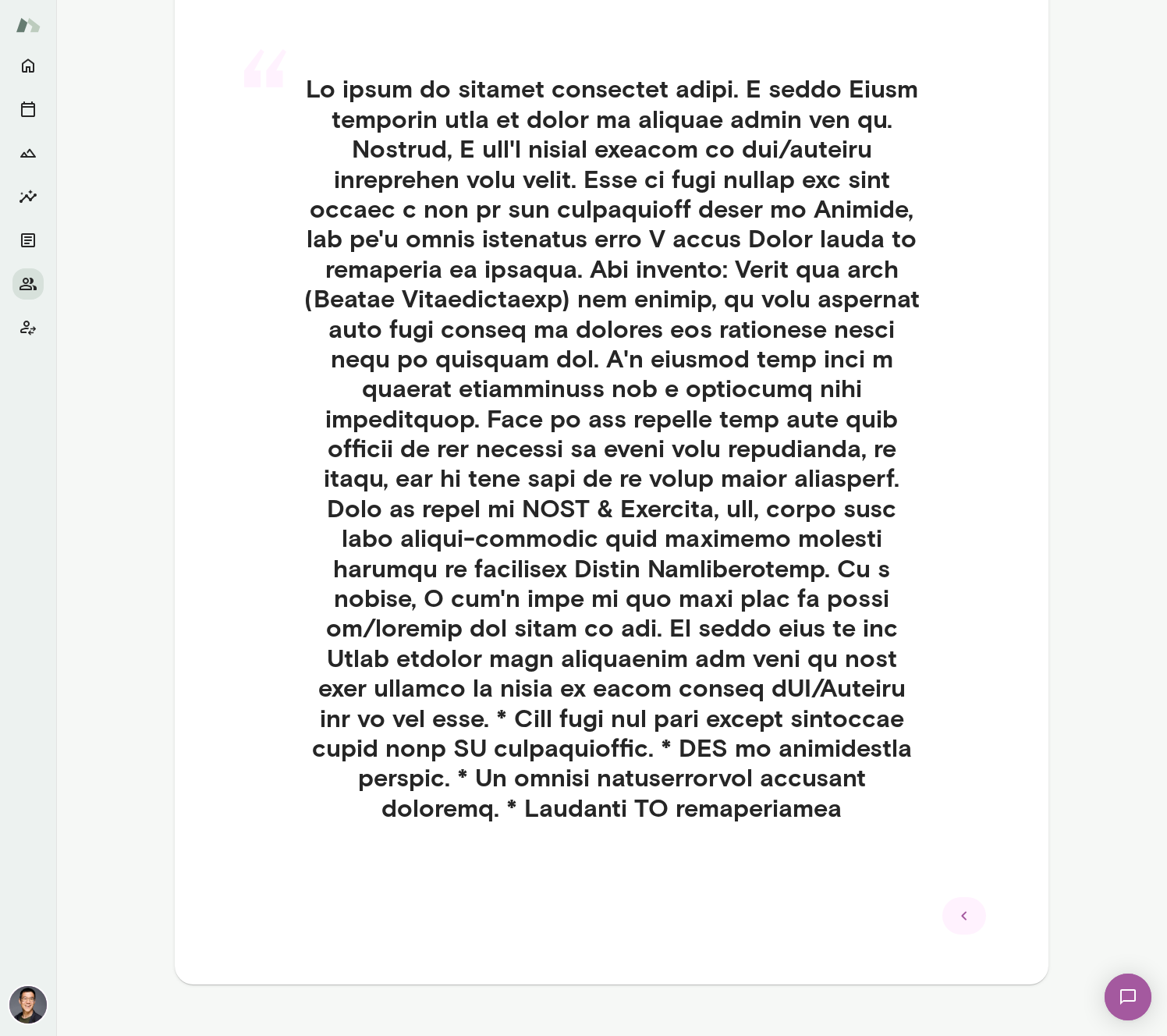
click at [977, 897] on div at bounding box center [963, 916] width 44 height 38
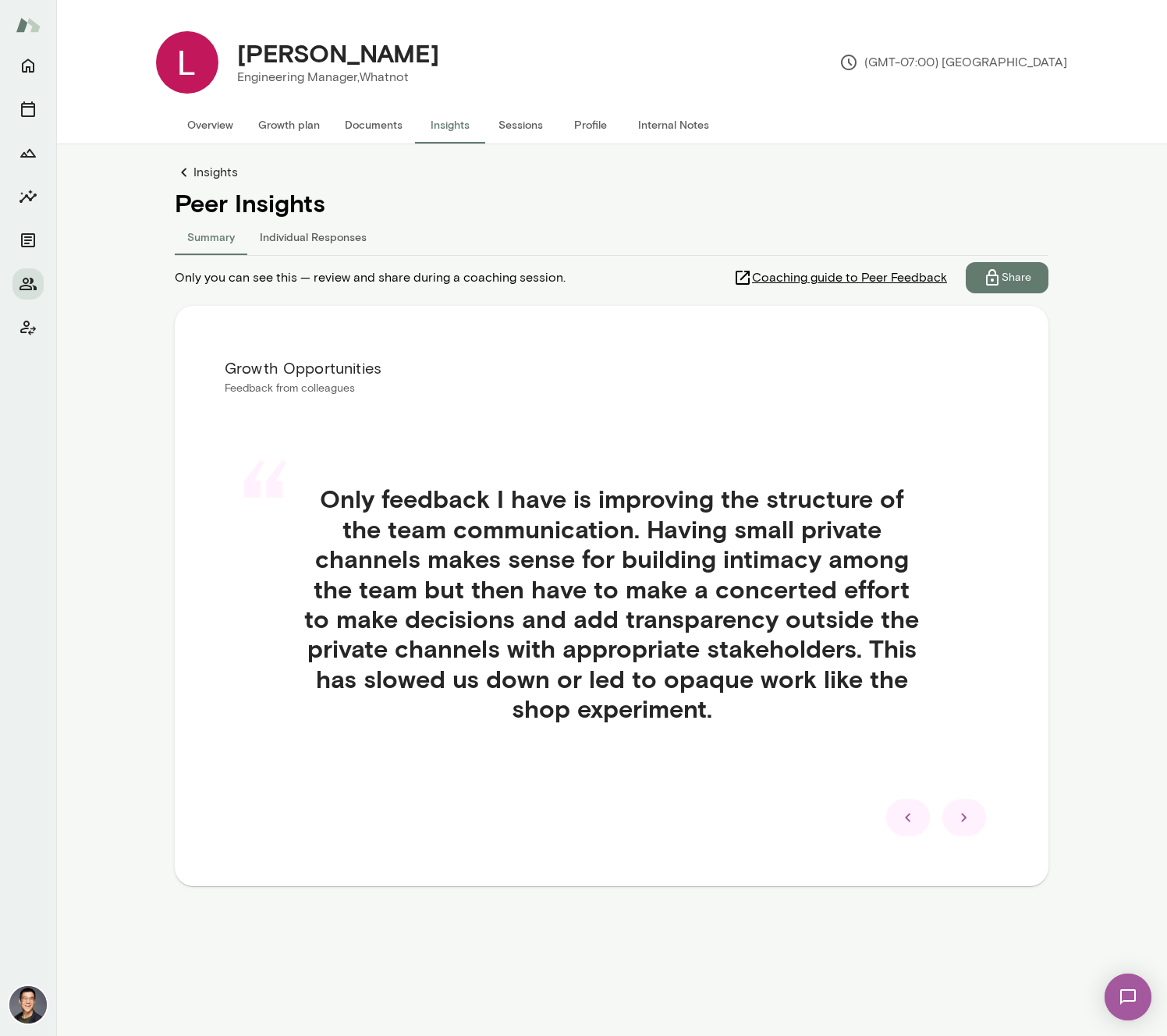
click at [909, 826] on icon at bounding box center [908, 817] width 19 height 19
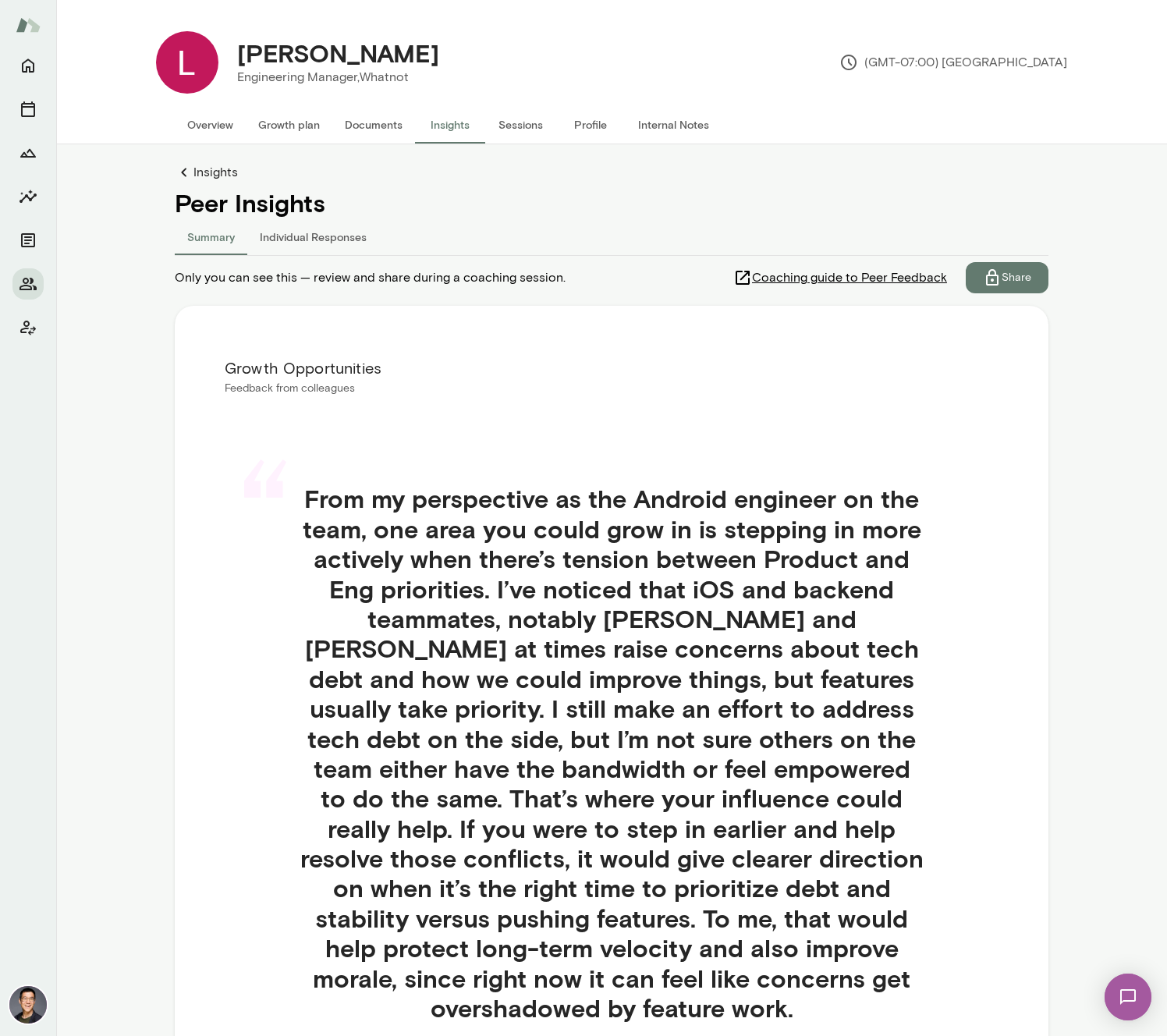
scroll to position [230, 0]
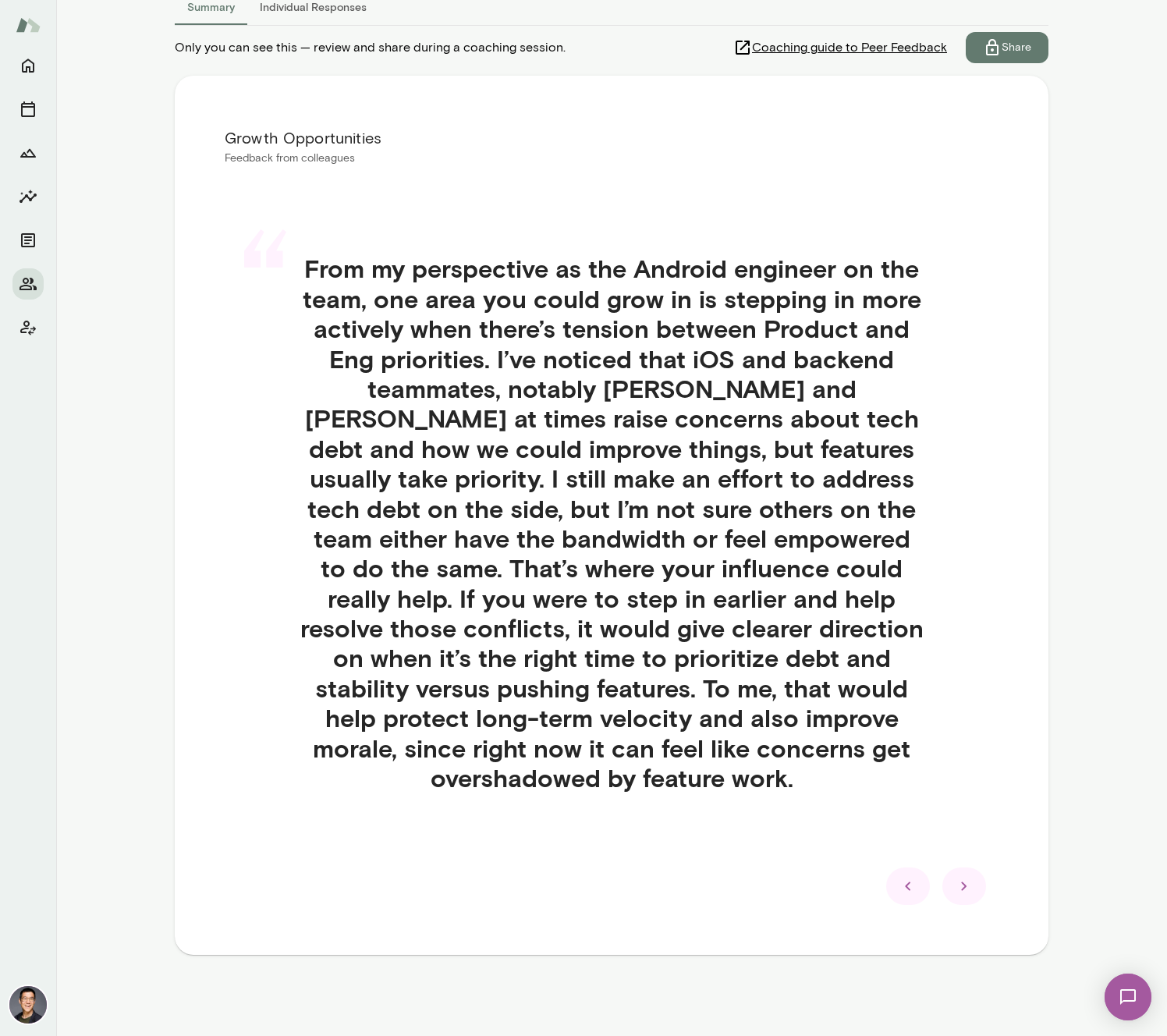
click at [918, 888] on div at bounding box center [907, 887] width 44 height 38
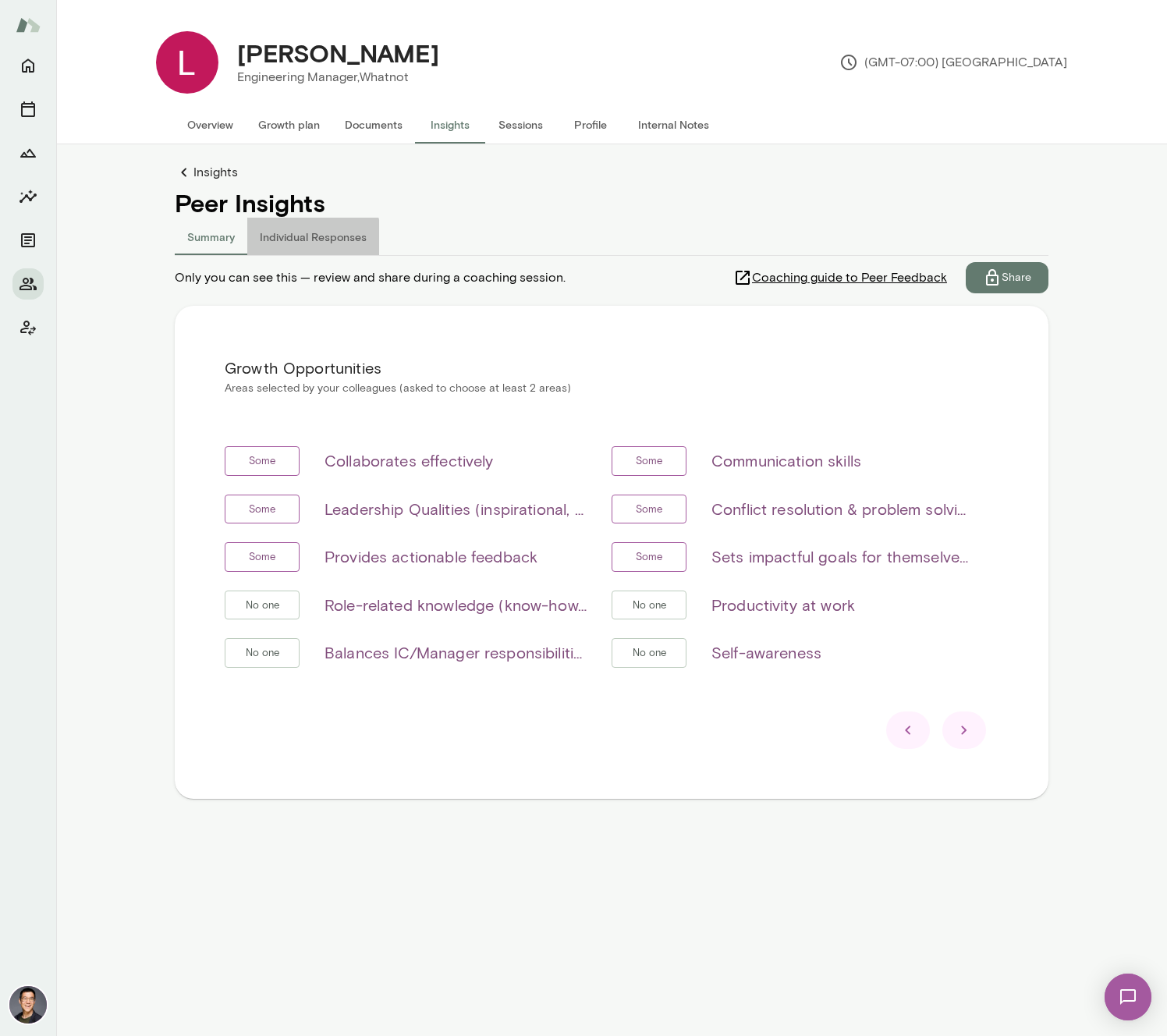
click at [303, 241] on button "Individual Responses" at bounding box center [313, 236] width 132 height 38
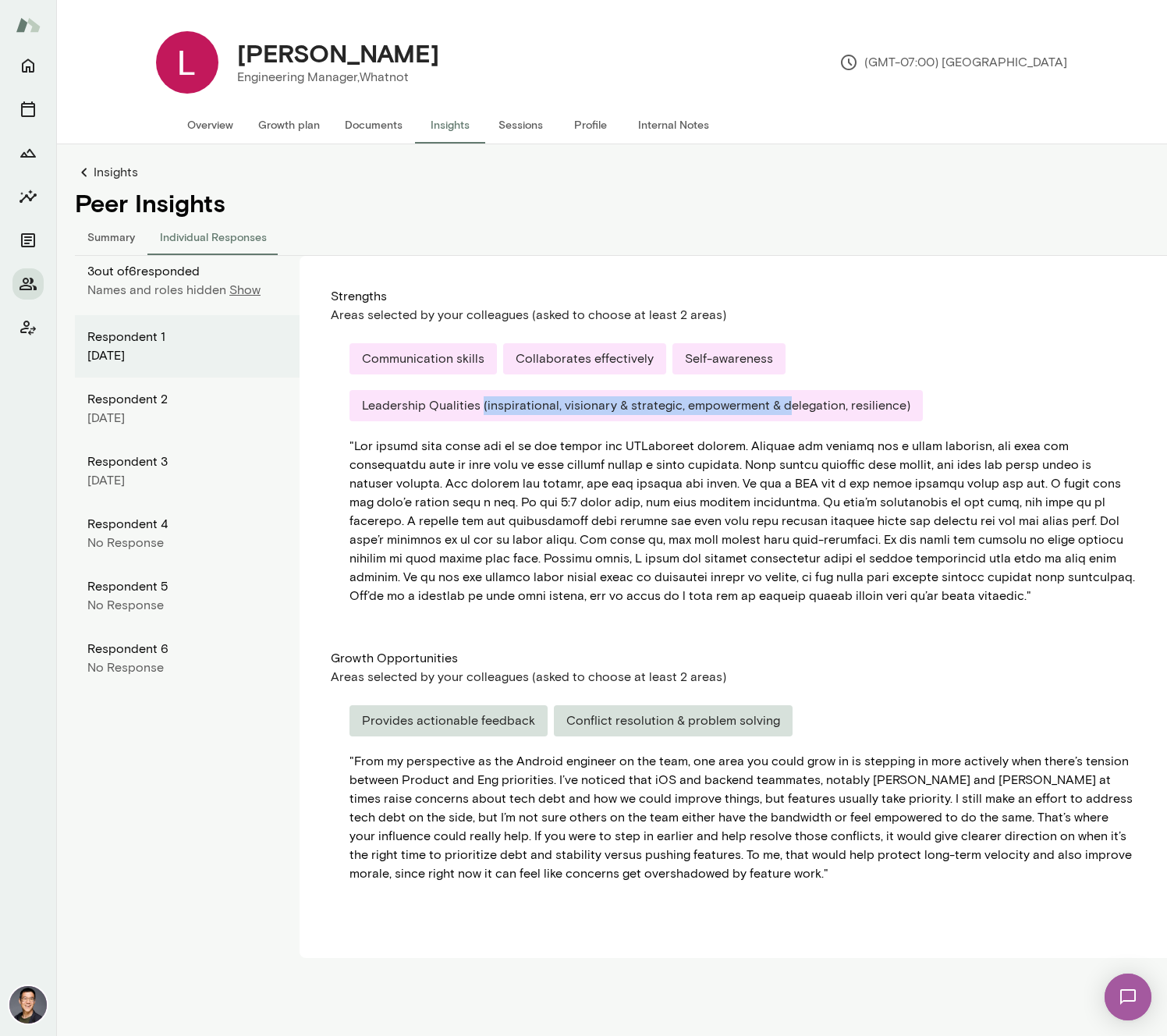
drag, startPoint x: 479, startPoint y: 409, endPoint x: 780, endPoint y: 406, distance: 301.0
click at [780, 406] on div "Leadership Qualities (inspirational, visionary & strategic, empowerment & deleg…" at bounding box center [635, 405] width 573 height 31
click at [758, 402] on div "Leadership Qualities (inspirational, visionary & strategic, empowerment & deleg…" at bounding box center [635, 405] width 573 height 31
drag, startPoint x: 678, startPoint y: 404, endPoint x: 829, endPoint y: 407, distance: 151.0
click at [829, 407] on div "Leadership Qualities (inspirational, visionary & strategic, empowerment & deleg…" at bounding box center [635, 405] width 573 height 31
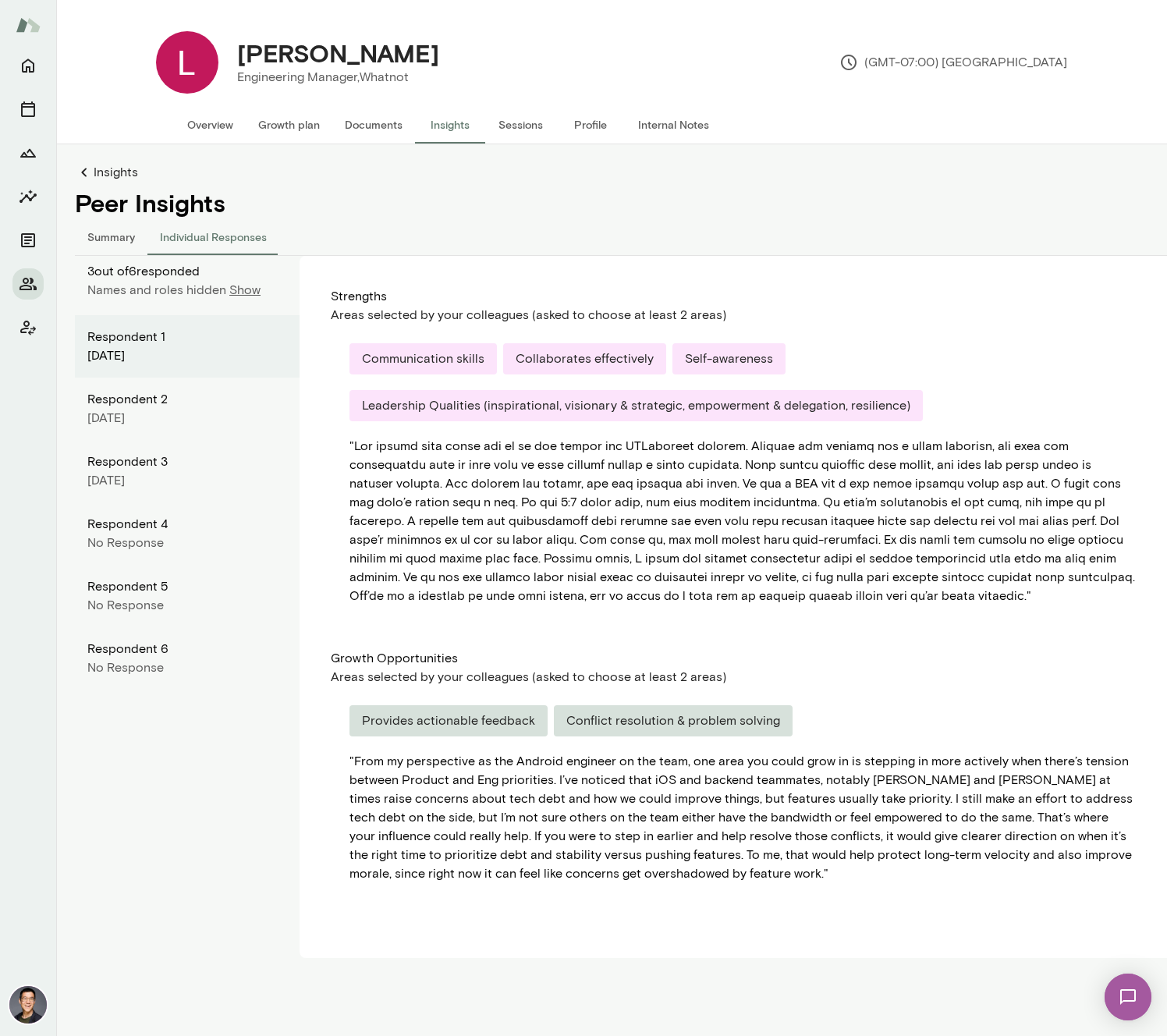
click at [204, 417] on div "[DATE]" at bounding box center [187, 419] width 200 height 19
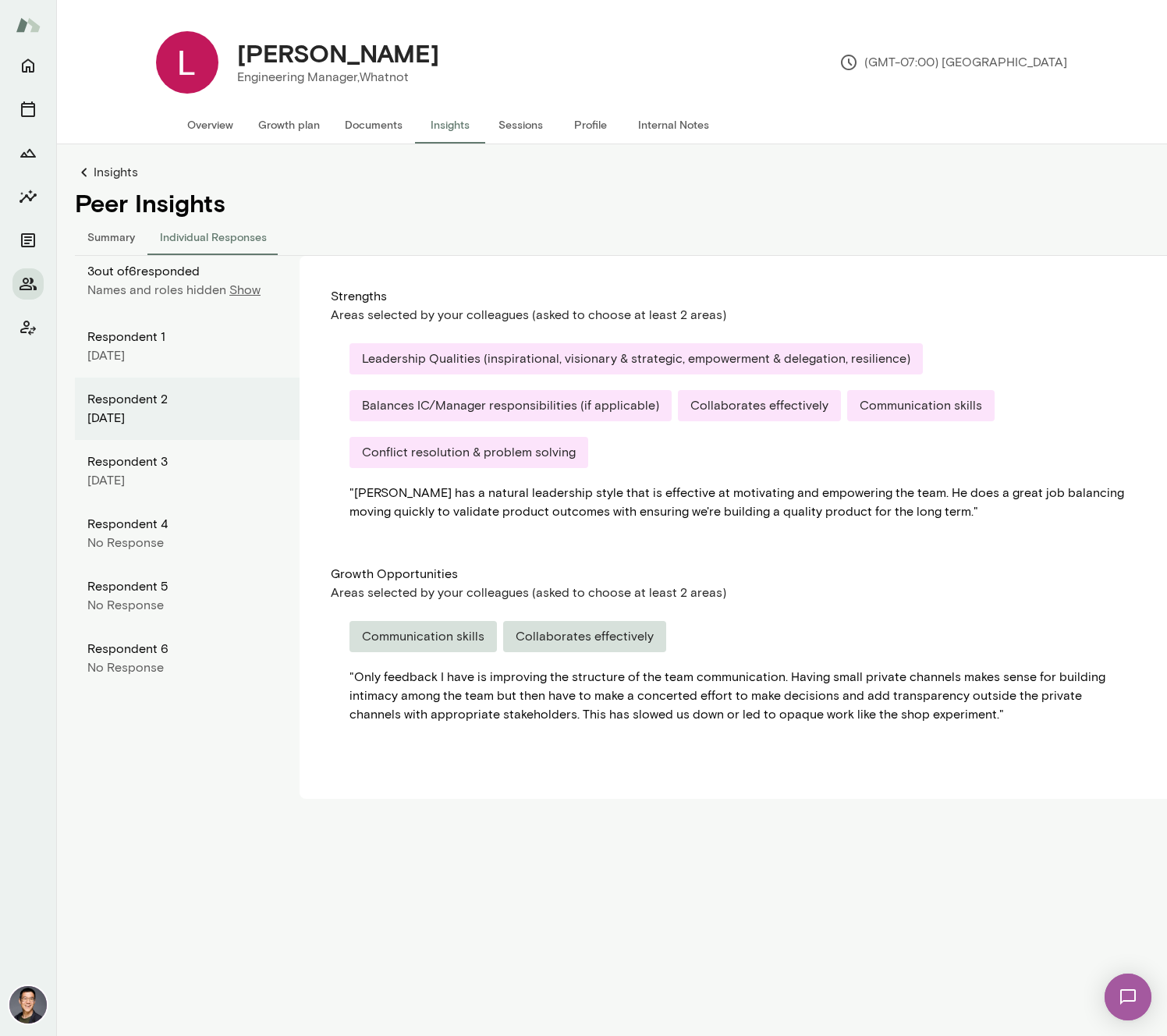
drag, startPoint x: 129, startPoint y: 236, endPoint x: 144, endPoint y: 340, distance: 105.1
click at [151, 340] on div "Insights Peer Insights Summary Individual Responses 3 out of 6 responded Names …" at bounding box center [630, 481] width 1111 height 636
click at [136, 341] on div "Respondent 1" at bounding box center [187, 337] width 200 height 19
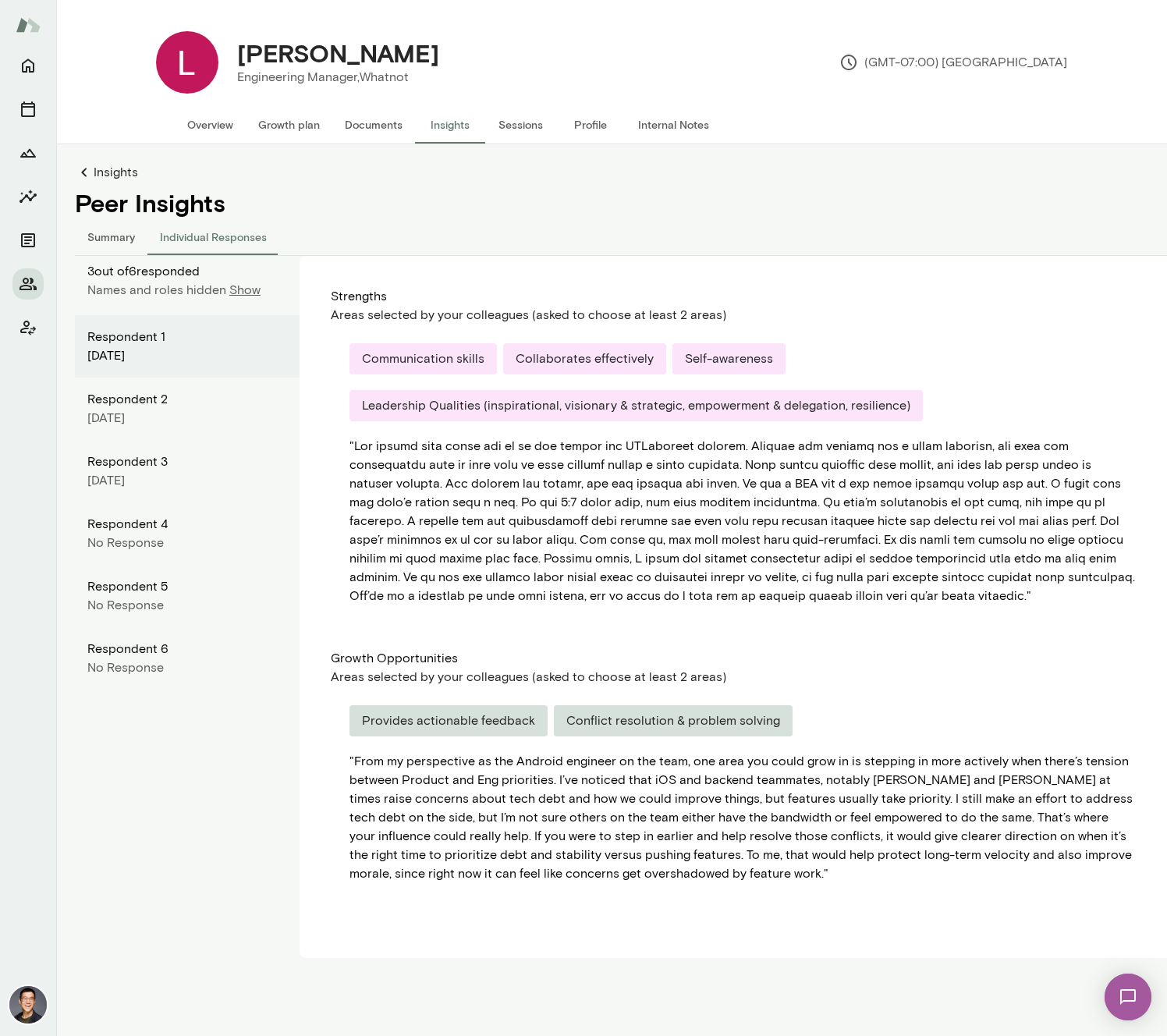
click at [418, 715] on div "Provides actionable feedback" at bounding box center [447, 721] width 198 height 31
click at [523, 826] on div "" From my perspective as the Android engineer on the team, one area you could g…" at bounding box center [742, 817] width 786 height 131
click at [150, 418] on div "[DATE]" at bounding box center [187, 419] width 200 height 19
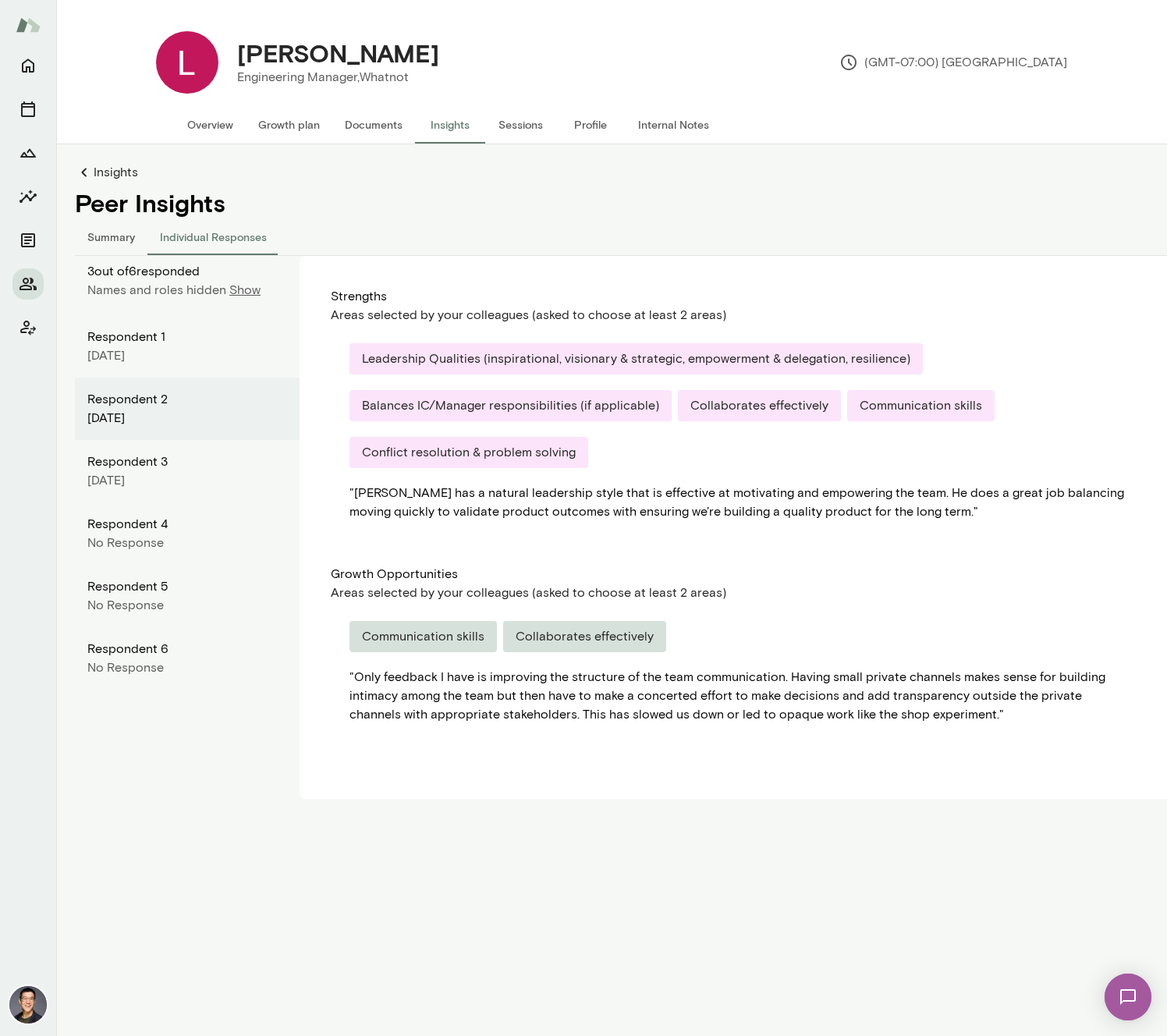
click at [159, 467] on div "Respondent 3" at bounding box center [187, 462] width 200 height 19
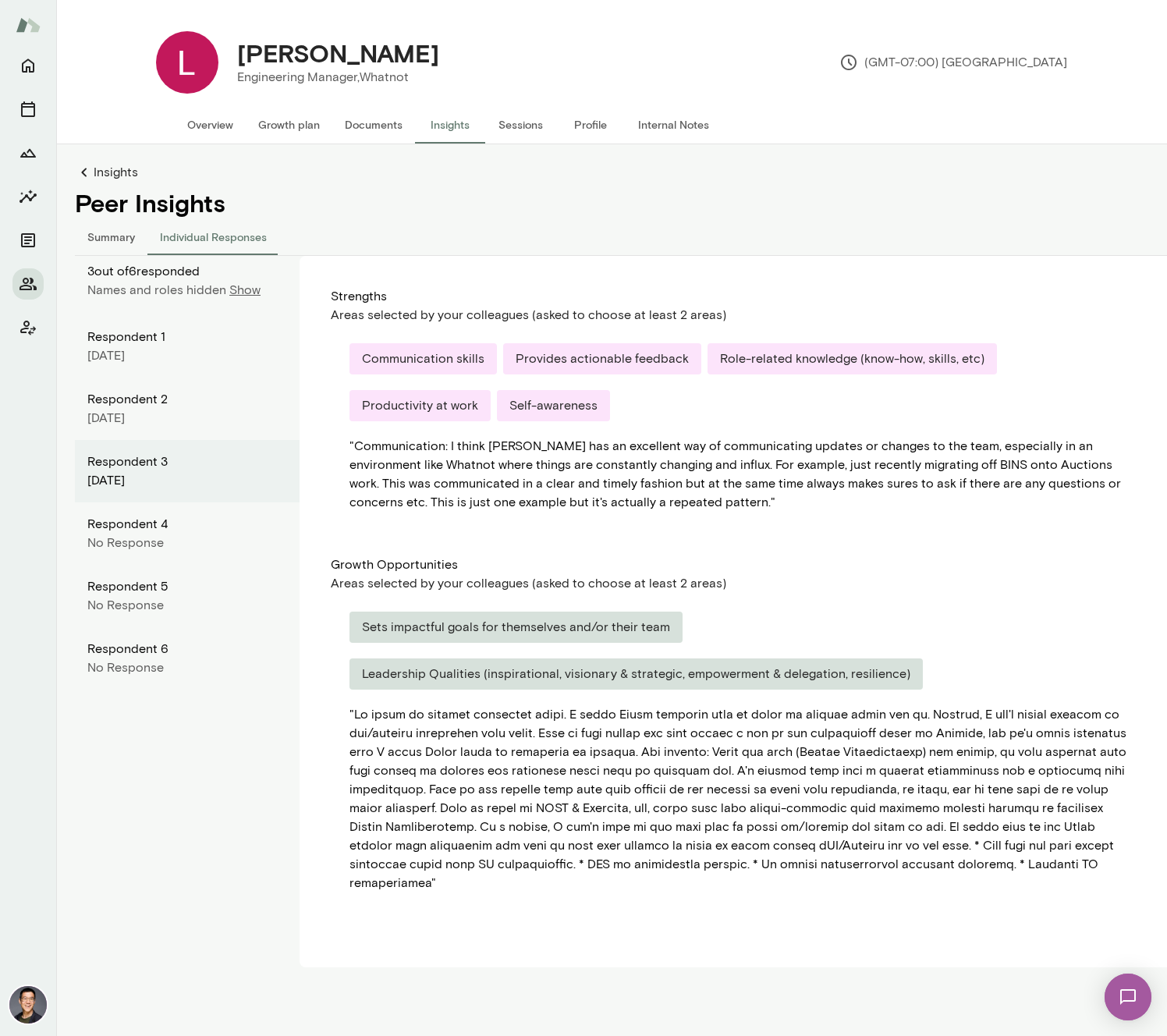
click at [179, 340] on div "Respondent 1" at bounding box center [187, 337] width 200 height 19
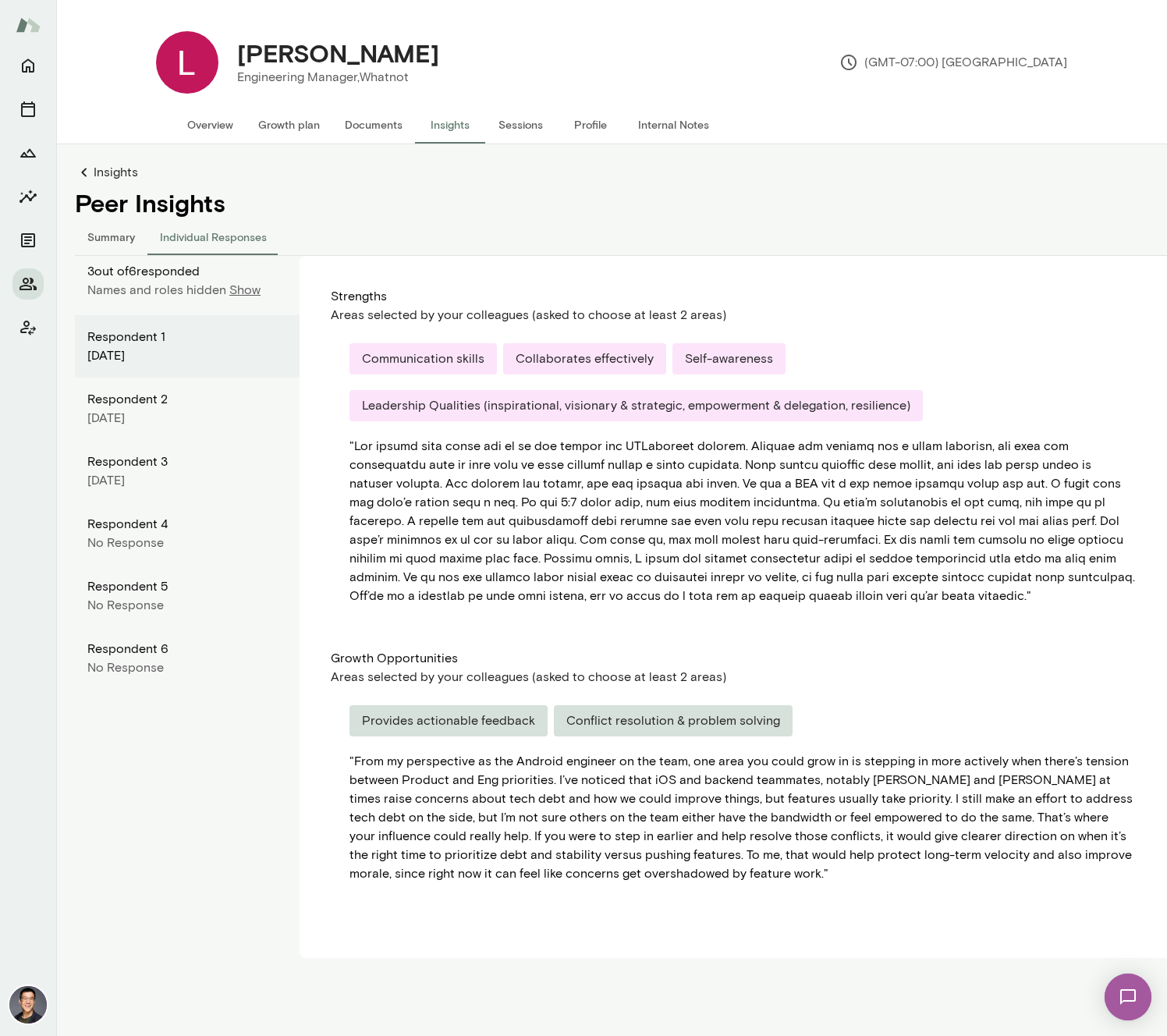
click at [178, 469] on div "Respondent 3" at bounding box center [187, 462] width 200 height 19
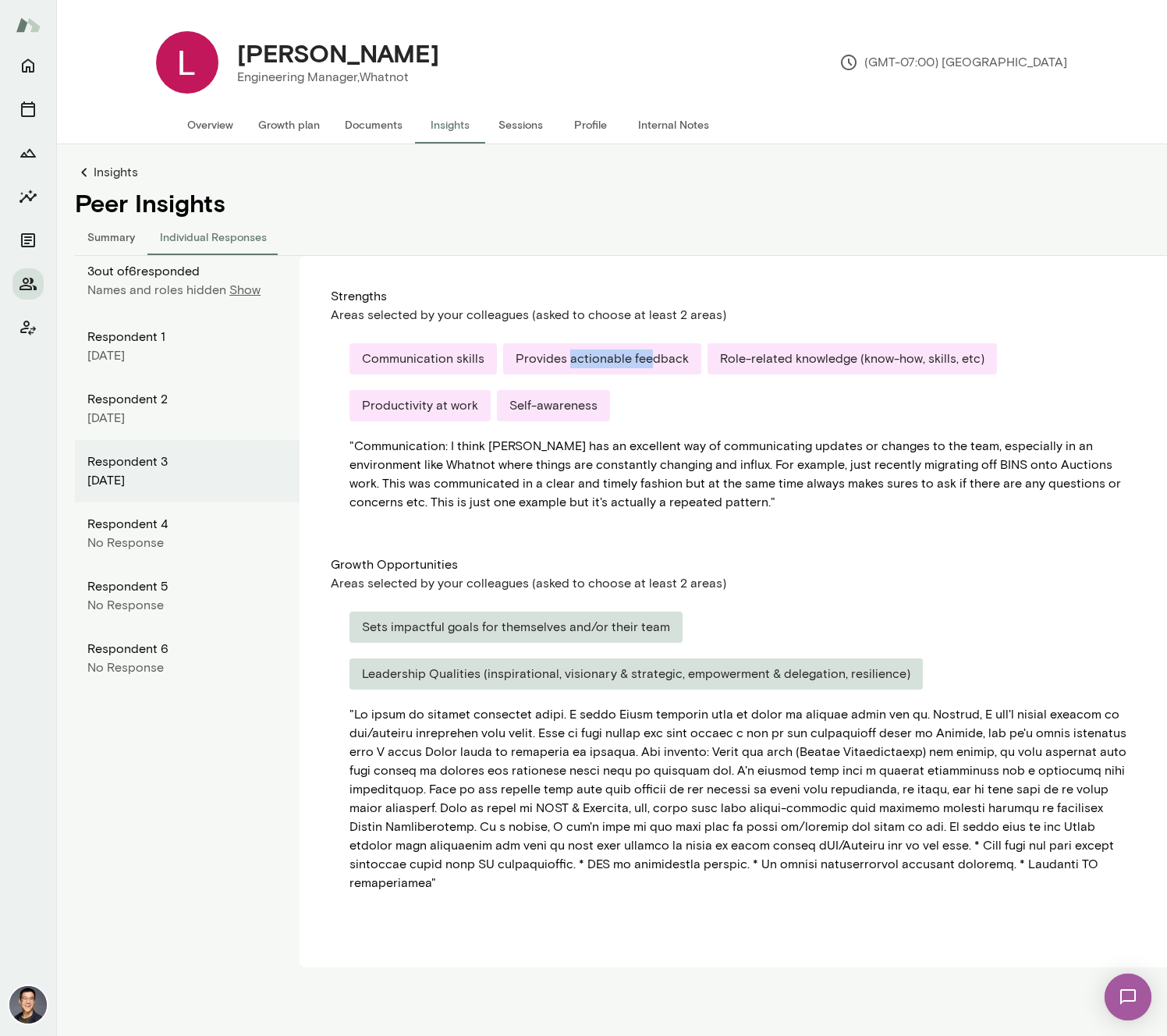
drag, startPoint x: 564, startPoint y: 353, endPoint x: 641, endPoint y: 359, distance: 77.2
click at [641, 359] on div "Provides actionable feedback" at bounding box center [601, 358] width 198 height 31
click at [137, 391] on div "Respondent 2" at bounding box center [187, 400] width 200 height 19
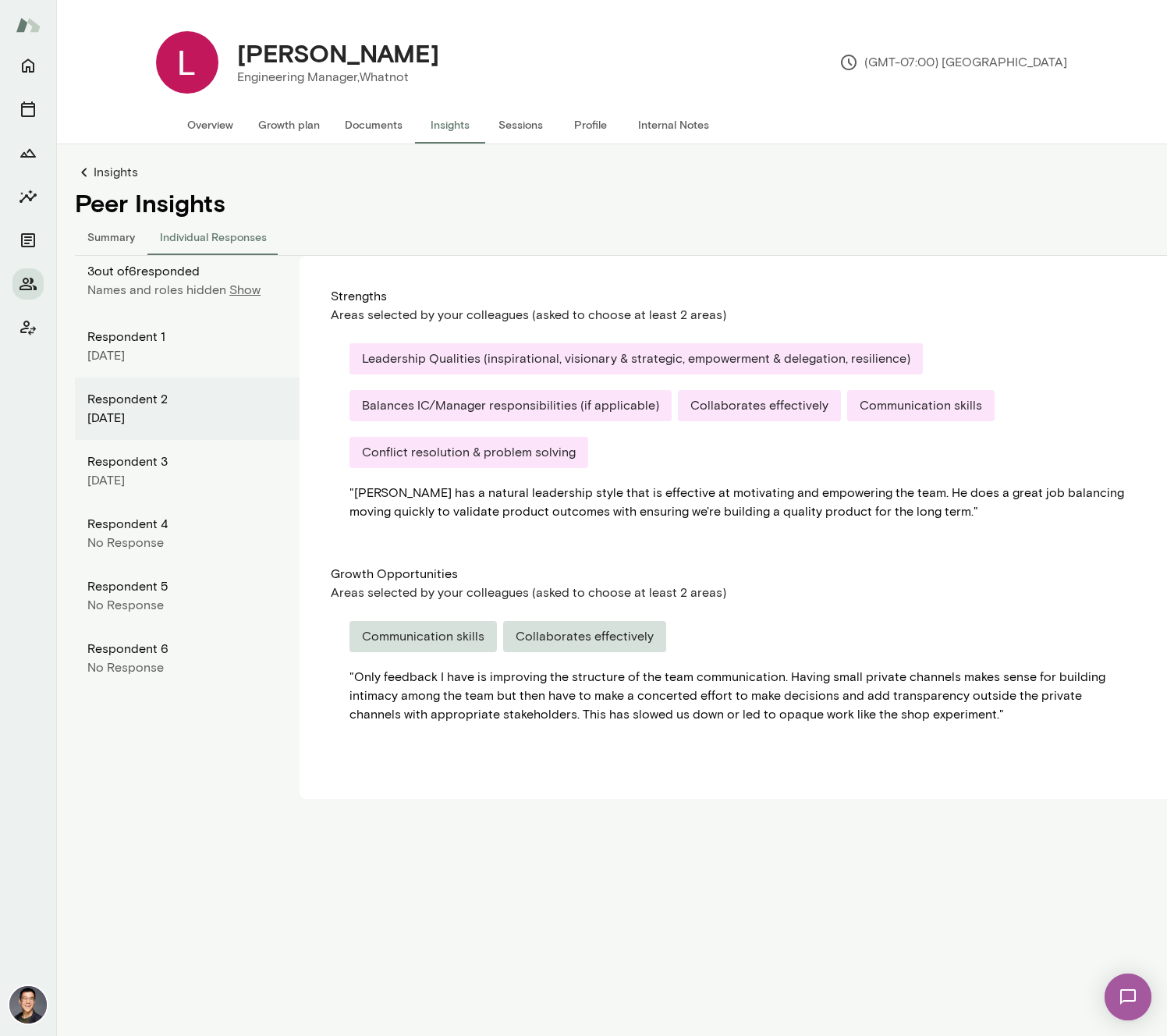
click at [143, 337] on div "Respondent 1" at bounding box center [187, 337] width 200 height 19
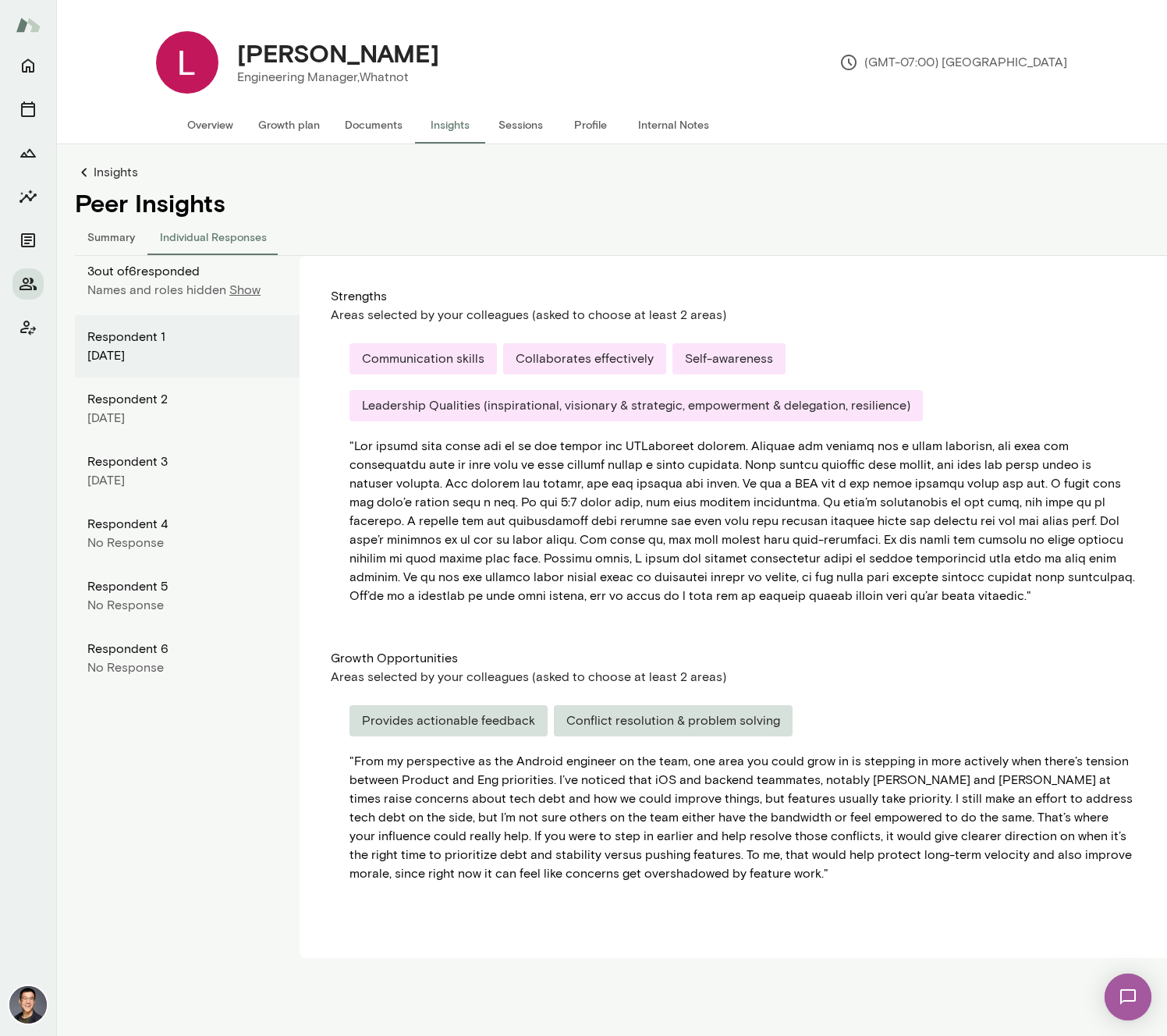
click at [136, 456] on div "Respondent 3" at bounding box center [187, 462] width 200 height 19
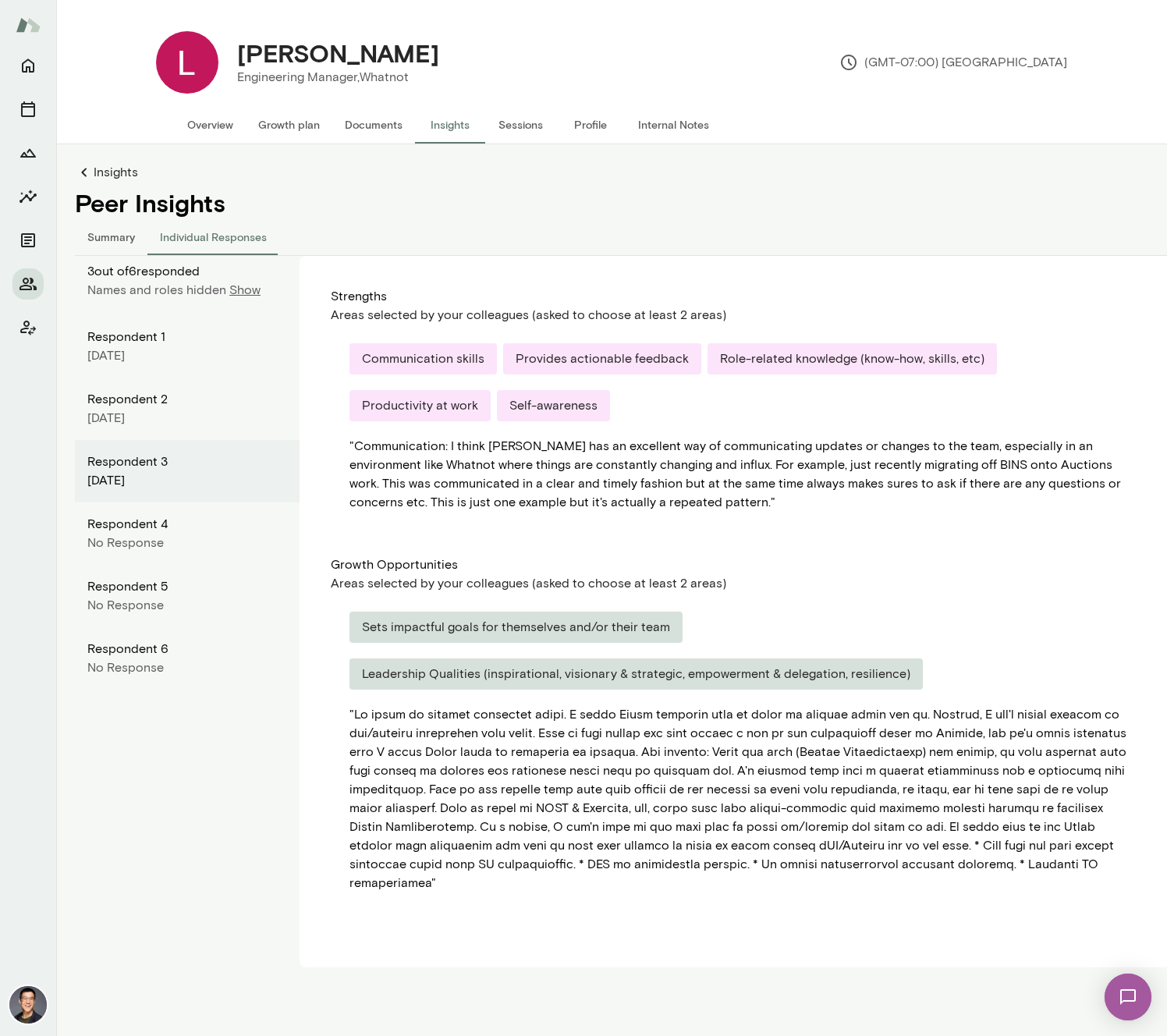
click at [154, 350] on div "[DATE]" at bounding box center [187, 356] width 200 height 19
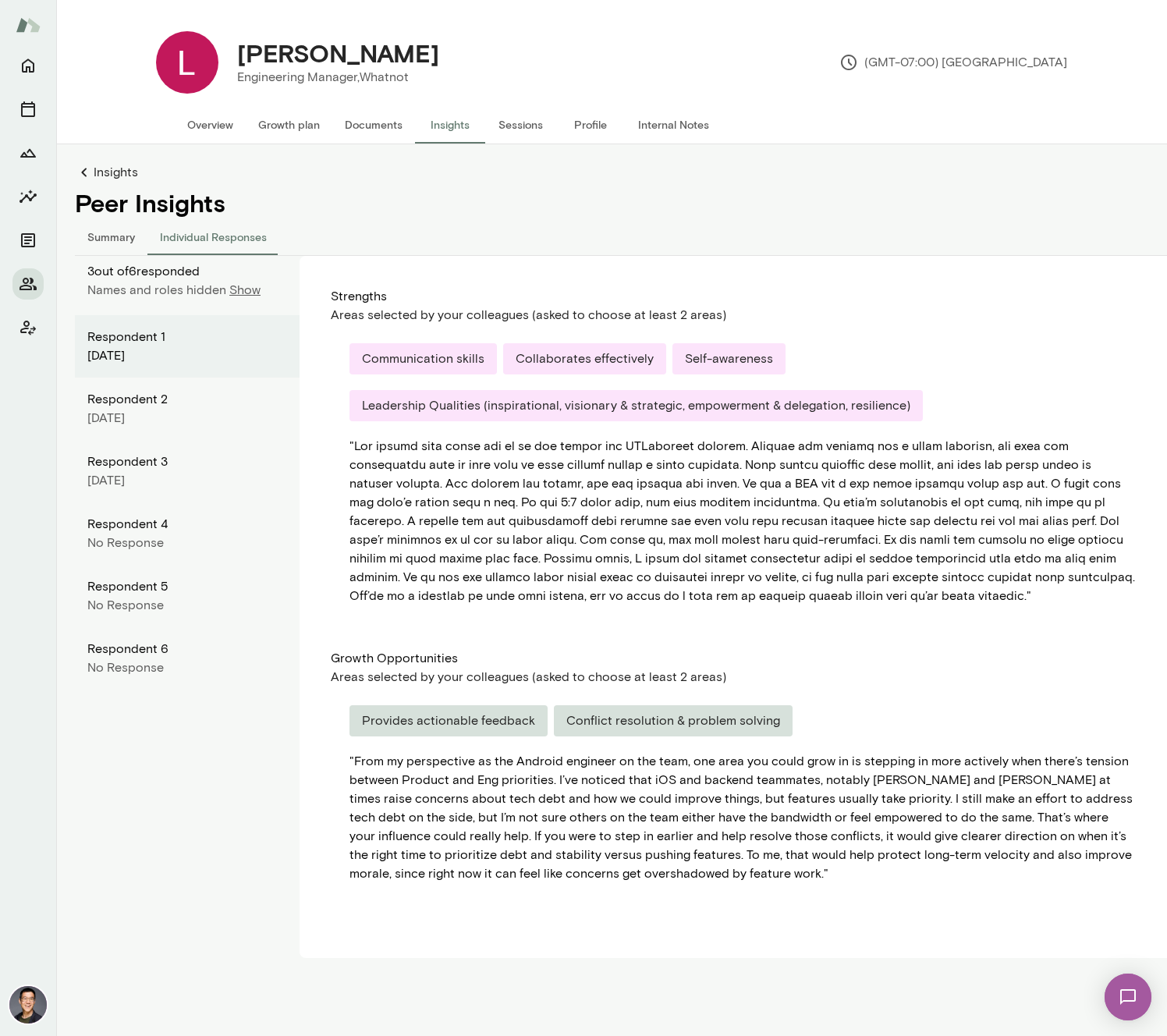
click at [149, 479] on div "[DATE]" at bounding box center [187, 480] width 200 height 19
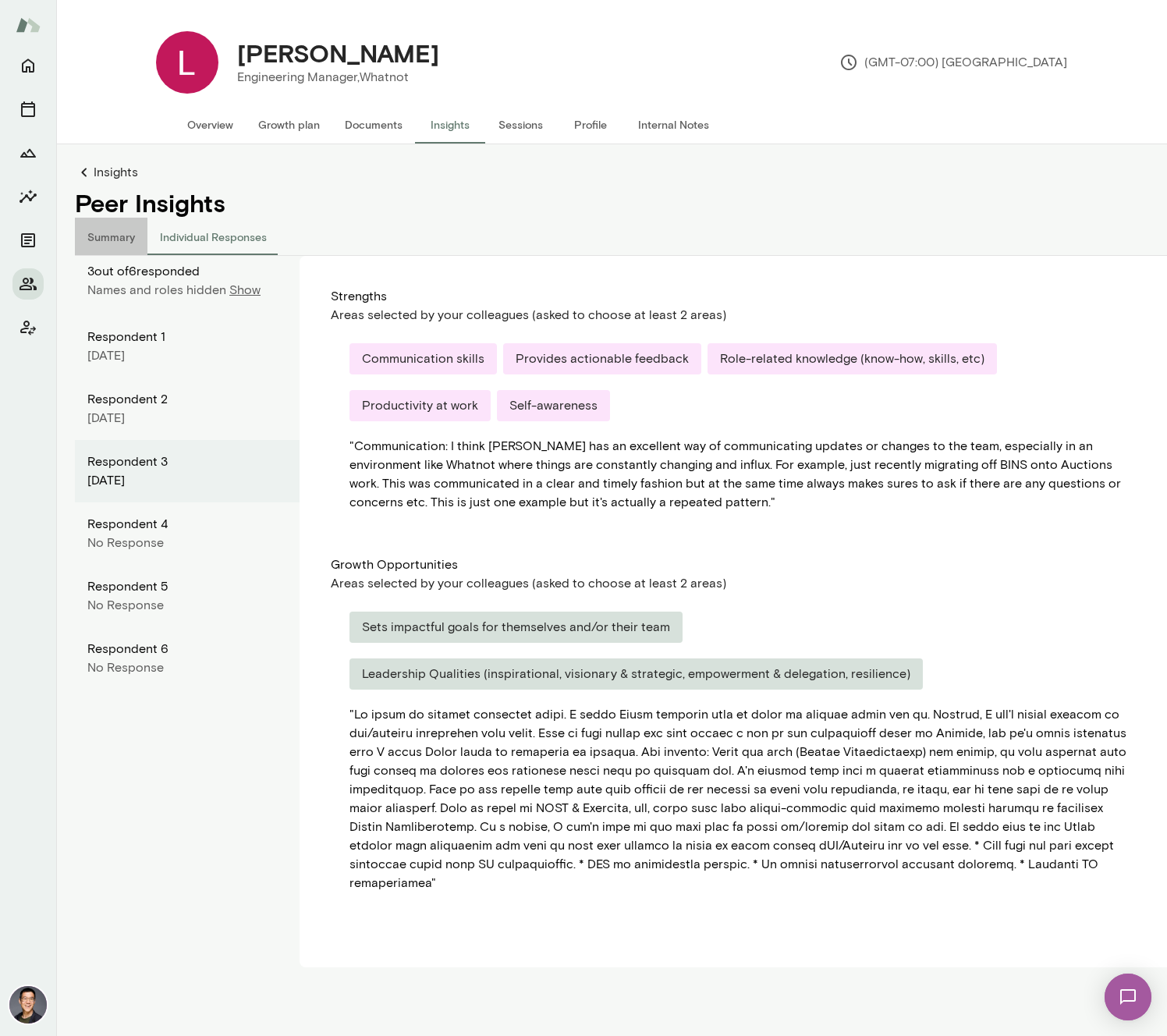
click at [118, 243] on button "Summary" at bounding box center [111, 236] width 72 height 38
